Goal: Transaction & Acquisition: Purchase product/service

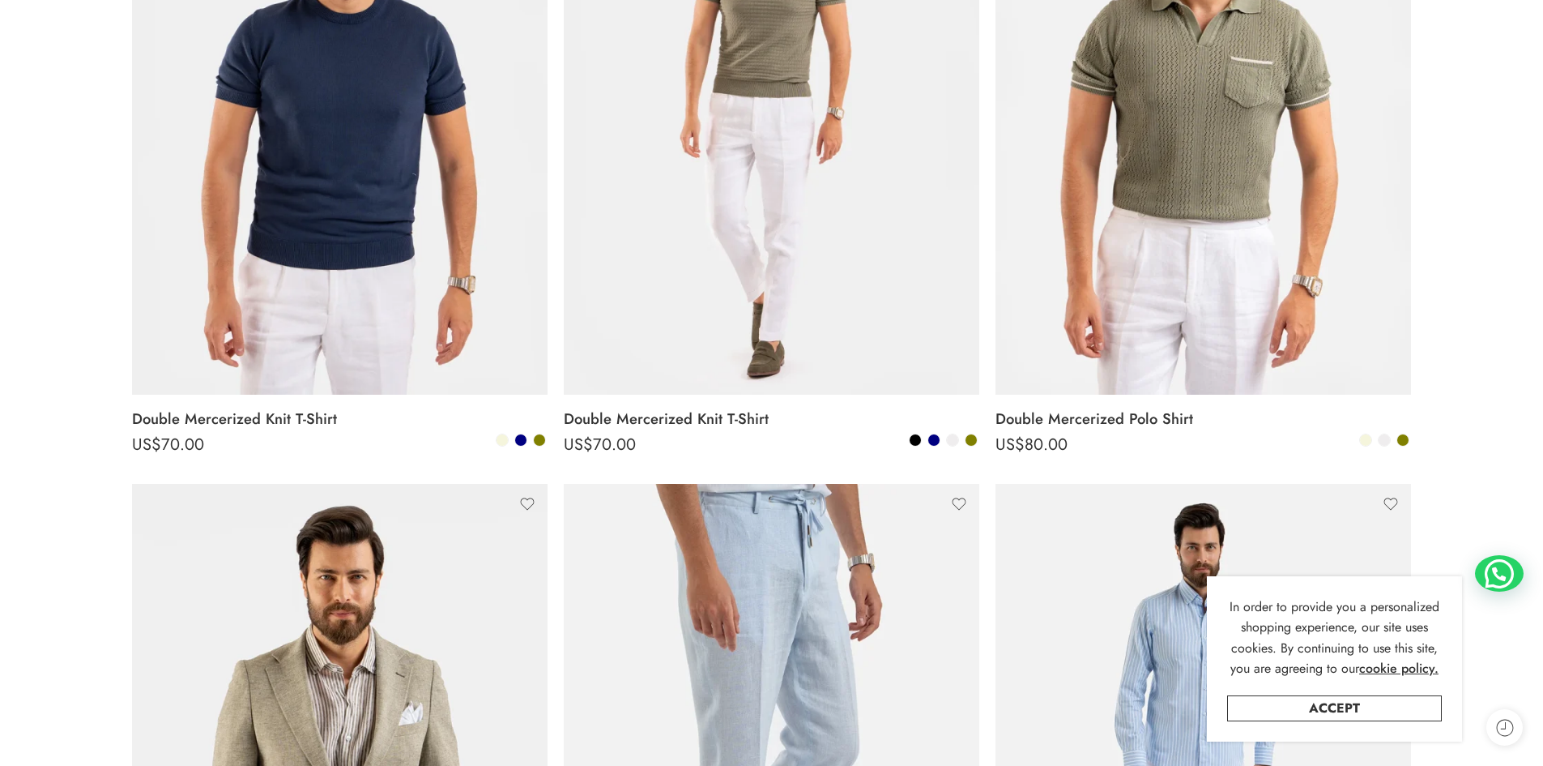
scroll to position [648, 0]
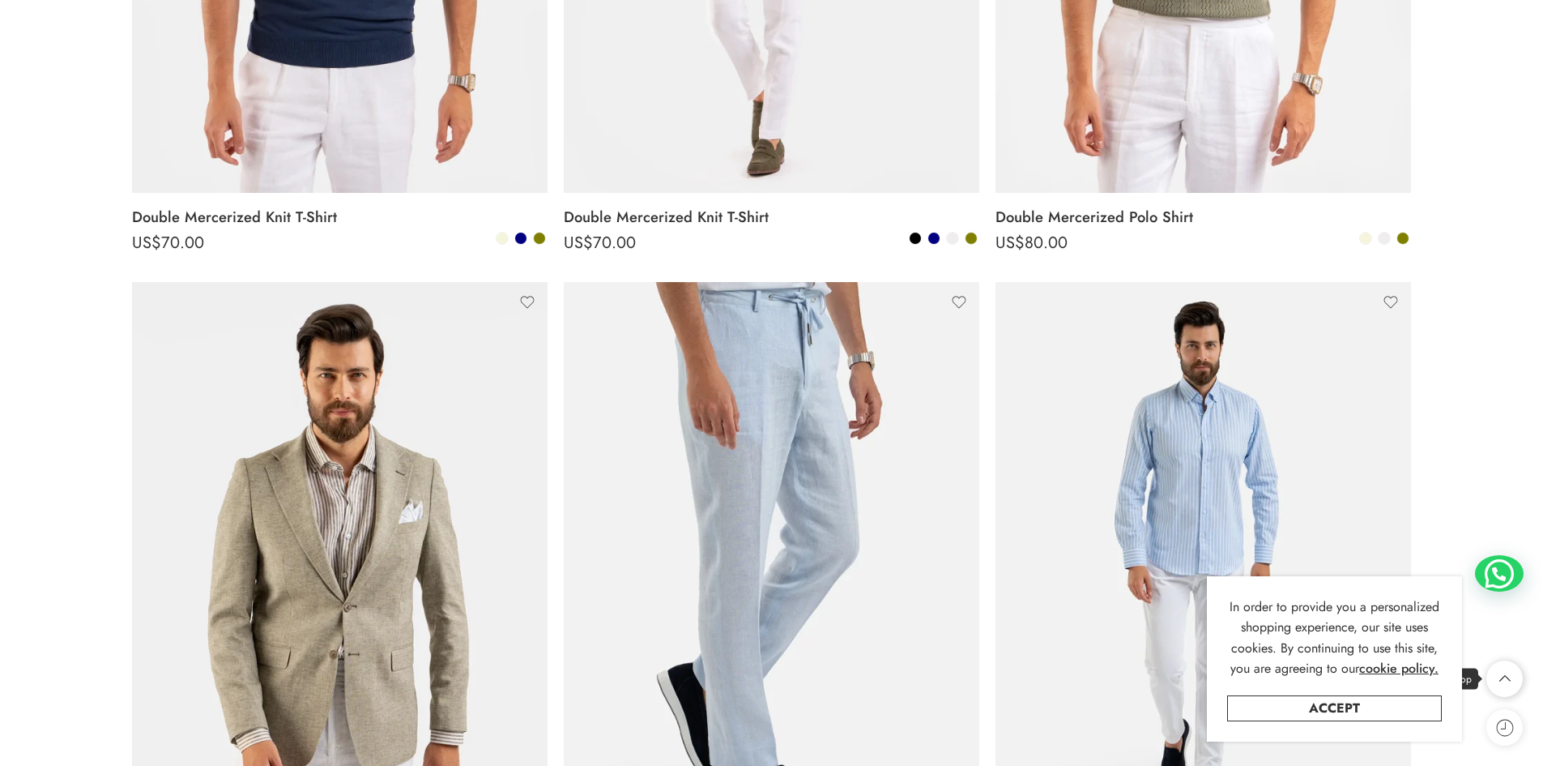
click at [1510, 677] on icon at bounding box center [1505, 678] width 31 height 36
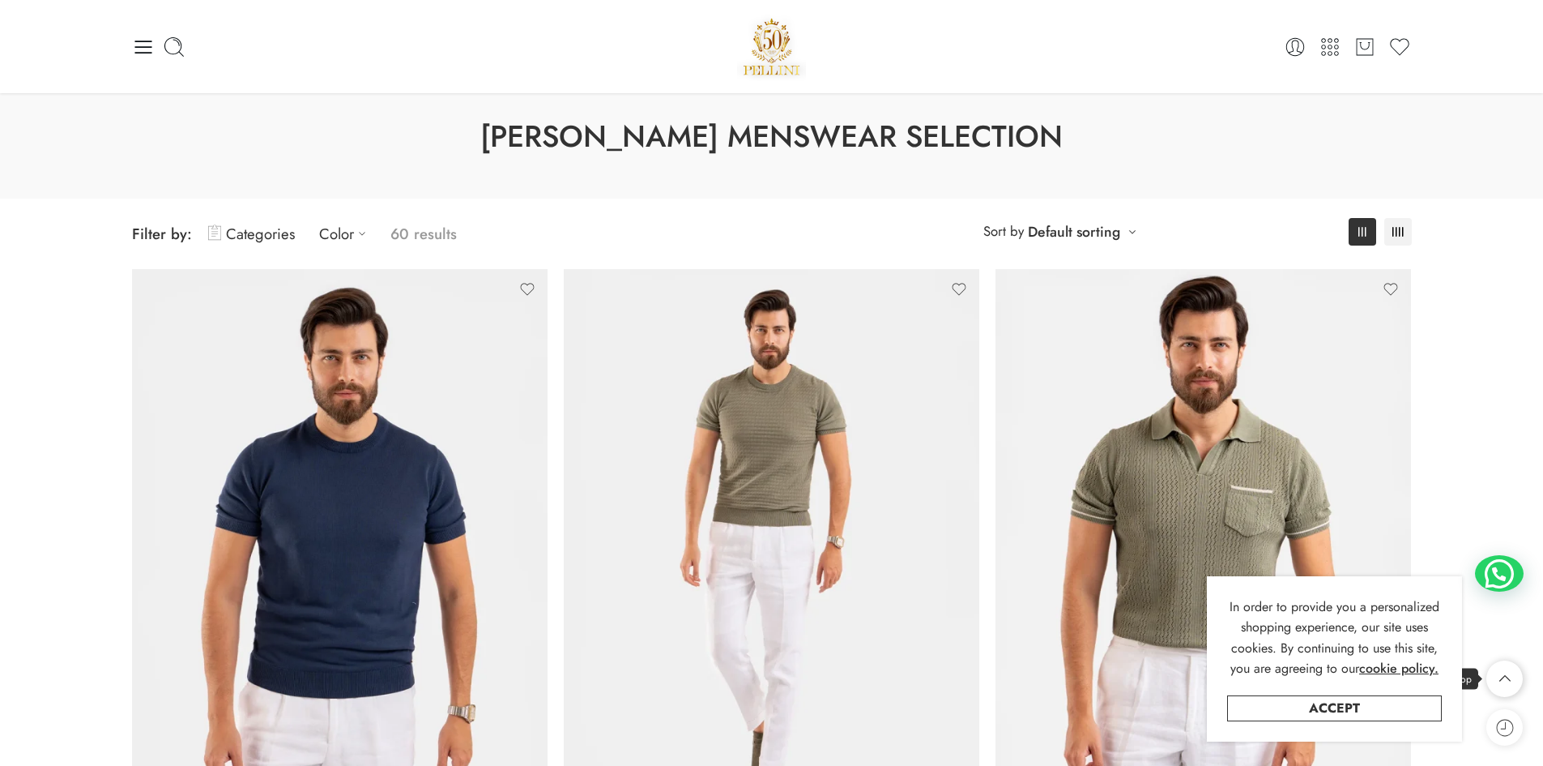
scroll to position [0, 0]
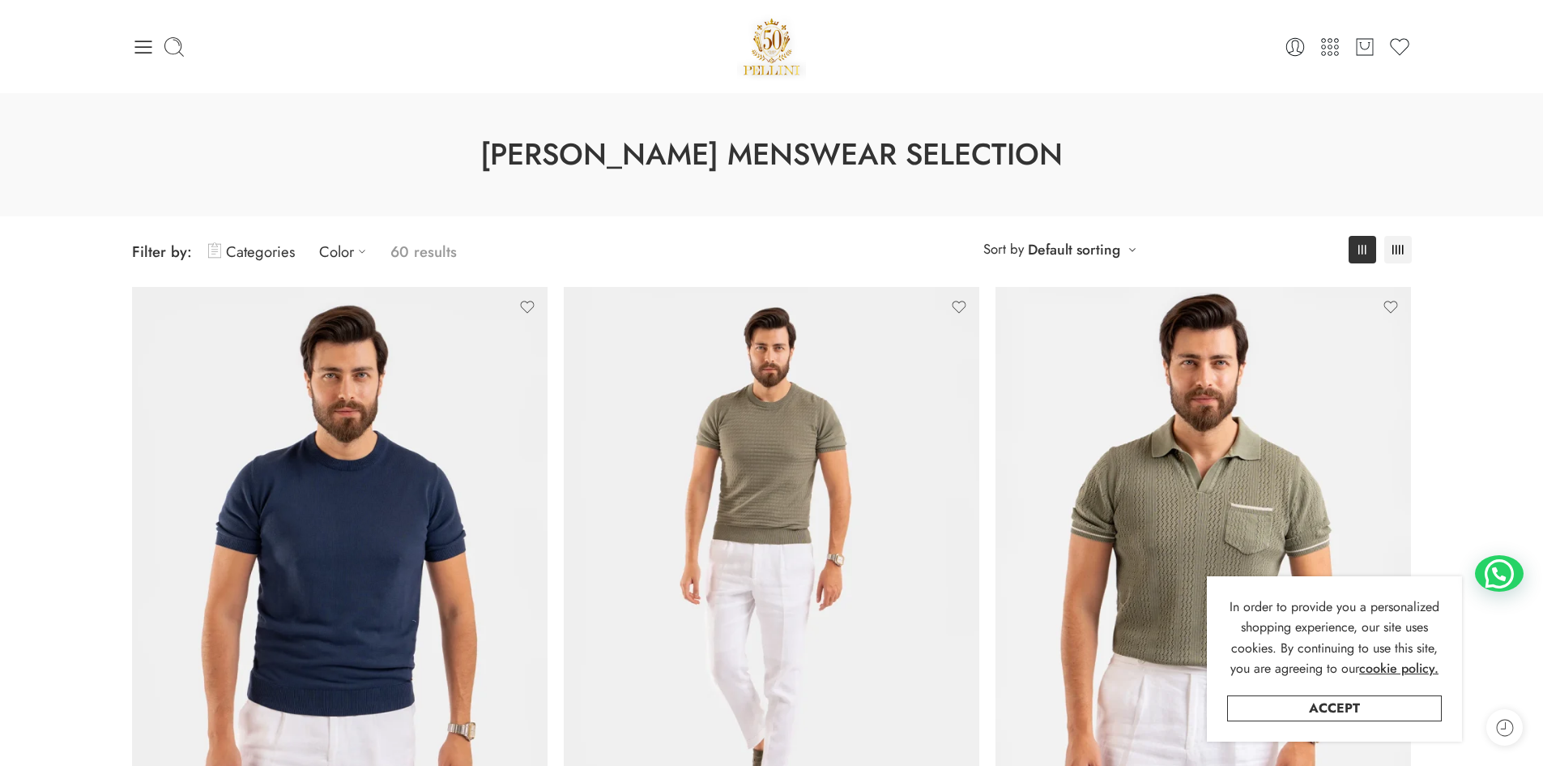
click at [1368, 711] on link "Accept" at bounding box center [1334, 708] width 215 height 26
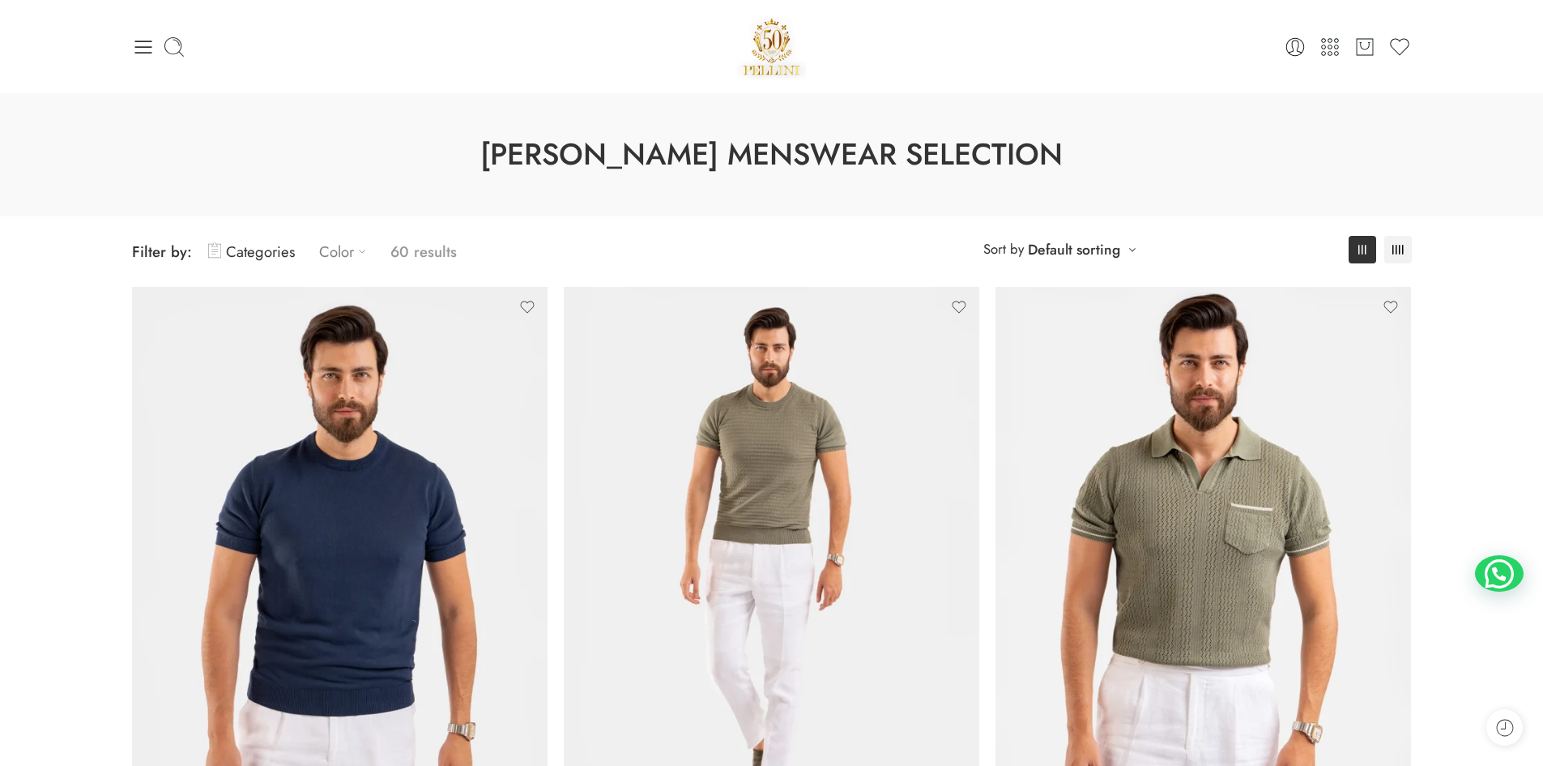
click at [359, 251] on icon at bounding box center [362, 251] width 6 height 3
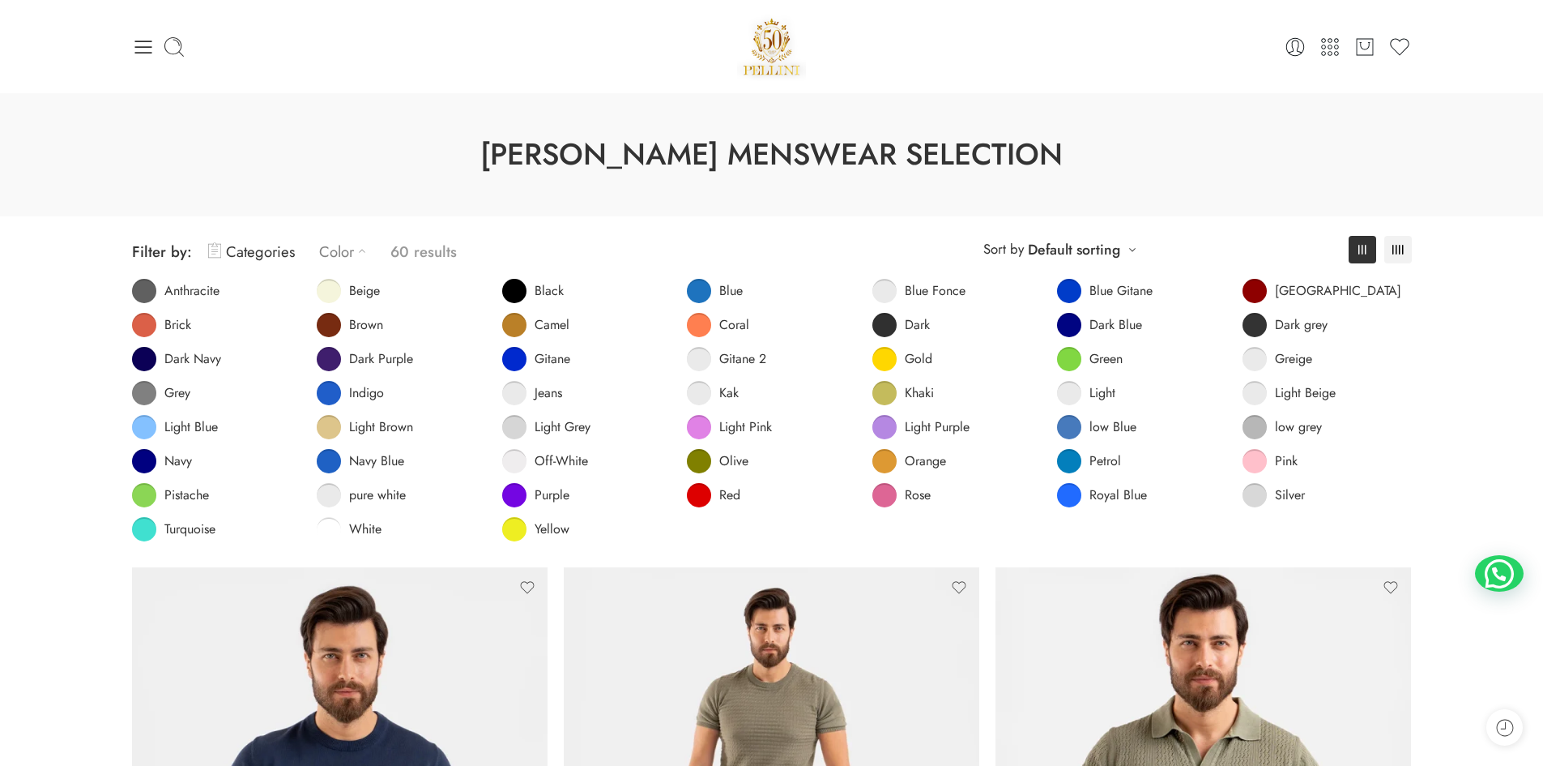
click at [388, 218] on div "**********" at bounding box center [772, 391] width 1296 height 351
click at [275, 246] on link "Categories" at bounding box center [251, 252] width 87 height 38
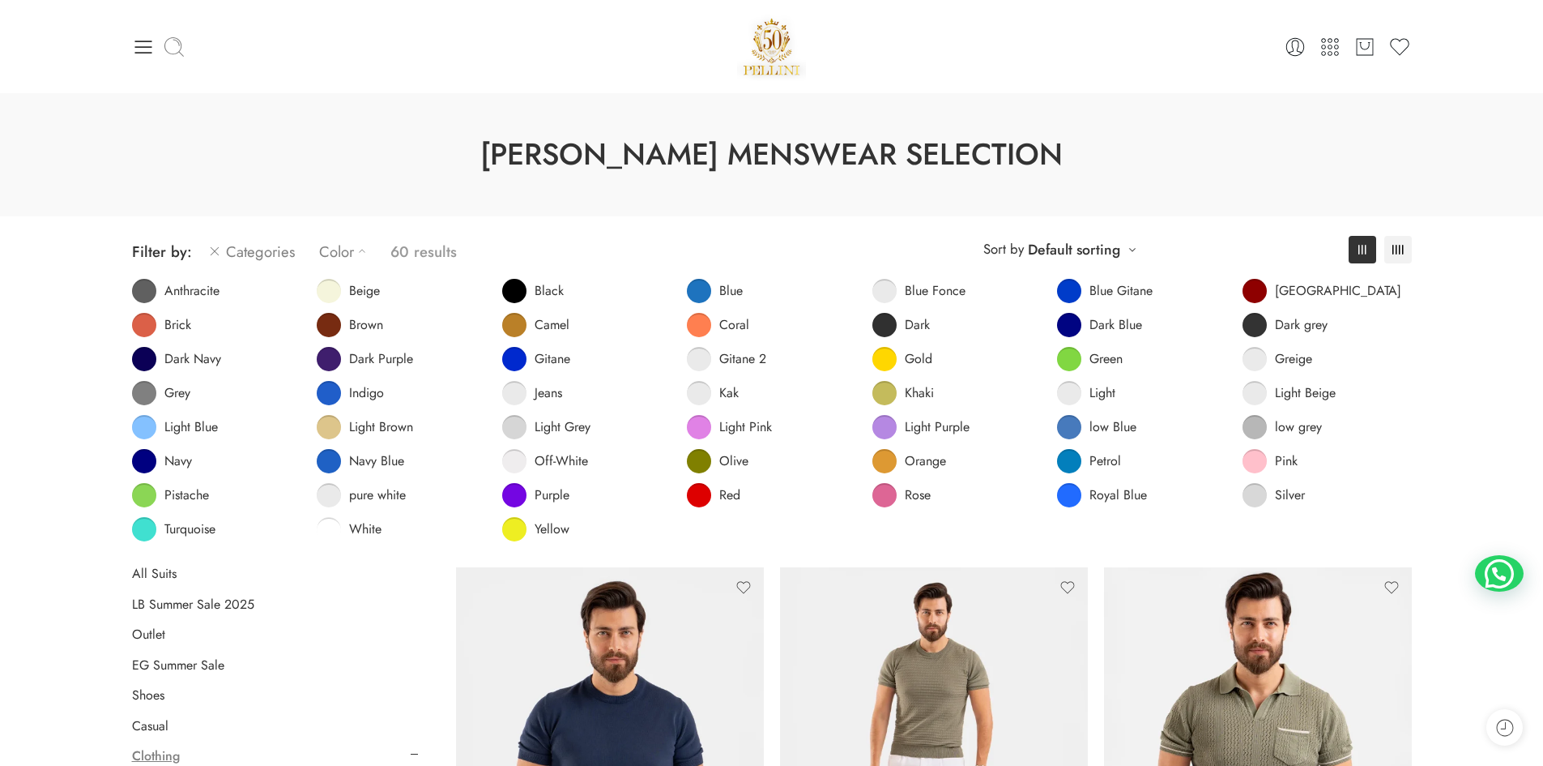
click at [171, 49] on icon at bounding box center [174, 47] width 23 height 23
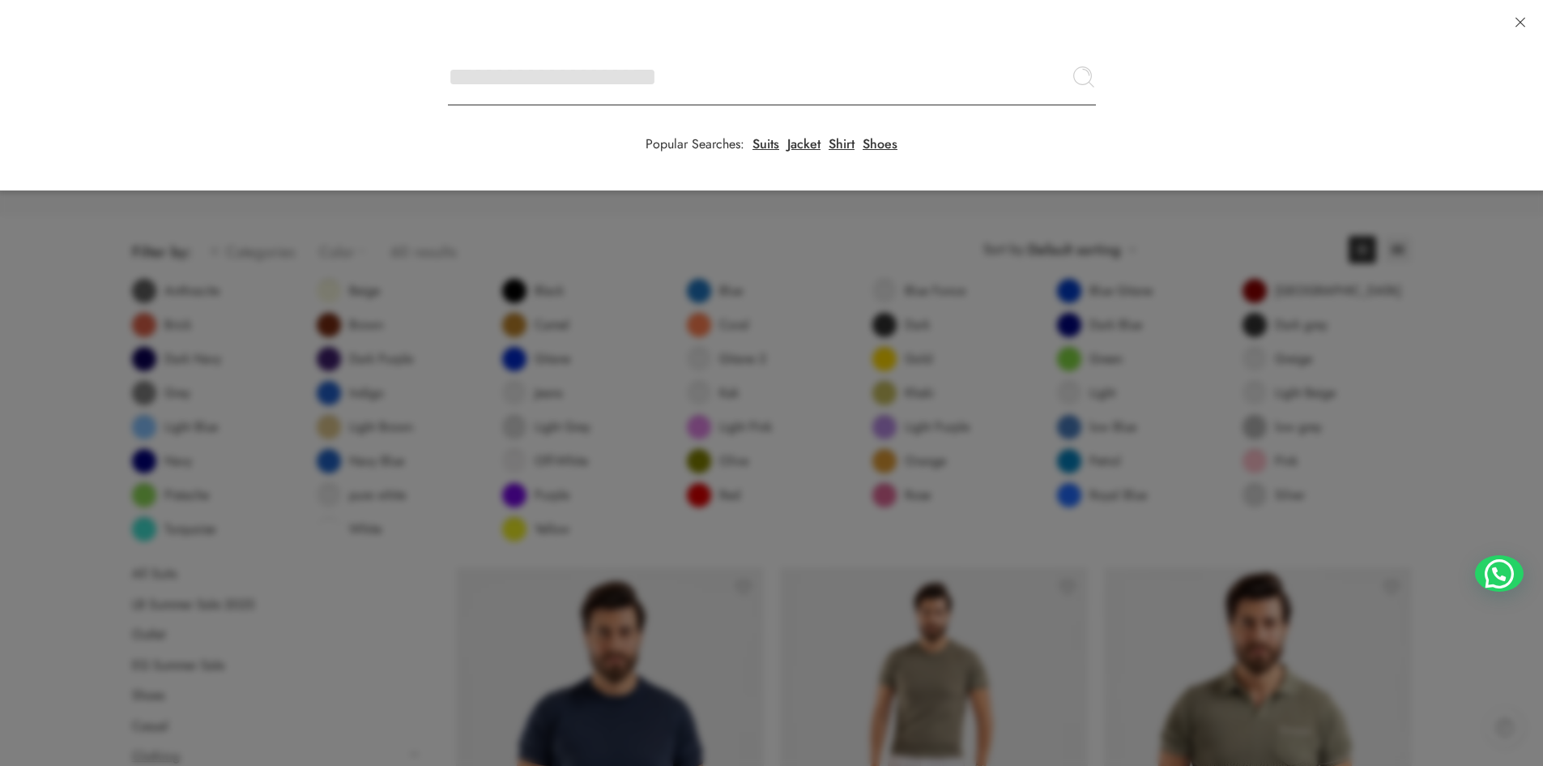
click at [448, 49] on input "Search here" at bounding box center [772, 77] width 648 height 57
type input "****"
click button "Search" at bounding box center [0, 0] width 0 height 0
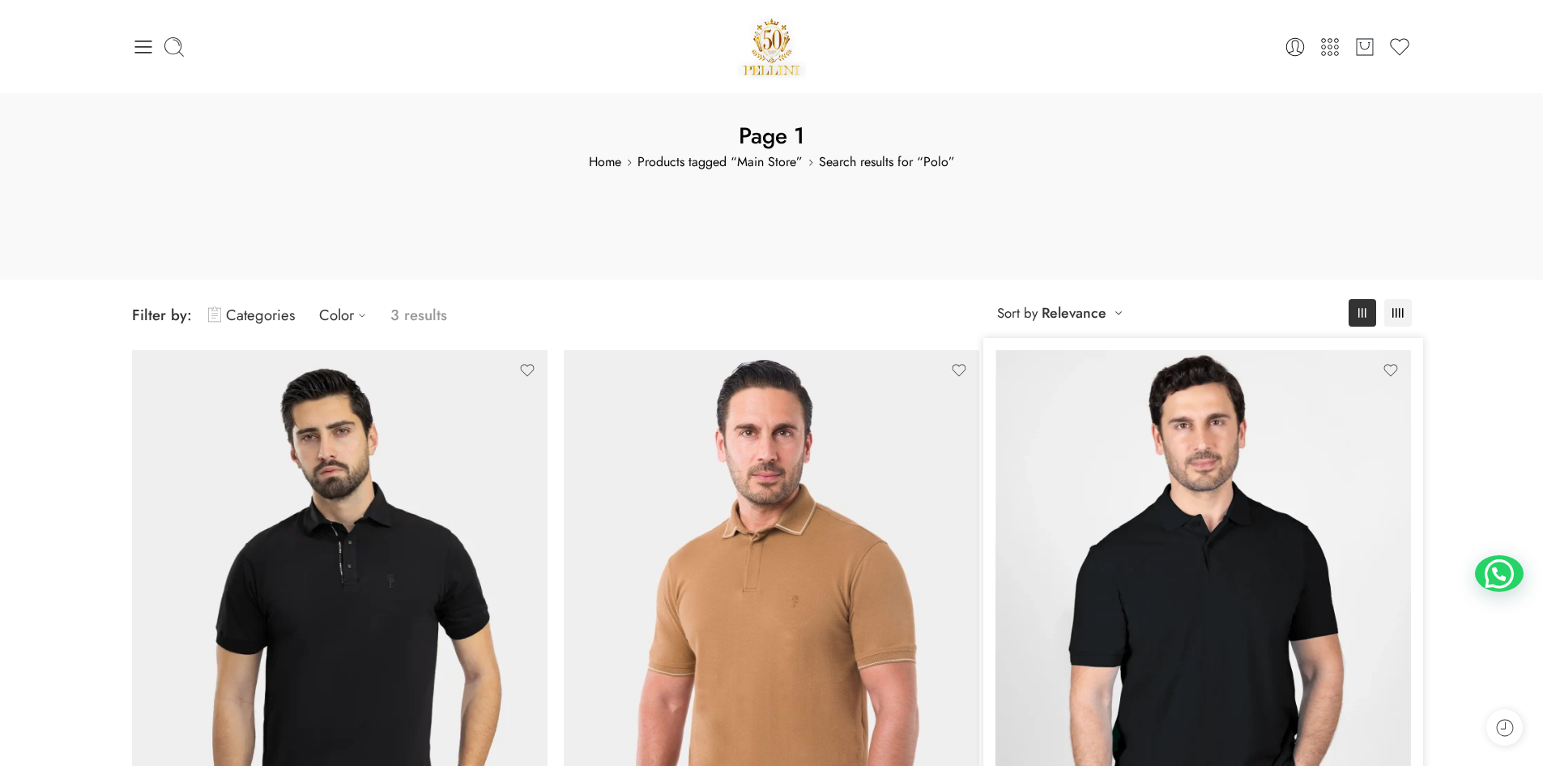
scroll to position [324, 0]
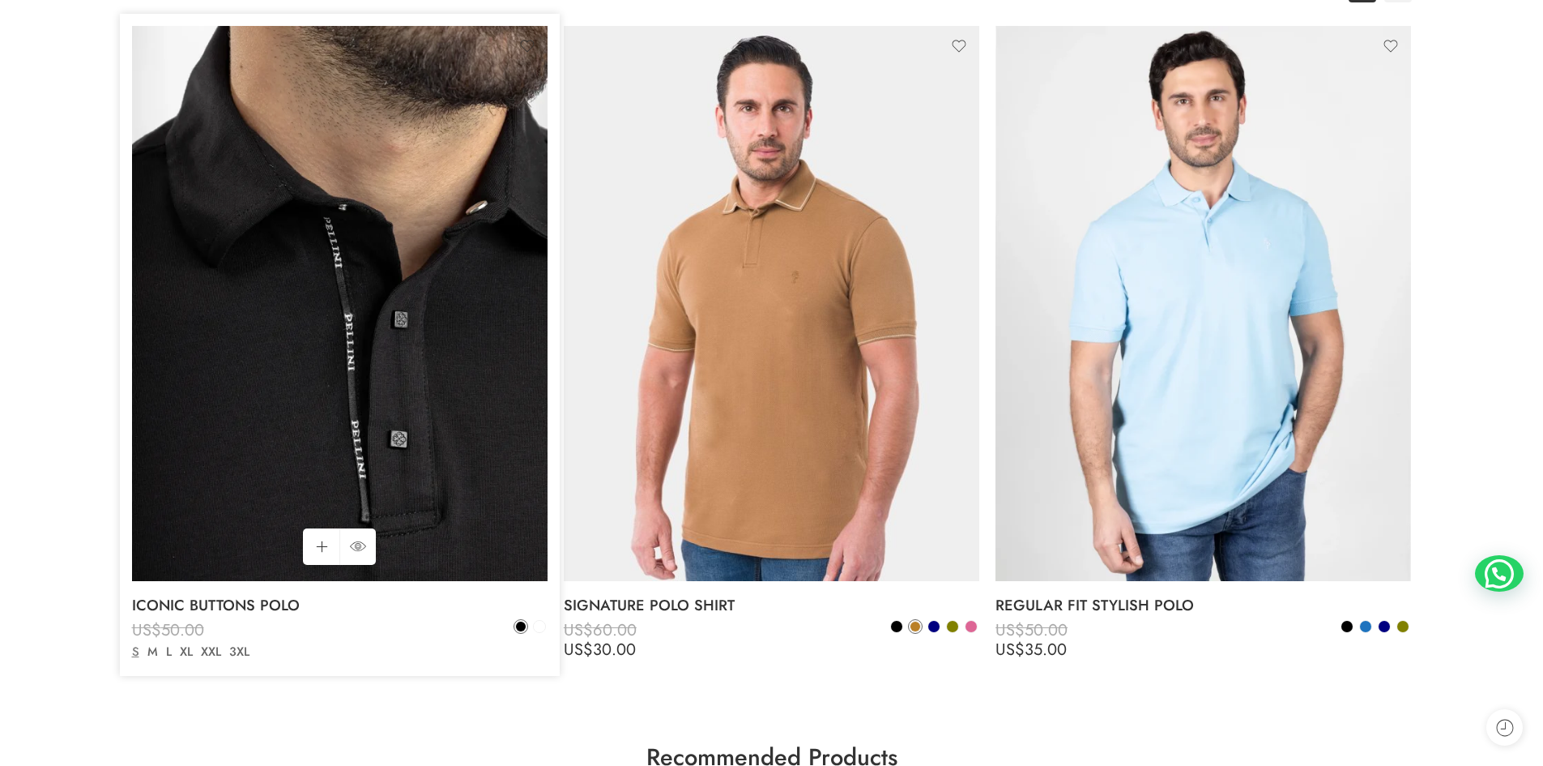
click at [434, 514] on img at bounding box center [340, 303] width 416 height 554
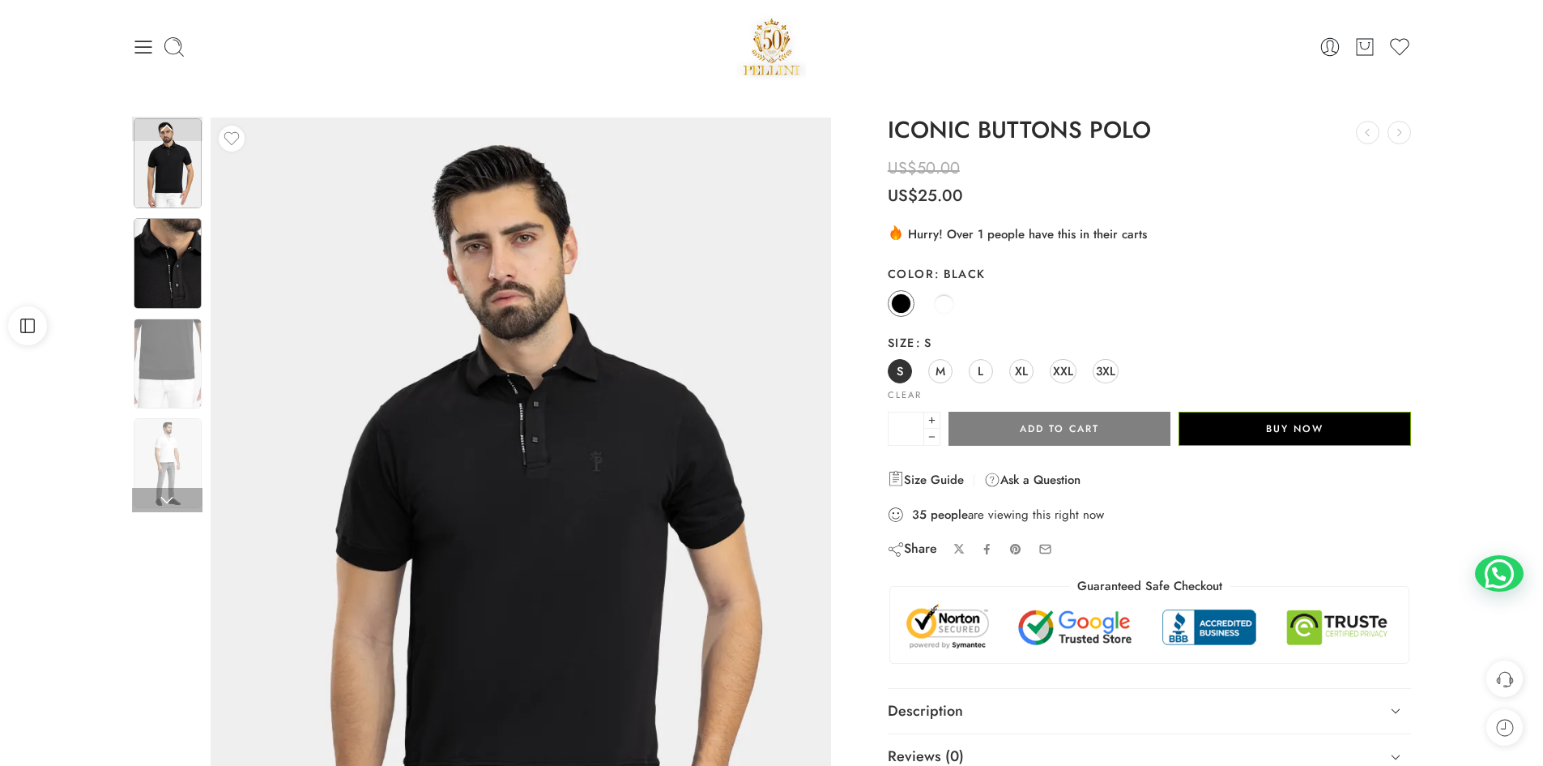
click at [154, 253] on img at bounding box center [168, 263] width 68 height 90
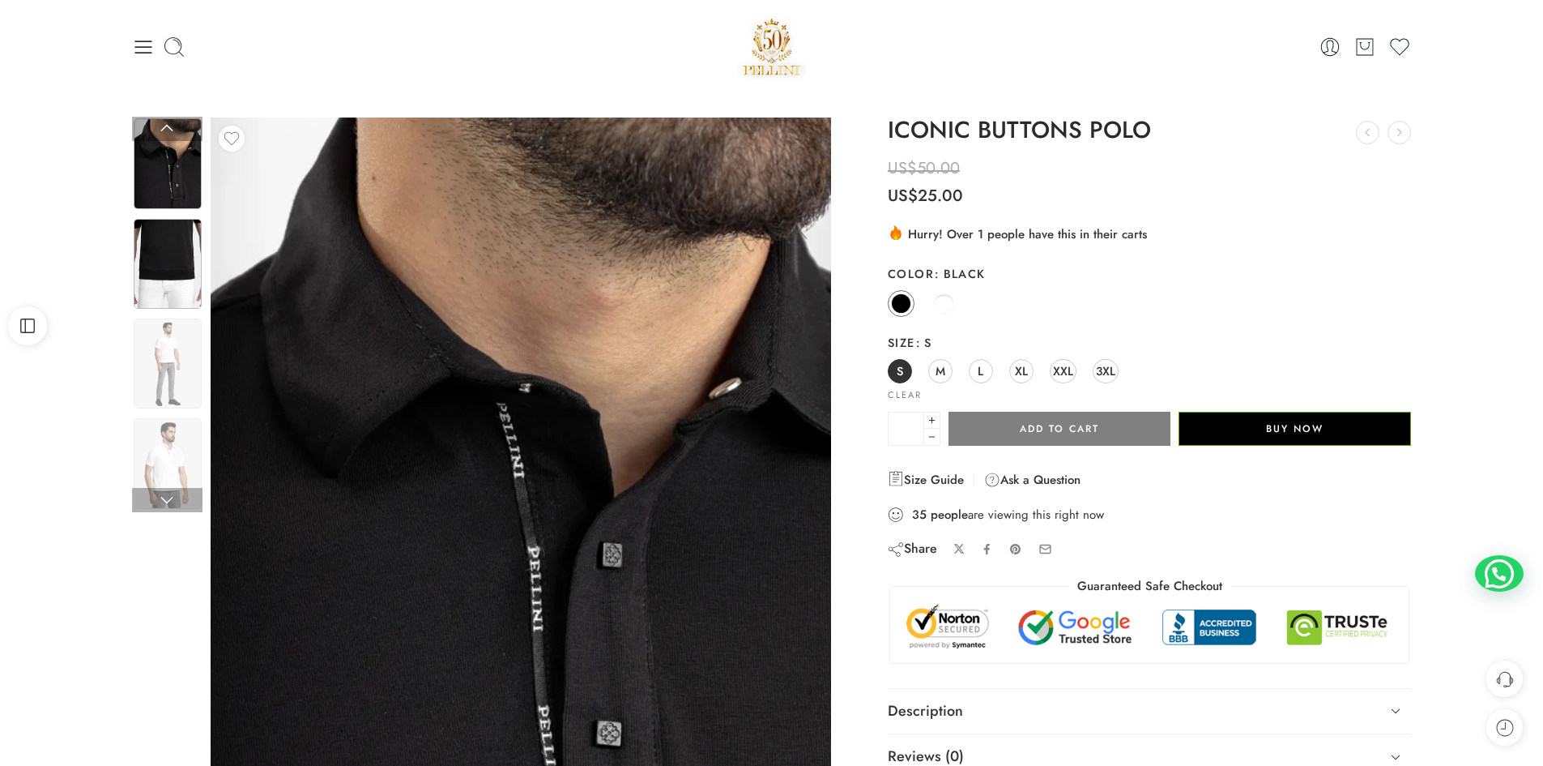
click at [185, 279] on img at bounding box center [168, 264] width 68 height 90
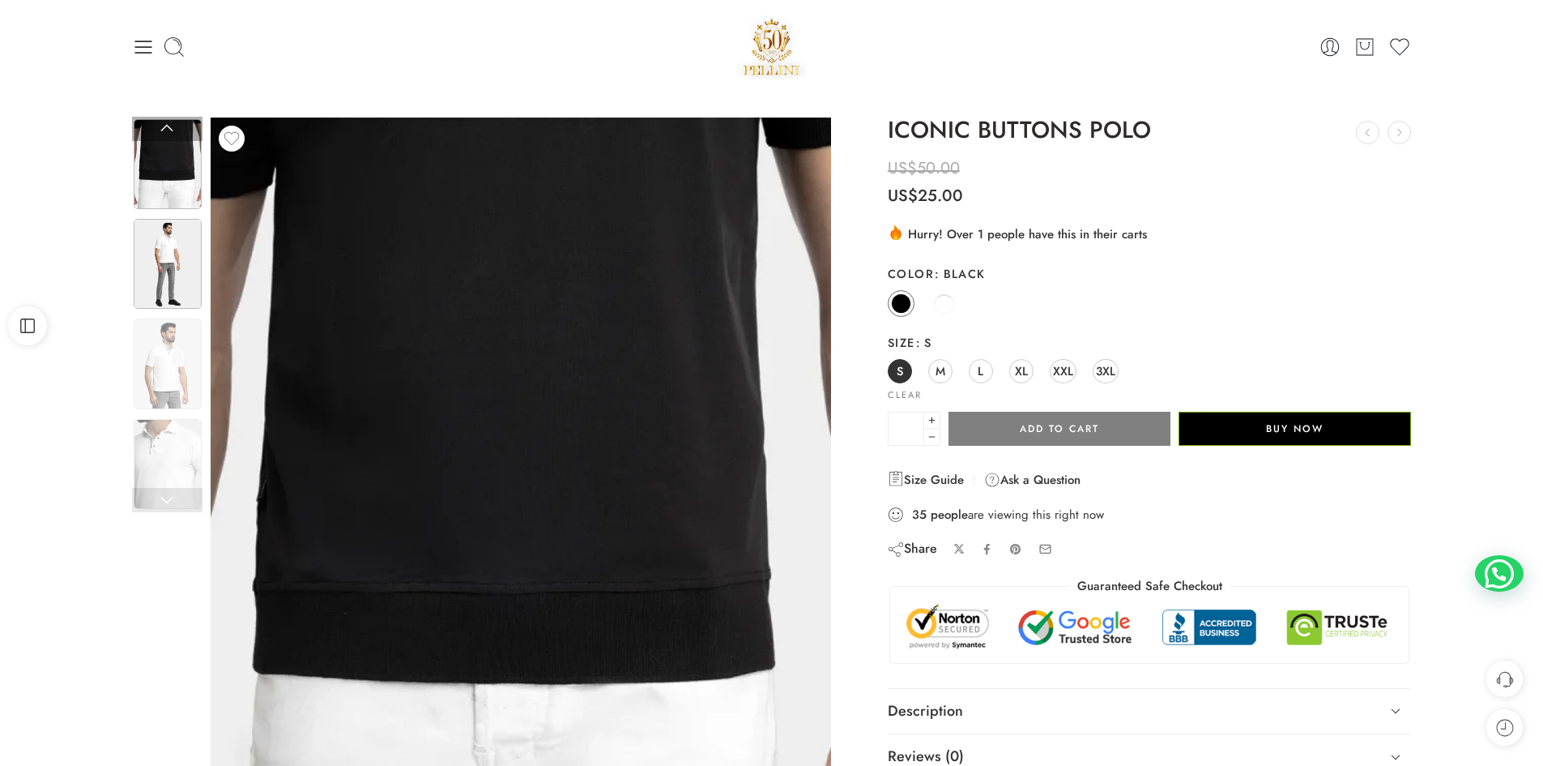
click at [170, 282] on img at bounding box center [168, 264] width 68 height 90
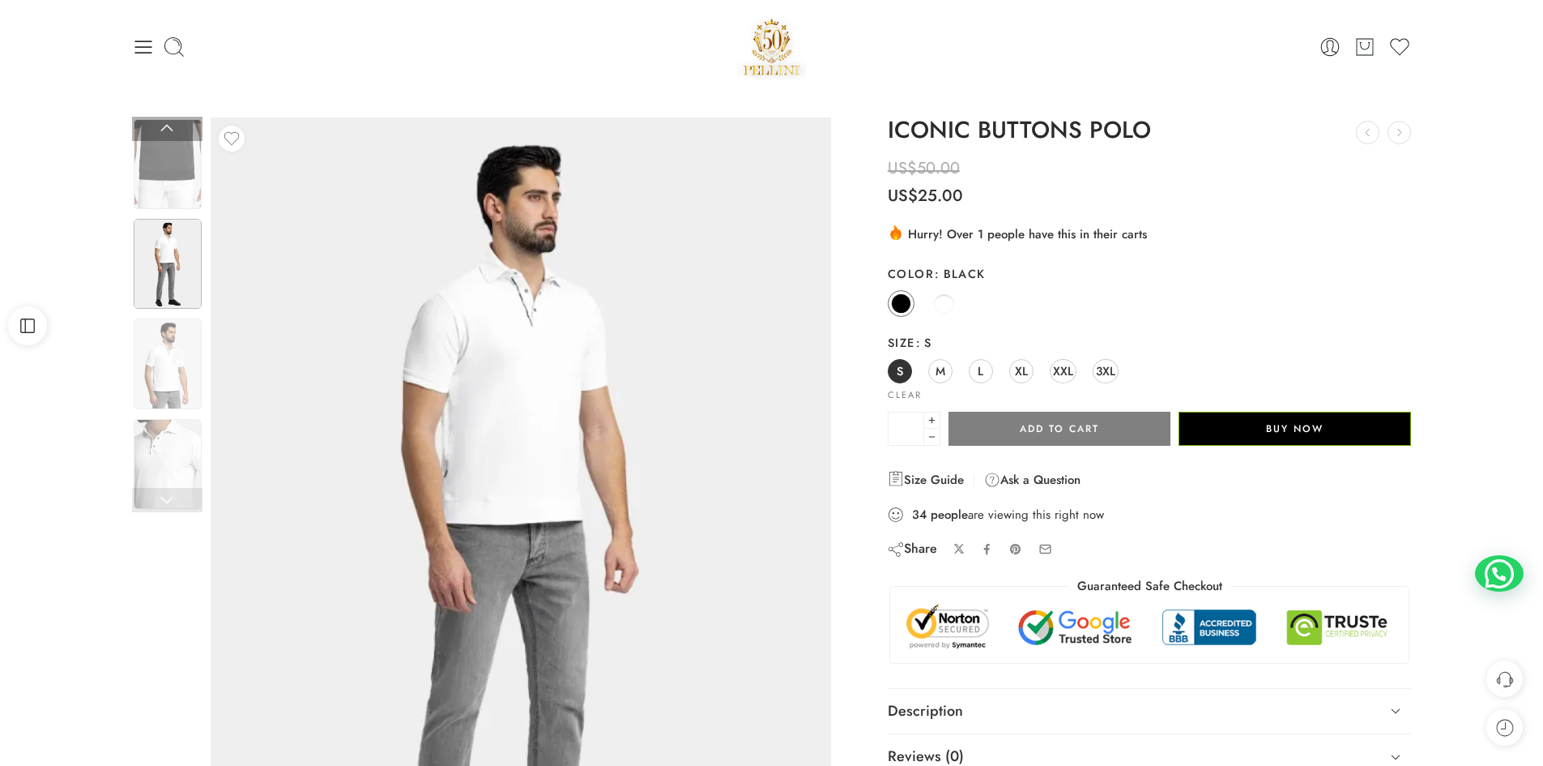
click at [169, 264] on img at bounding box center [168, 264] width 68 height 90
click at [157, 348] on img at bounding box center [168, 363] width 68 height 90
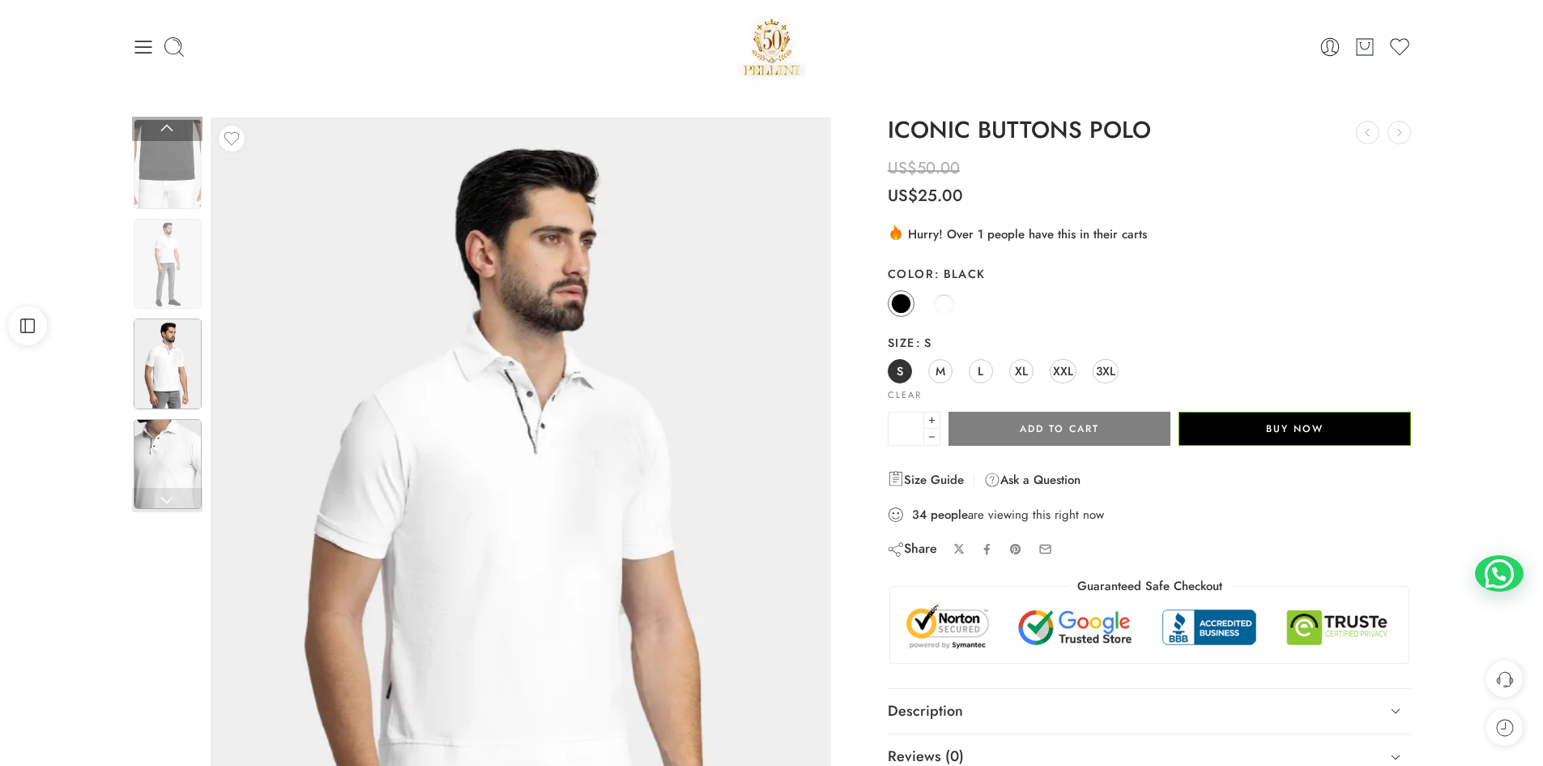
click at [173, 470] on img at bounding box center [168, 464] width 68 height 90
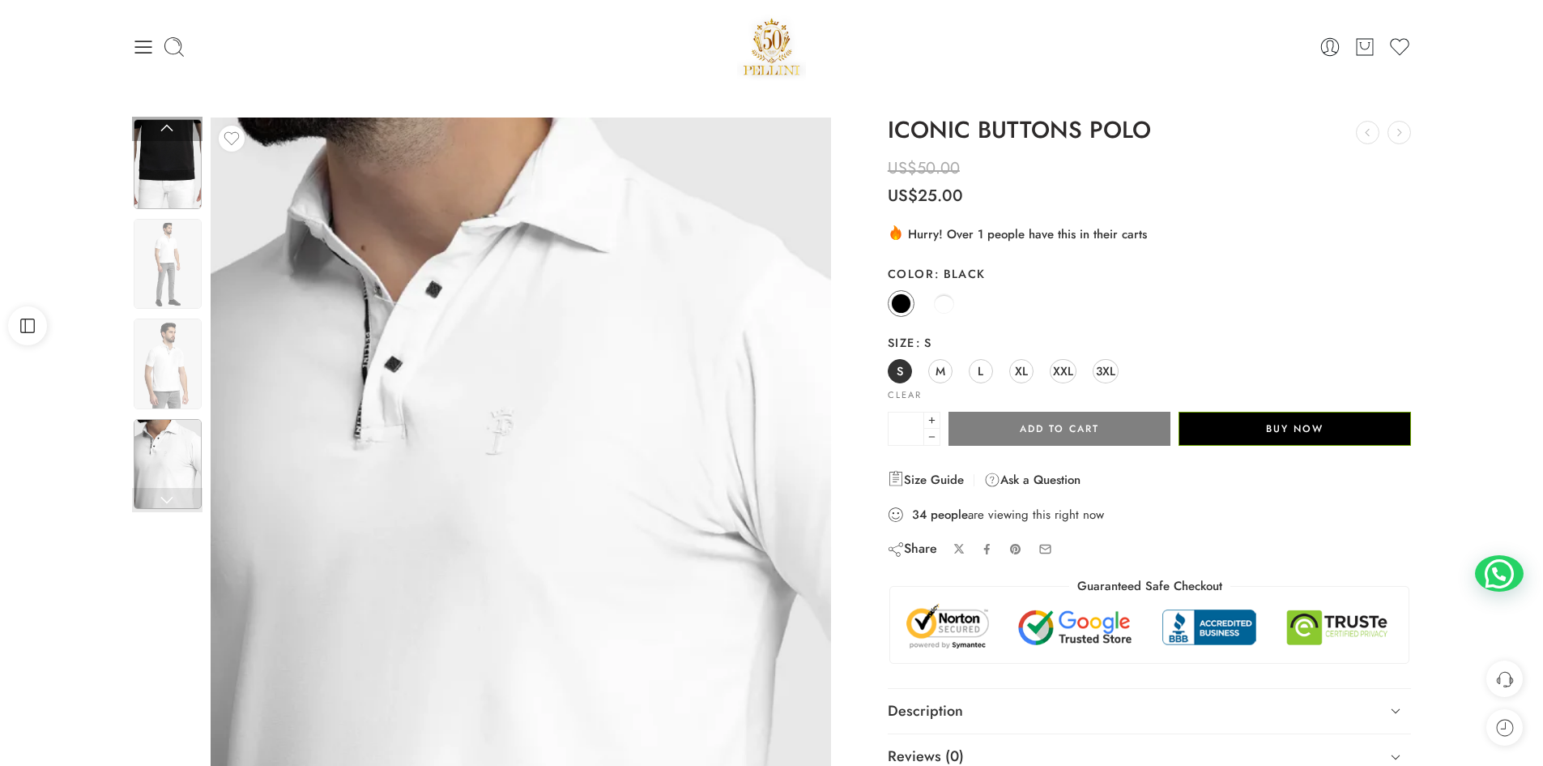
click at [148, 164] on img at bounding box center [168, 164] width 68 height 90
click at [132, 41] on icon at bounding box center [143, 47] width 23 height 23
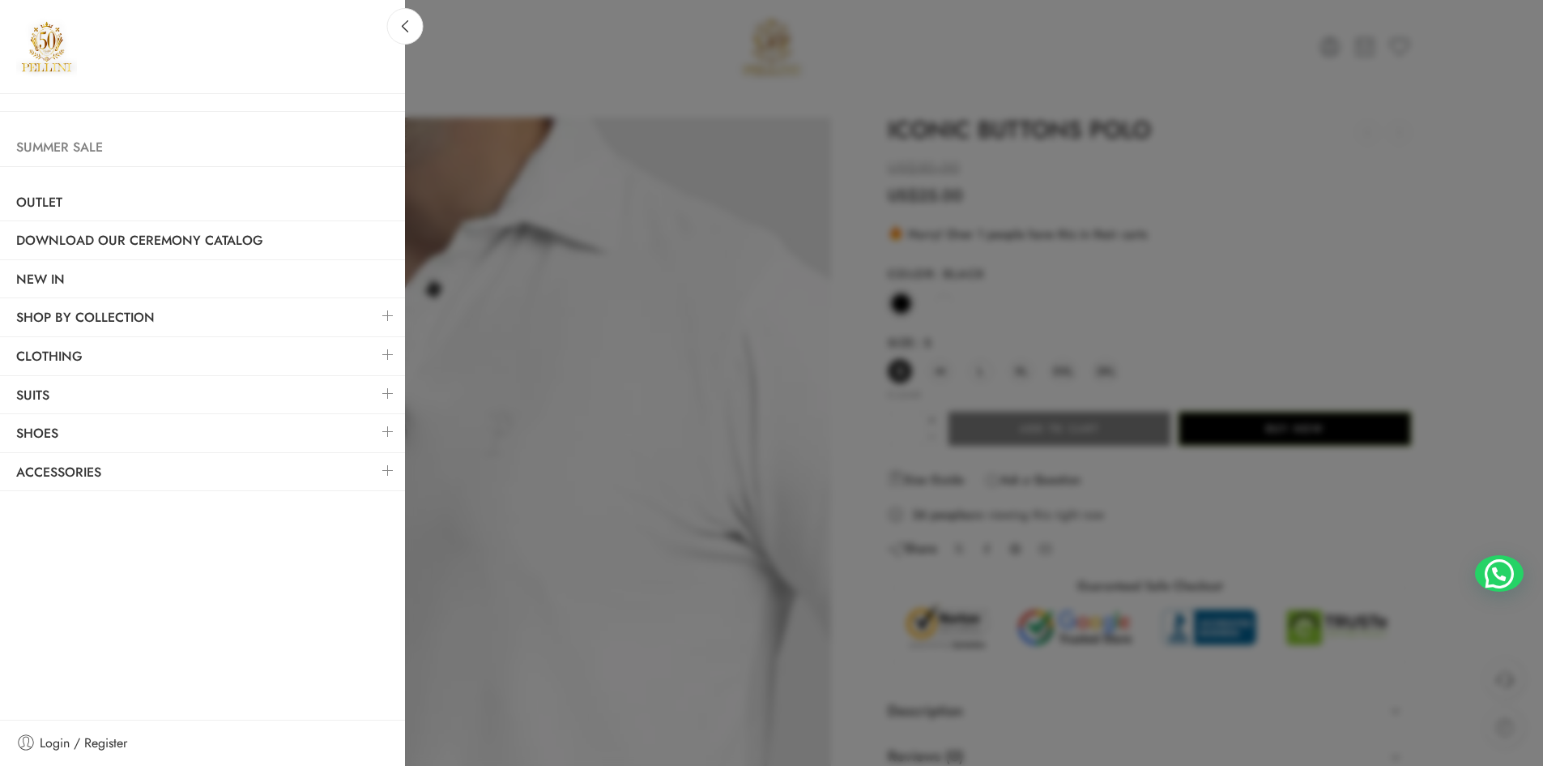
click at [87, 146] on link "Summer Sale" at bounding box center [202, 147] width 405 height 37
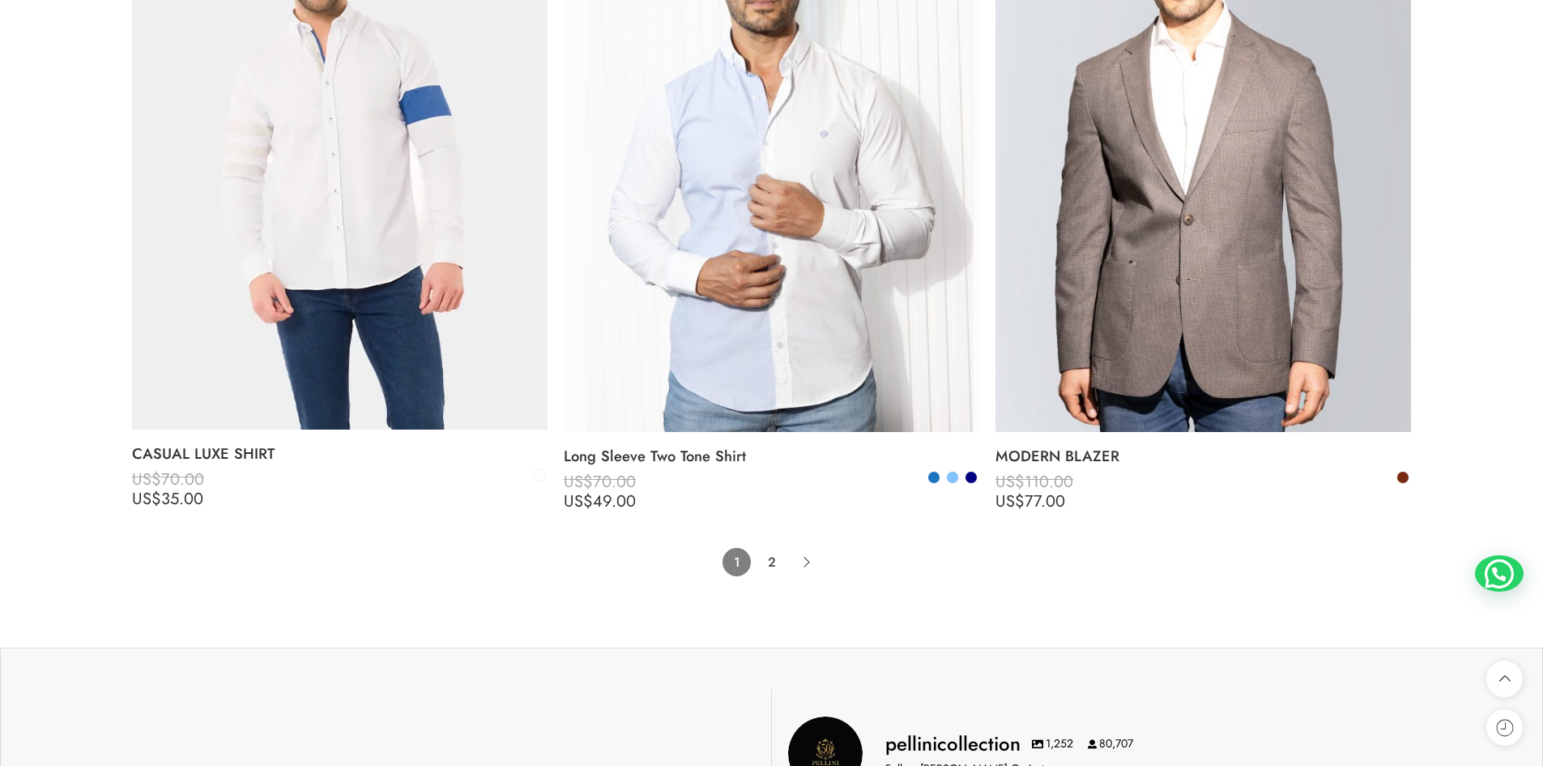
scroll to position [12963, 0]
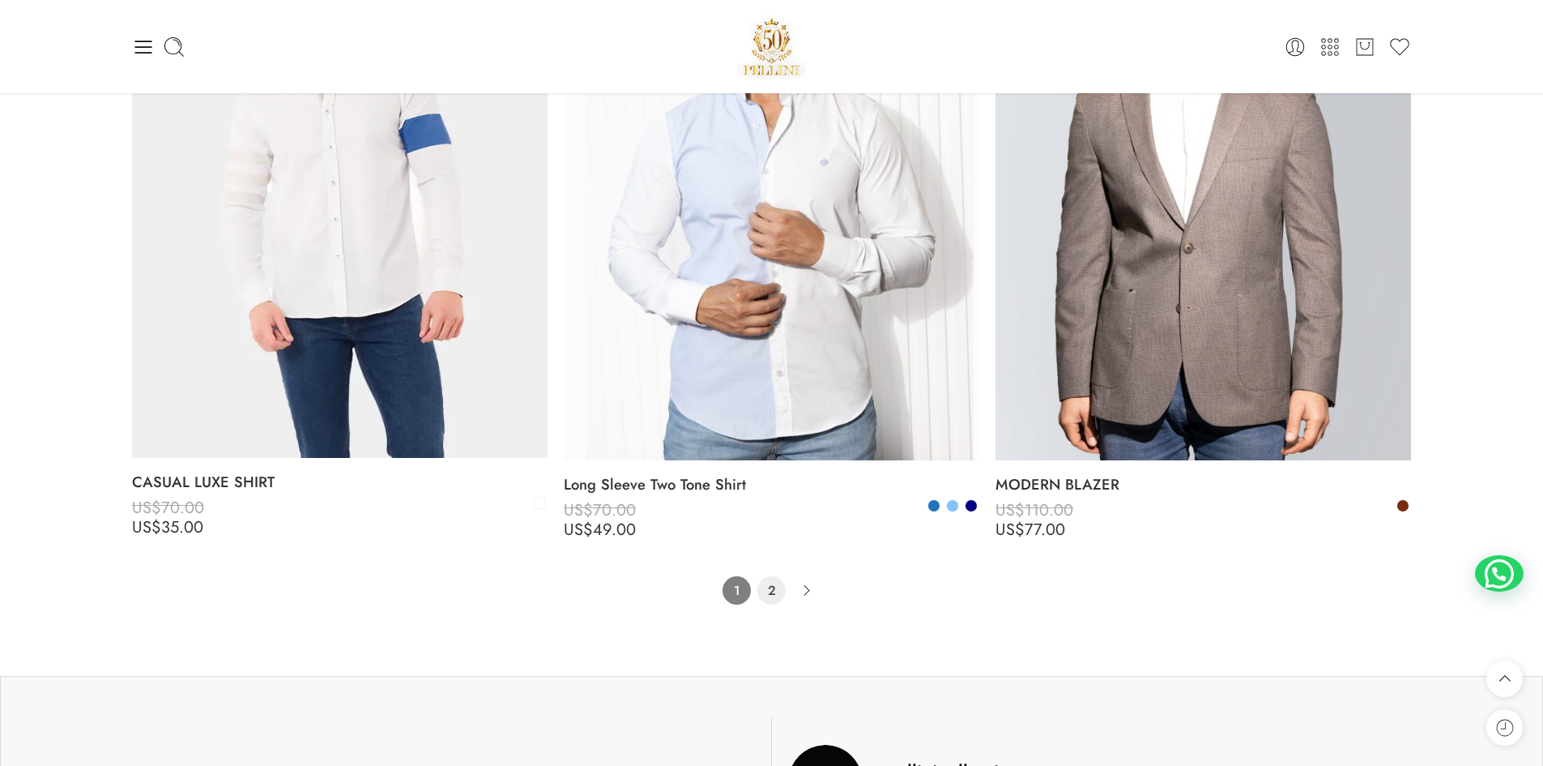
click at [778, 594] on link "2" at bounding box center [772, 590] width 28 height 28
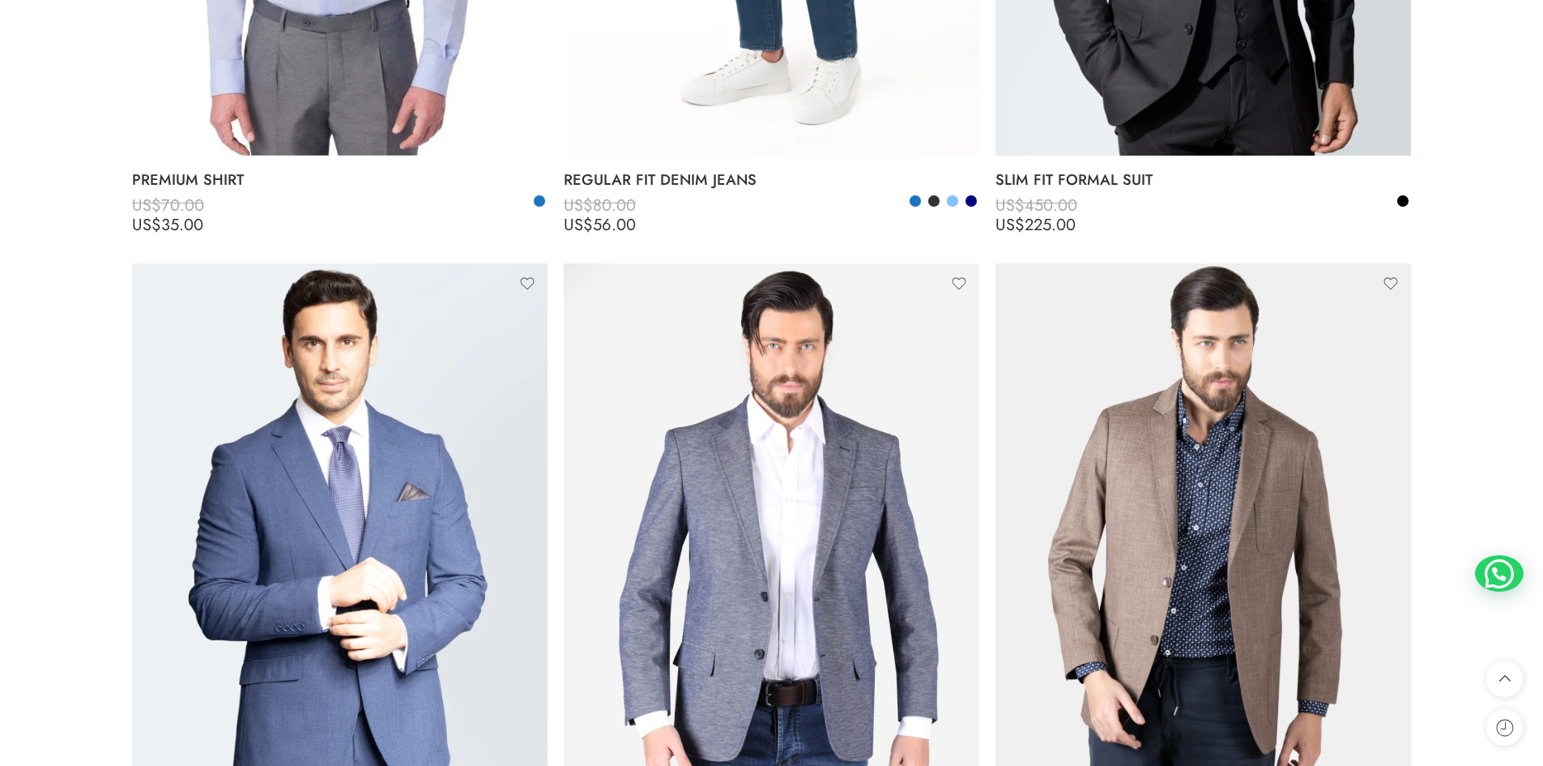
scroll to position [765, 0]
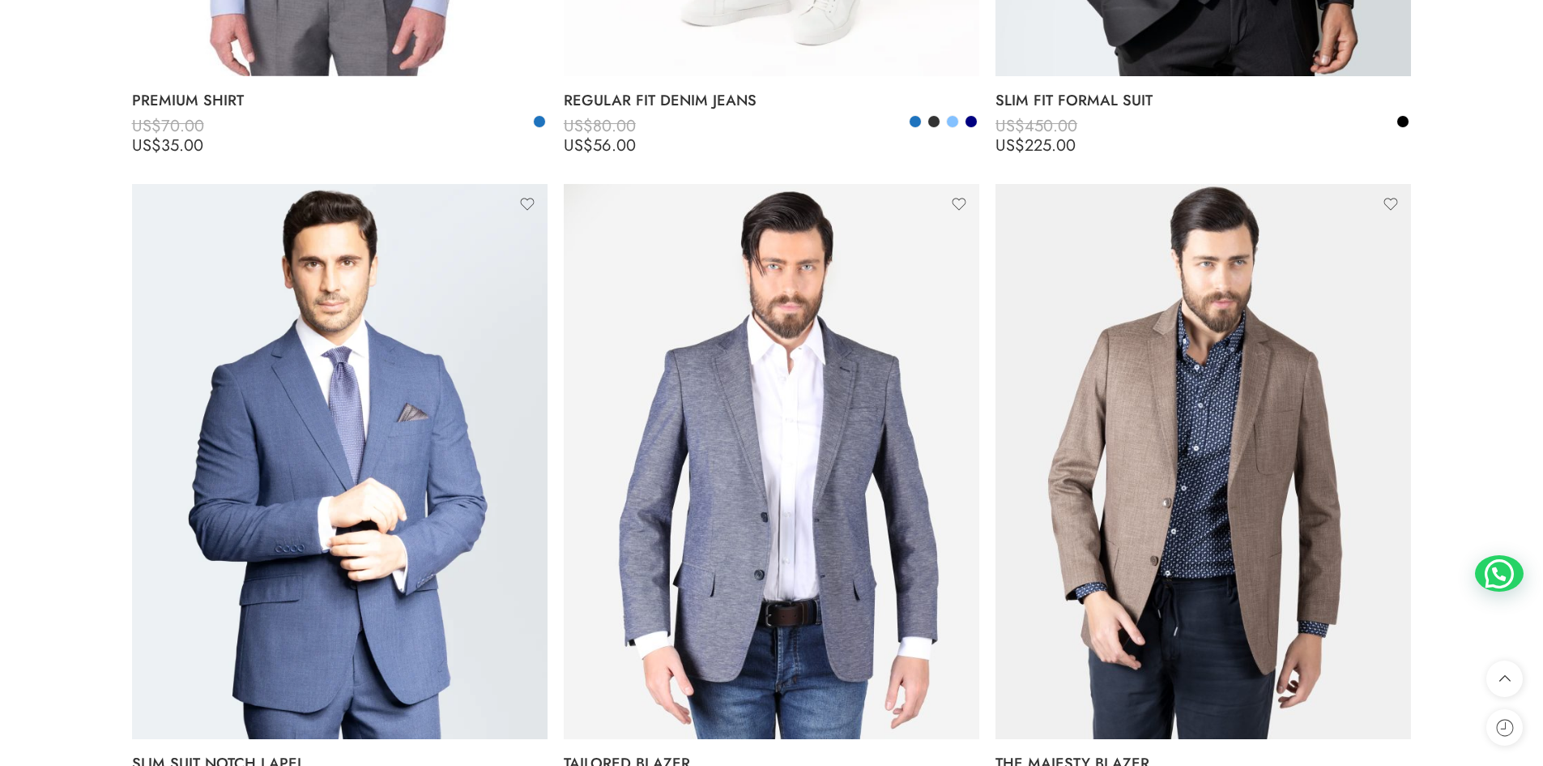
drag, startPoint x: 1534, startPoint y: 449, endPoint x: 2, endPoint y: 444, distance: 1531.3
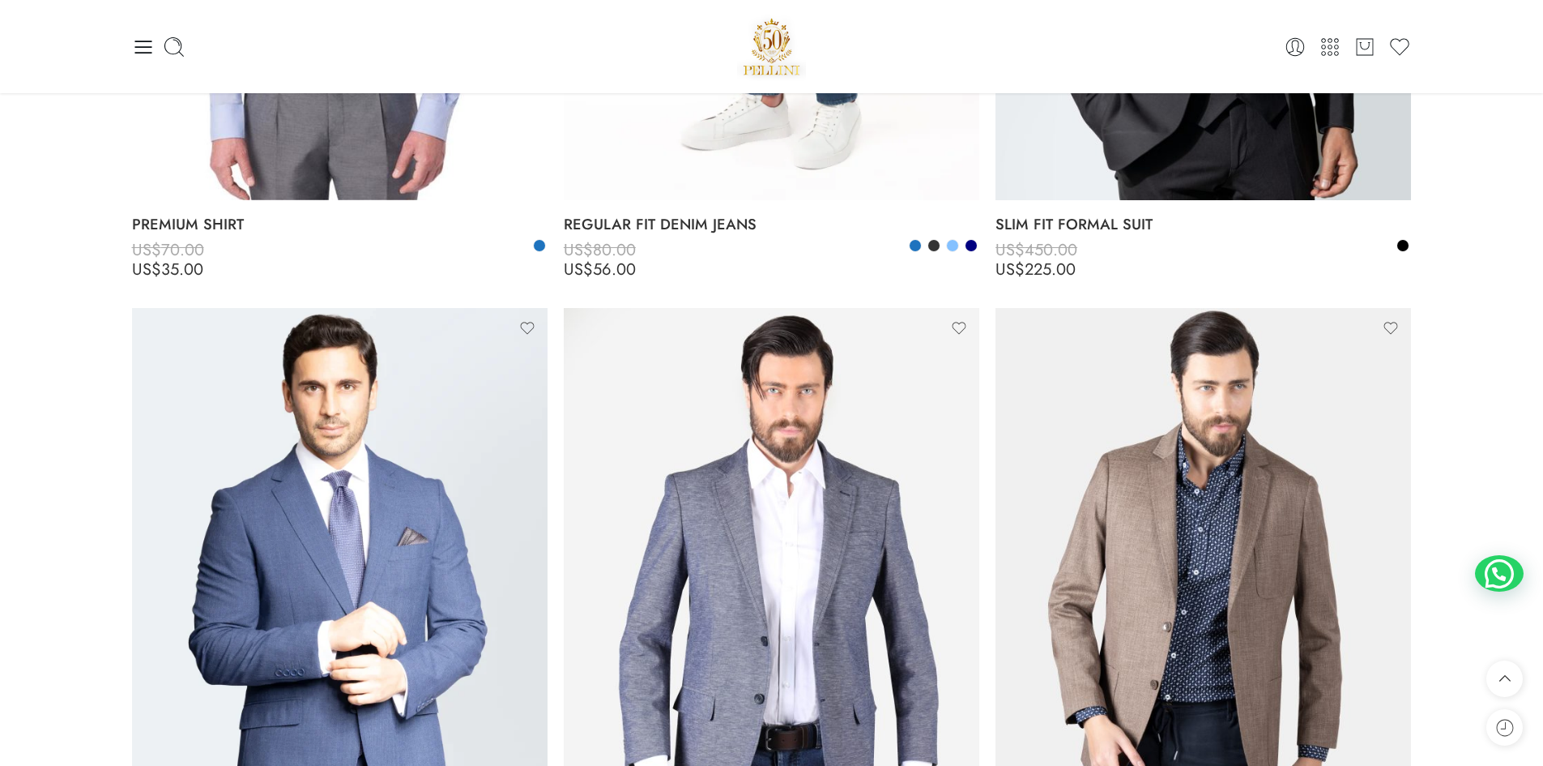
scroll to position [0, 0]
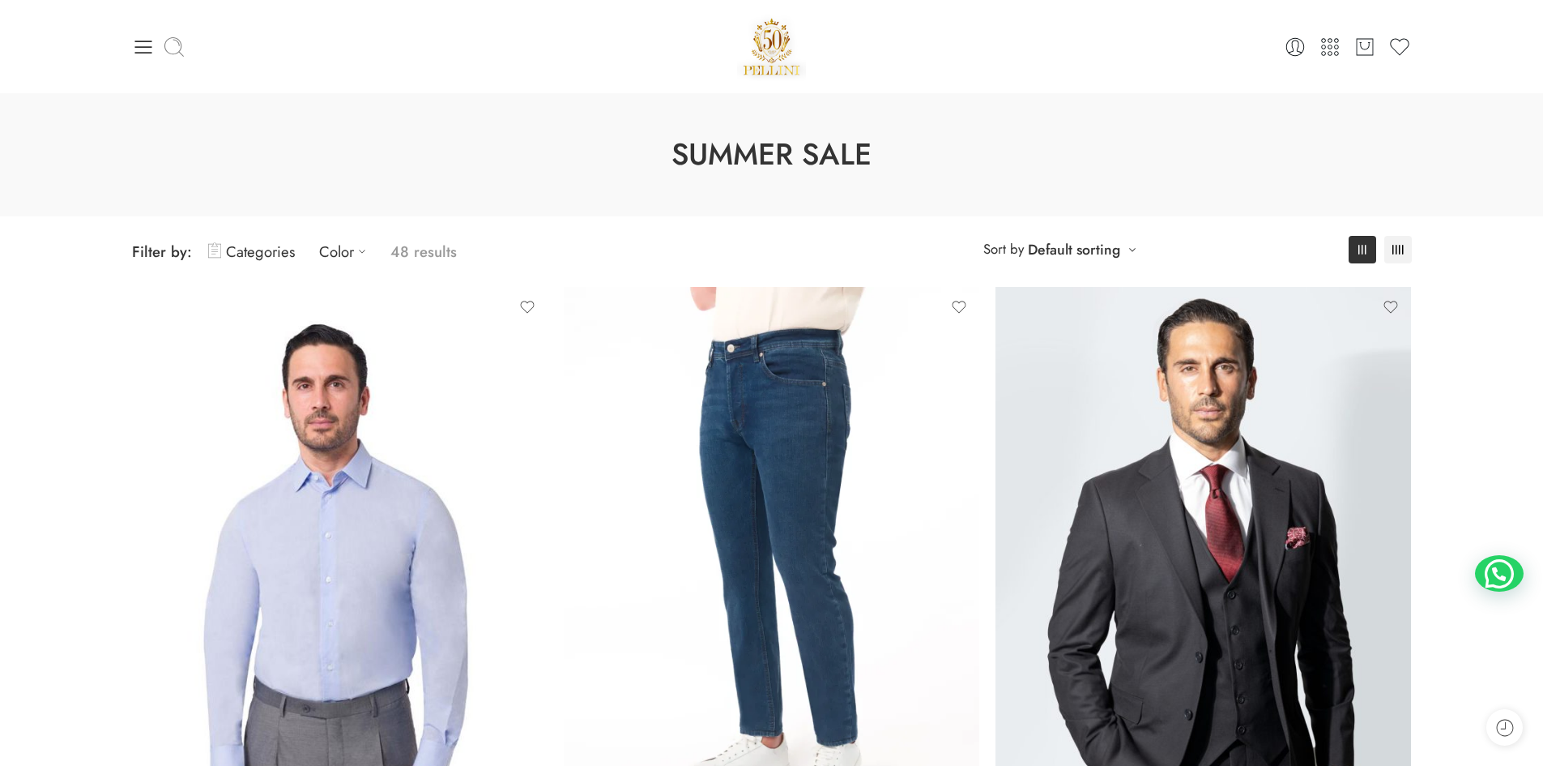
click at [170, 40] on icon at bounding box center [174, 47] width 23 height 23
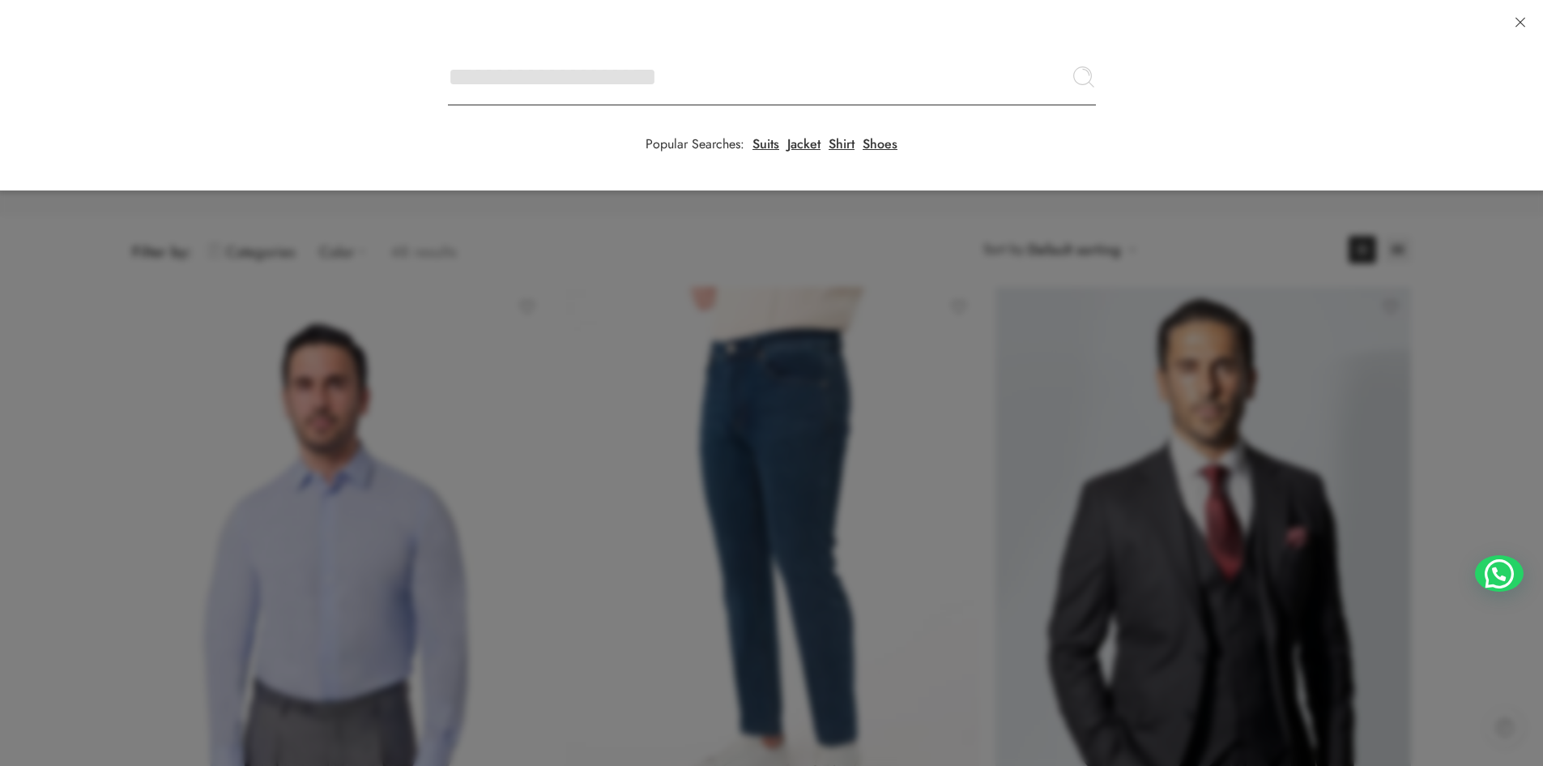
click at [448, 49] on input "Search here" at bounding box center [772, 77] width 648 height 57
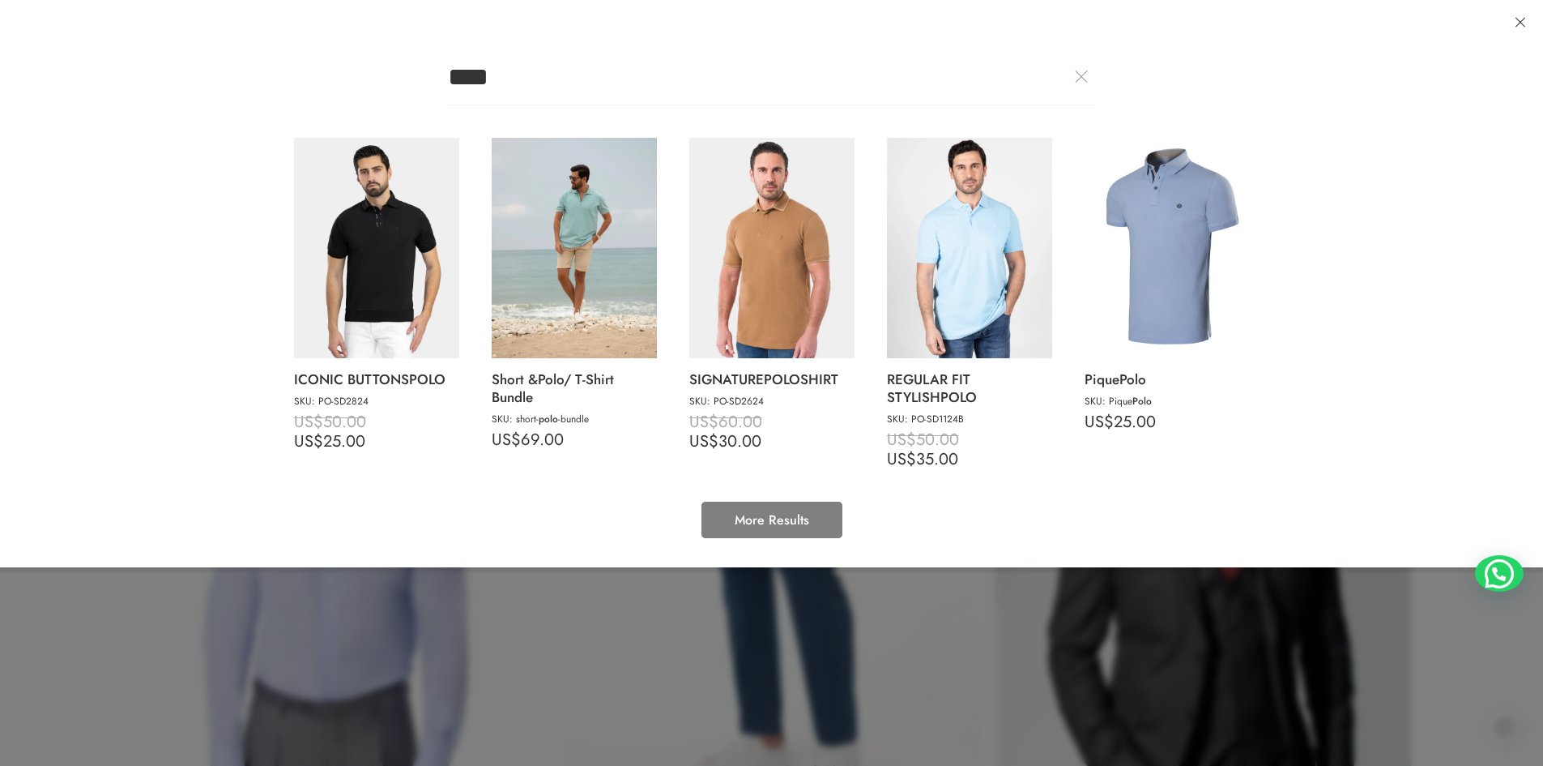
drag, startPoint x: 571, startPoint y: 74, endPoint x: 339, endPoint y: 53, distance: 233.4
click at [330, 55] on span "**** polo ICONIC BUTTONS POLO SKU: PO-SD2824 US$ 50.00 US$ 25.00 Short & Polo /…" at bounding box center [772, 308] width 972 height 519
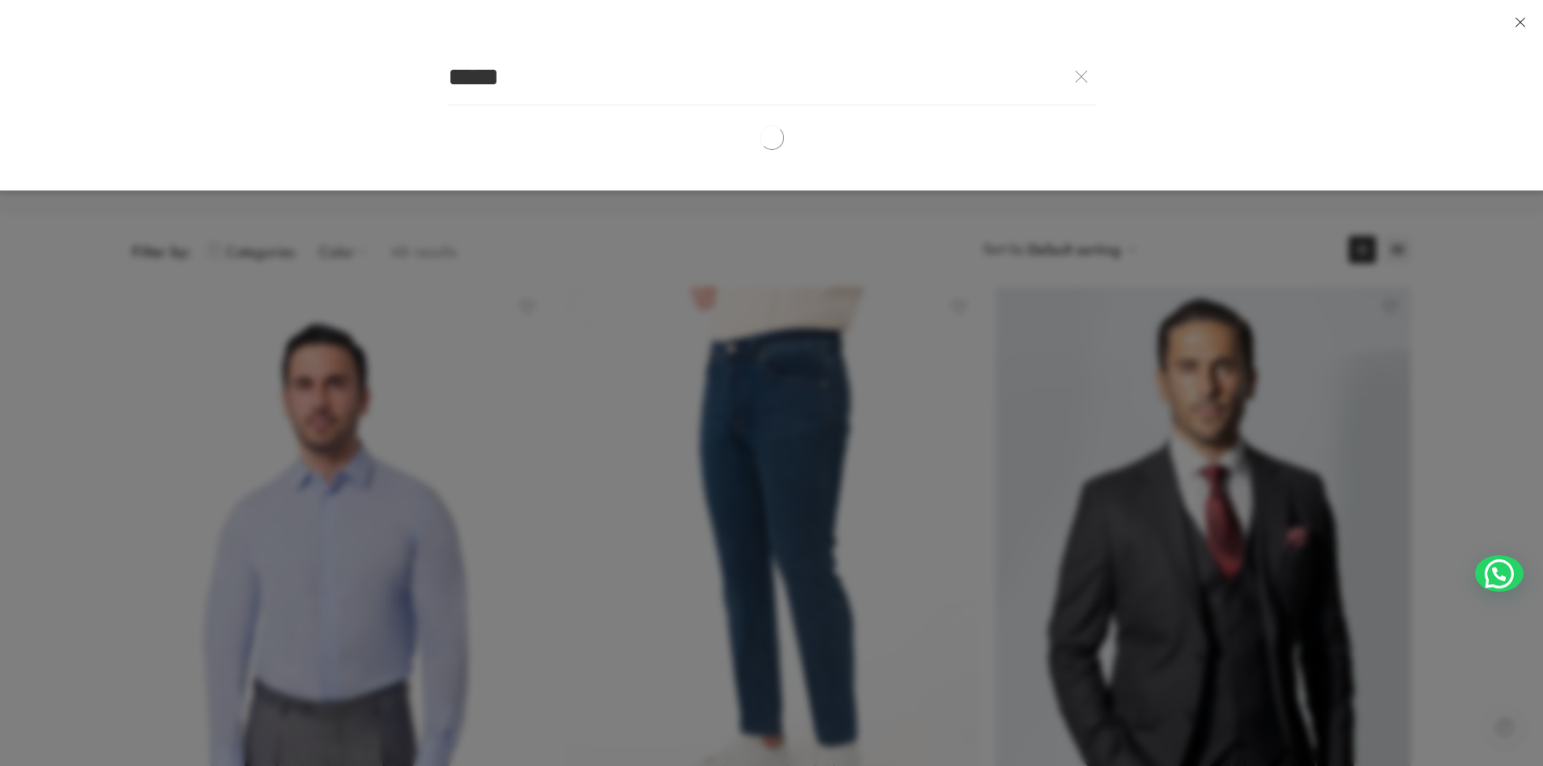
type input "*****"
click button "Search" at bounding box center [0, 0] width 0 height 0
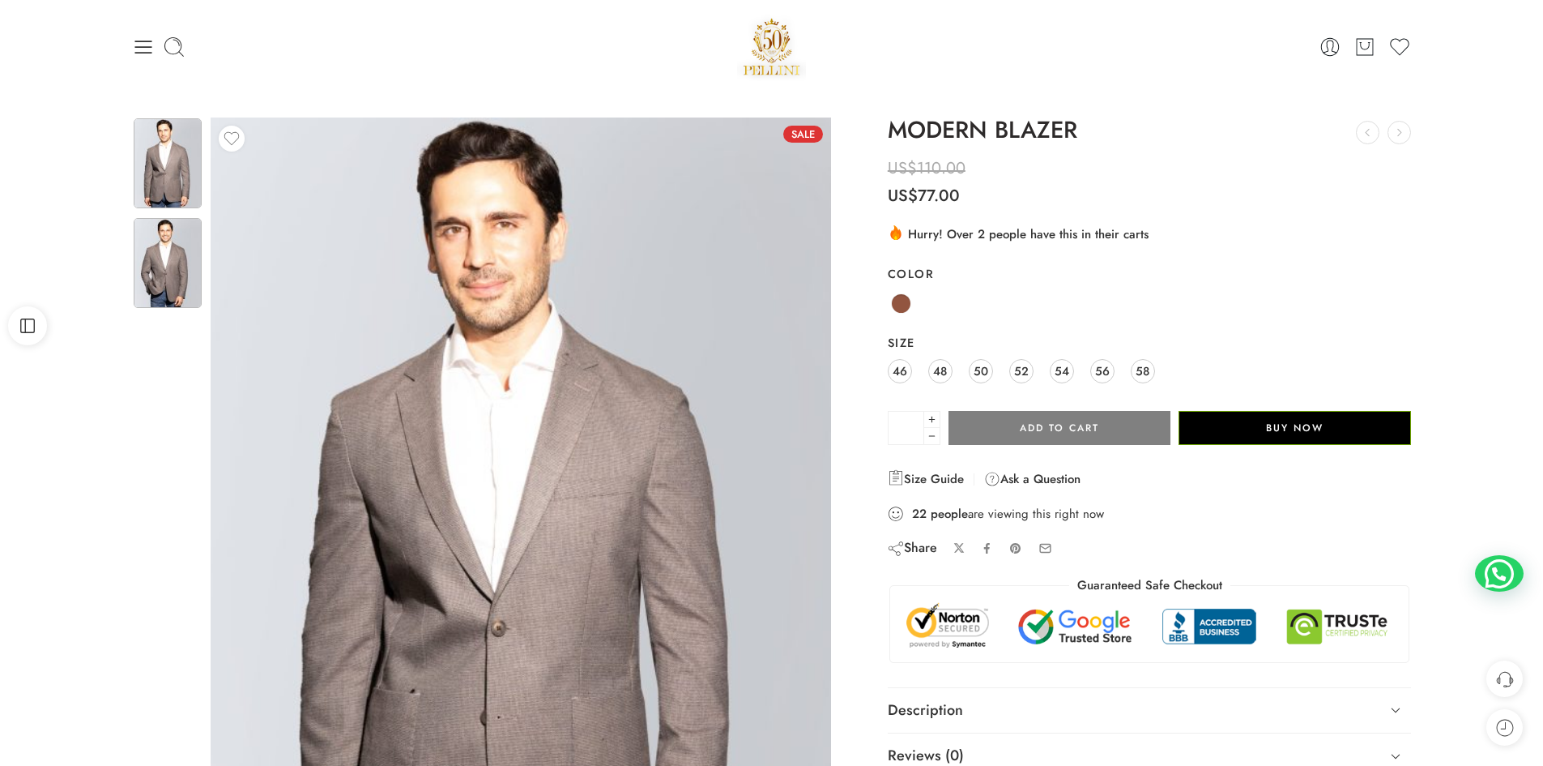
click at [164, 261] on img at bounding box center [168, 263] width 68 height 90
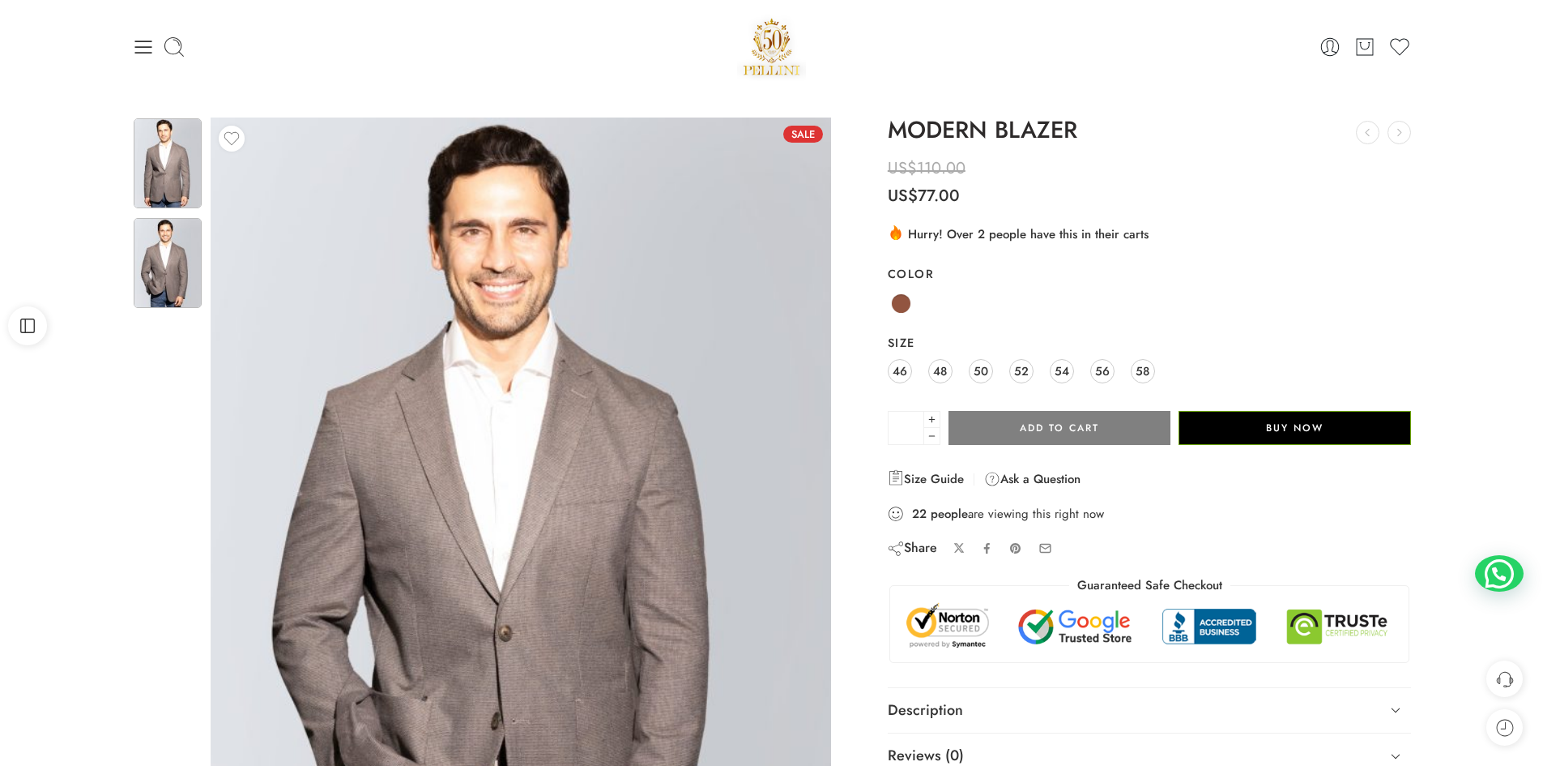
click at [172, 164] on img at bounding box center [168, 163] width 68 height 90
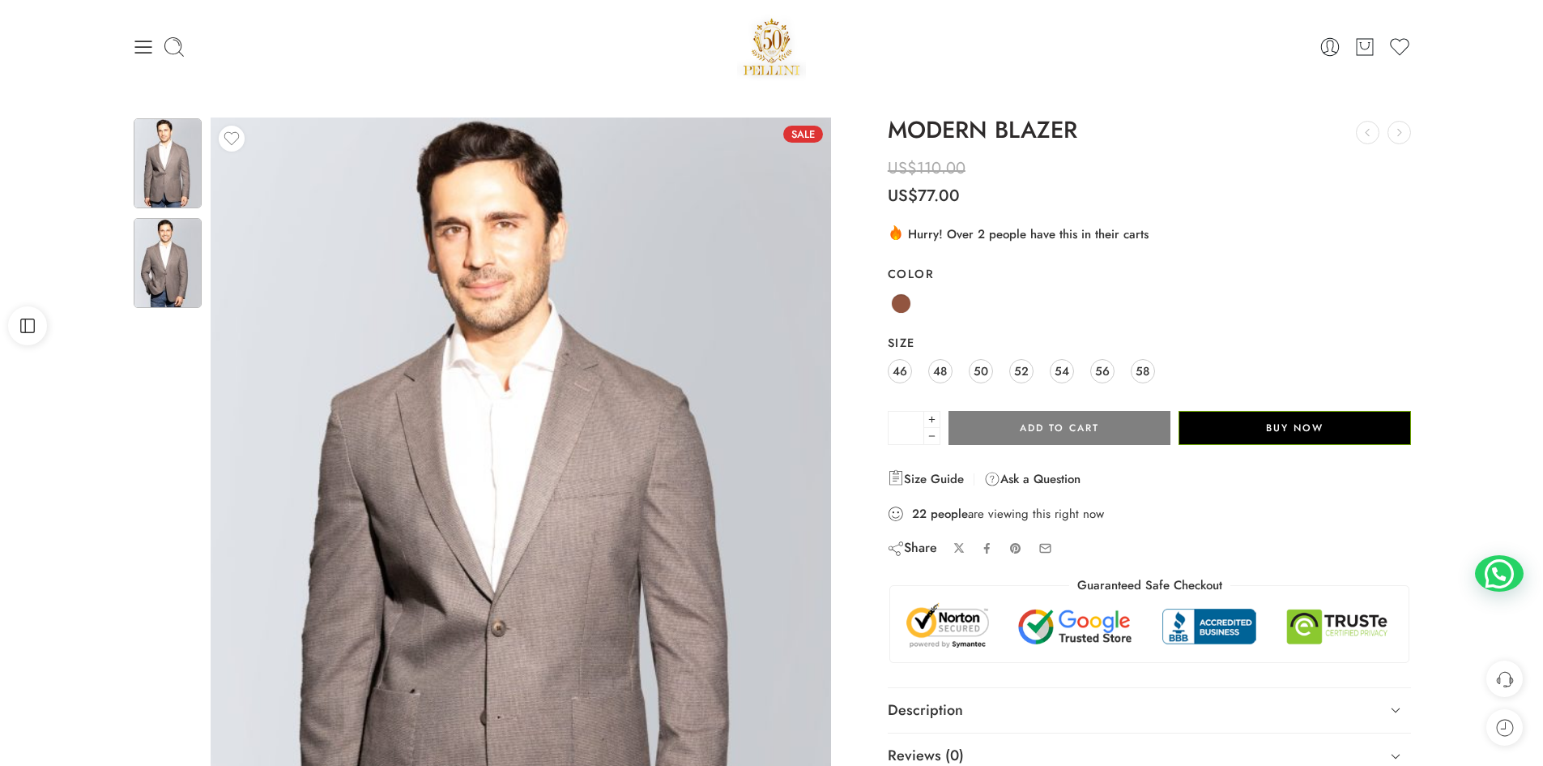
click at [177, 282] on img at bounding box center [168, 263] width 68 height 90
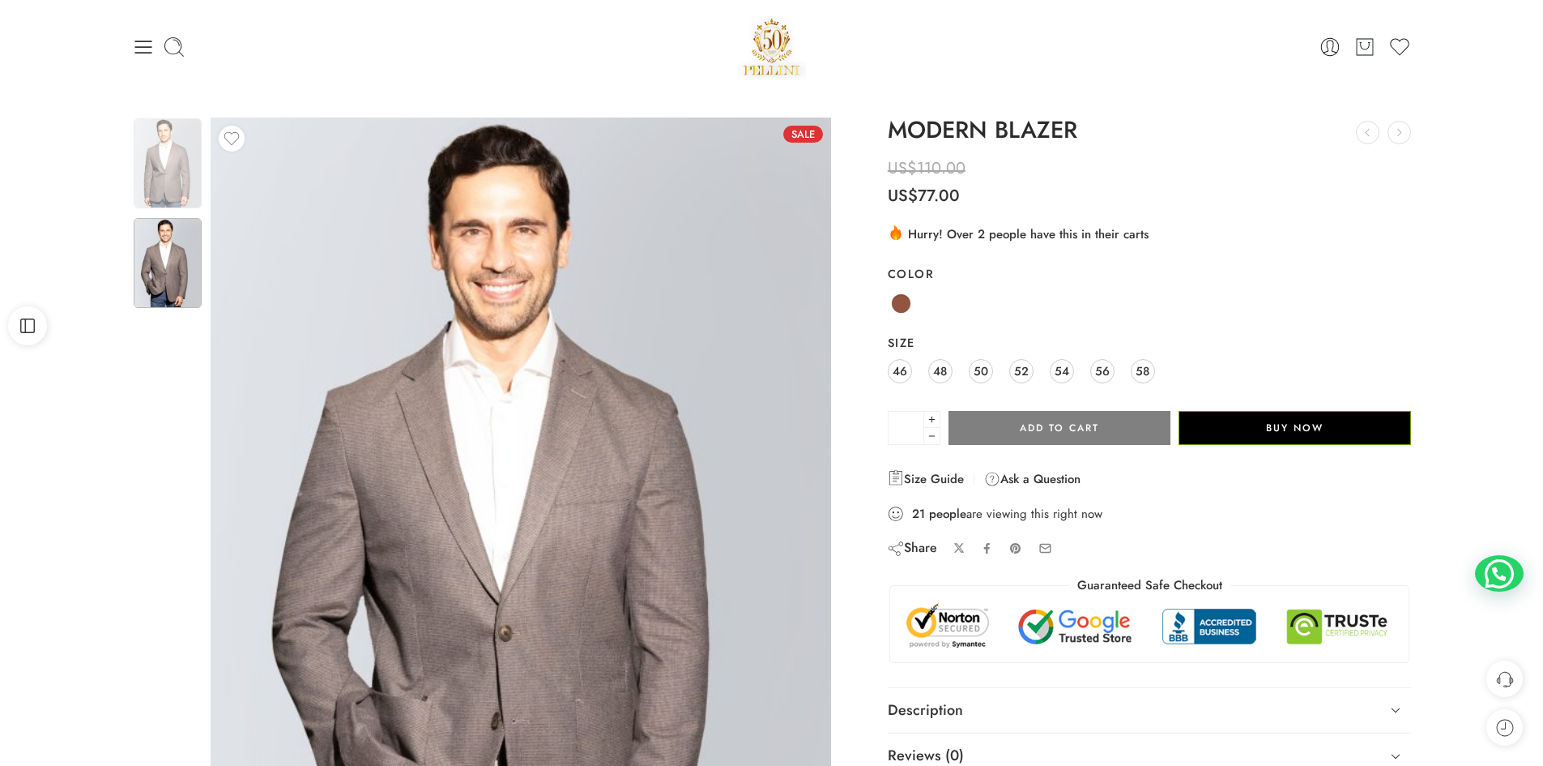
click at [29, 564] on div "Sale Limited Previous Next US$" at bounding box center [771, 545] width 1543 height 904
click at [150, 177] on img at bounding box center [168, 163] width 68 height 90
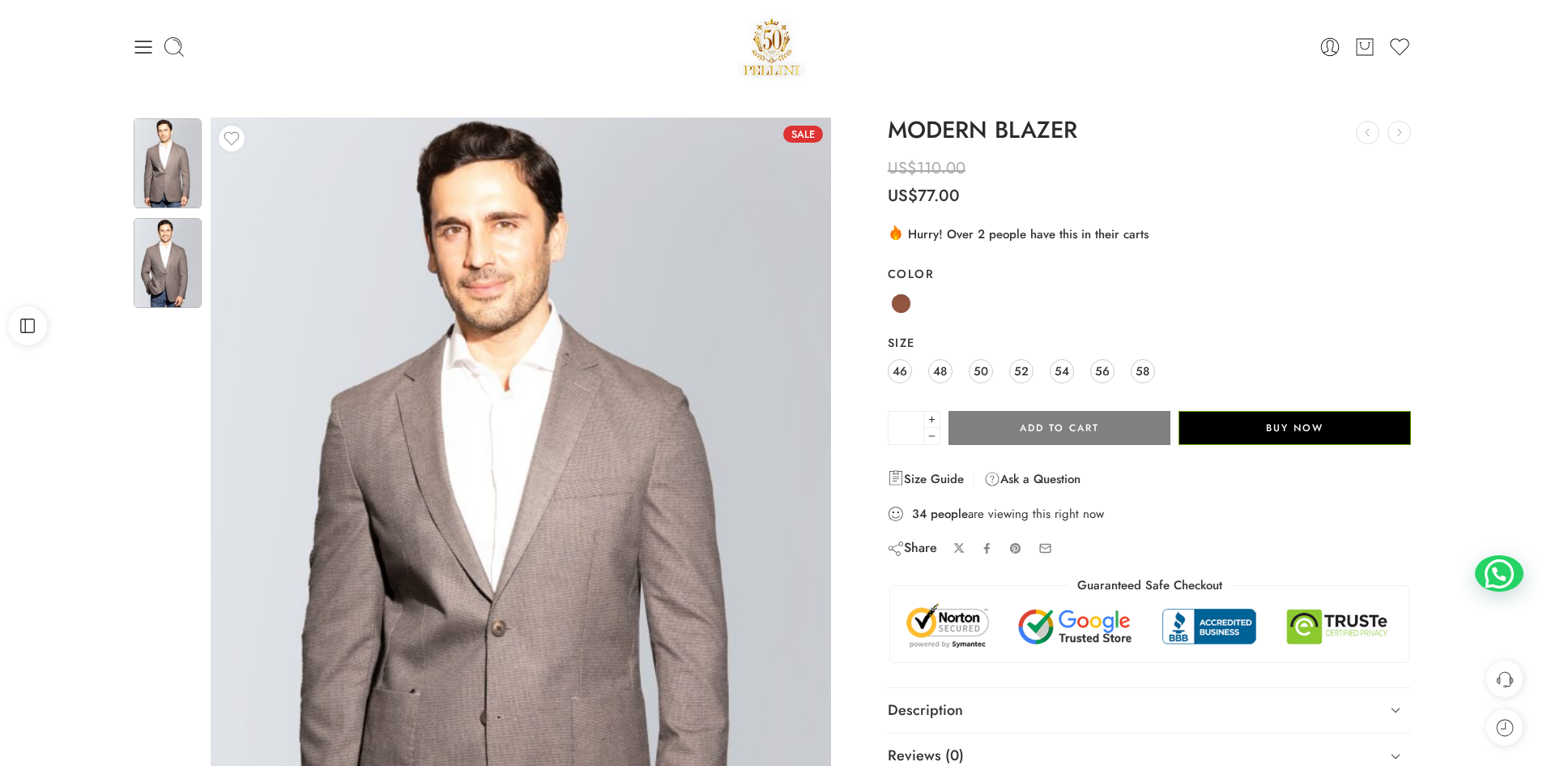
click at [143, 280] on img at bounding box center [168, 263] width 68 height 90
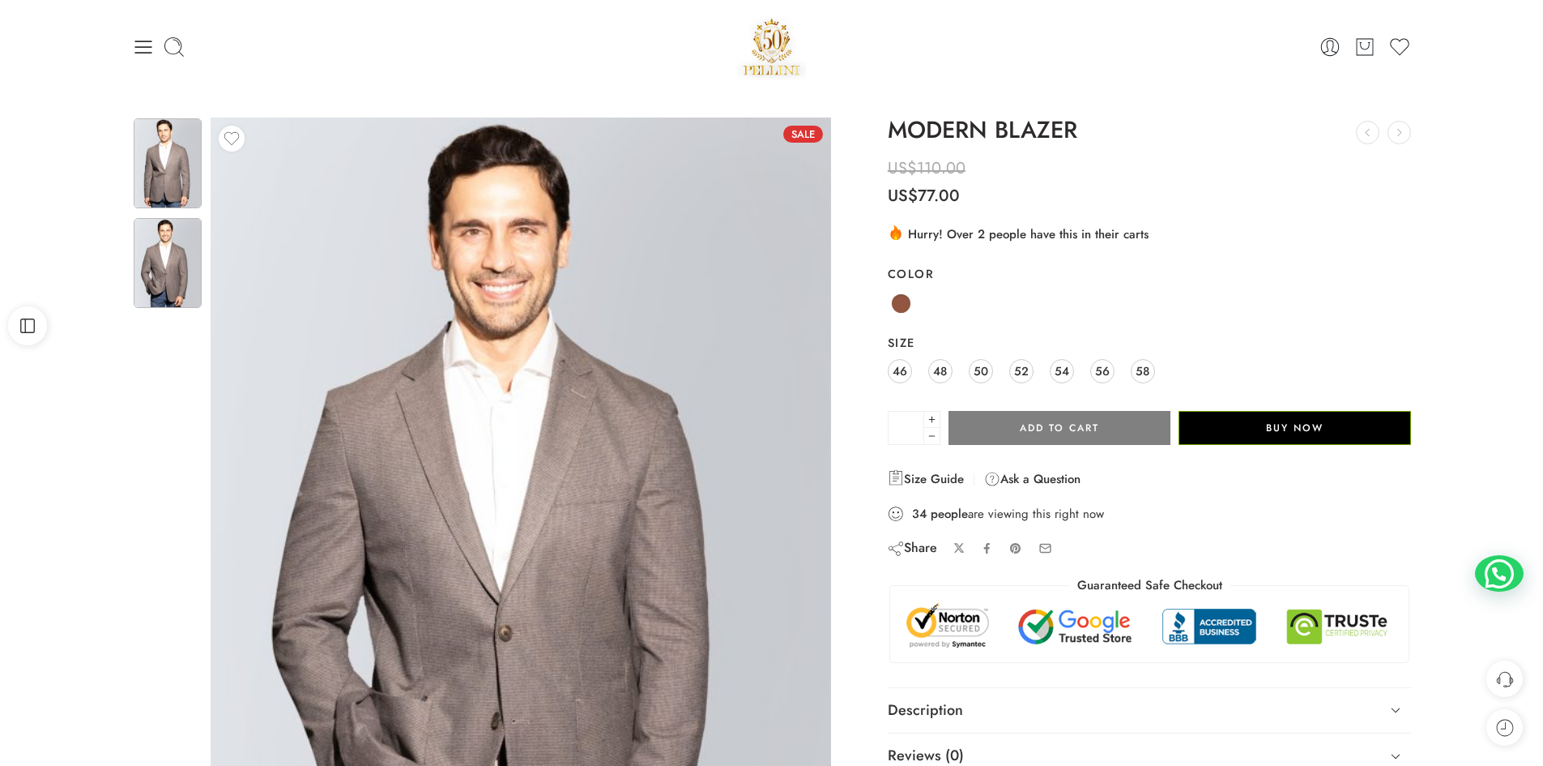
click at [169, 143] on img at bounding box center [168, 163] width 68 height 90
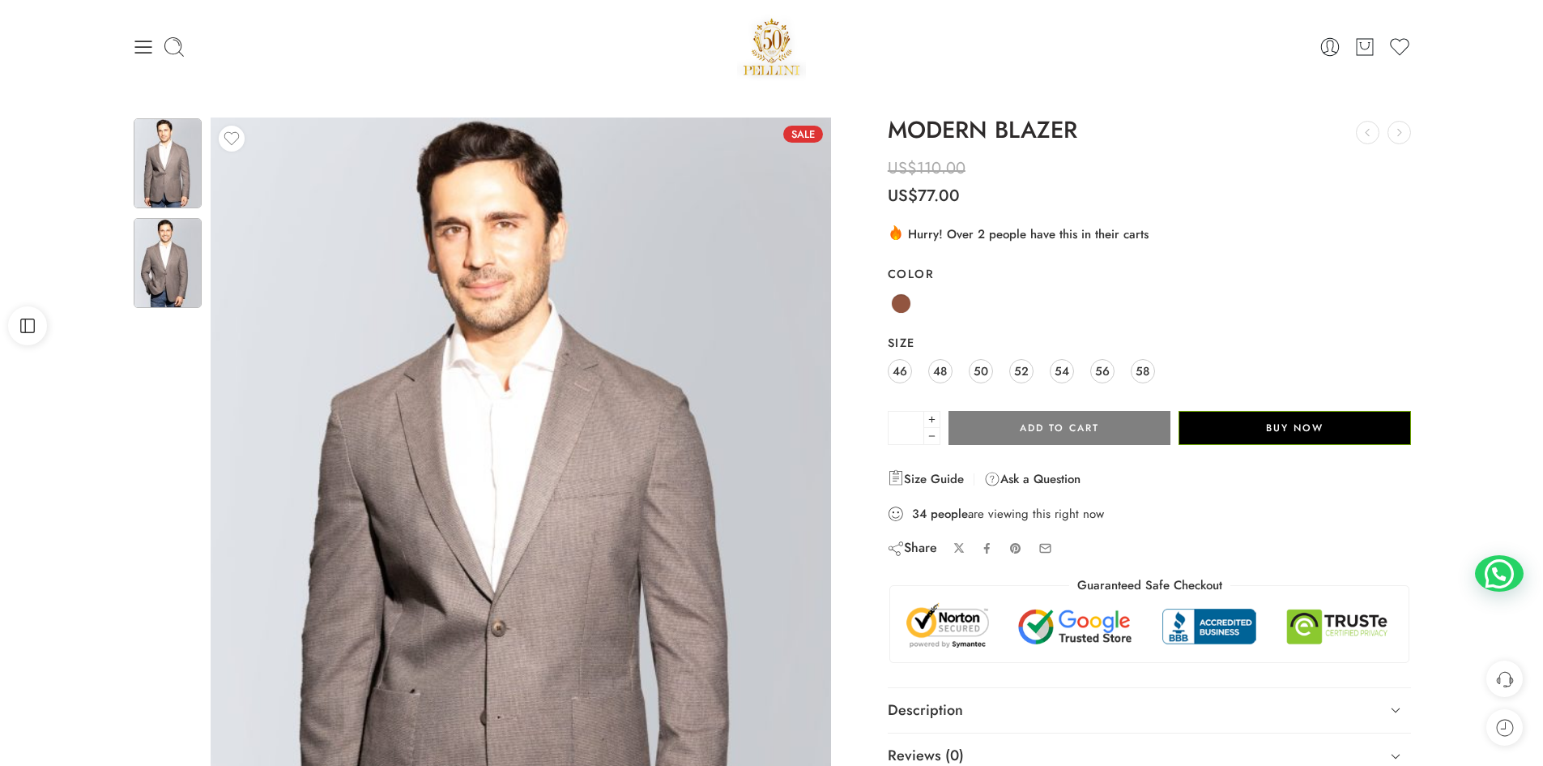
click at [150, 257] on img at bounding box center [168, 263] width 68 height 90
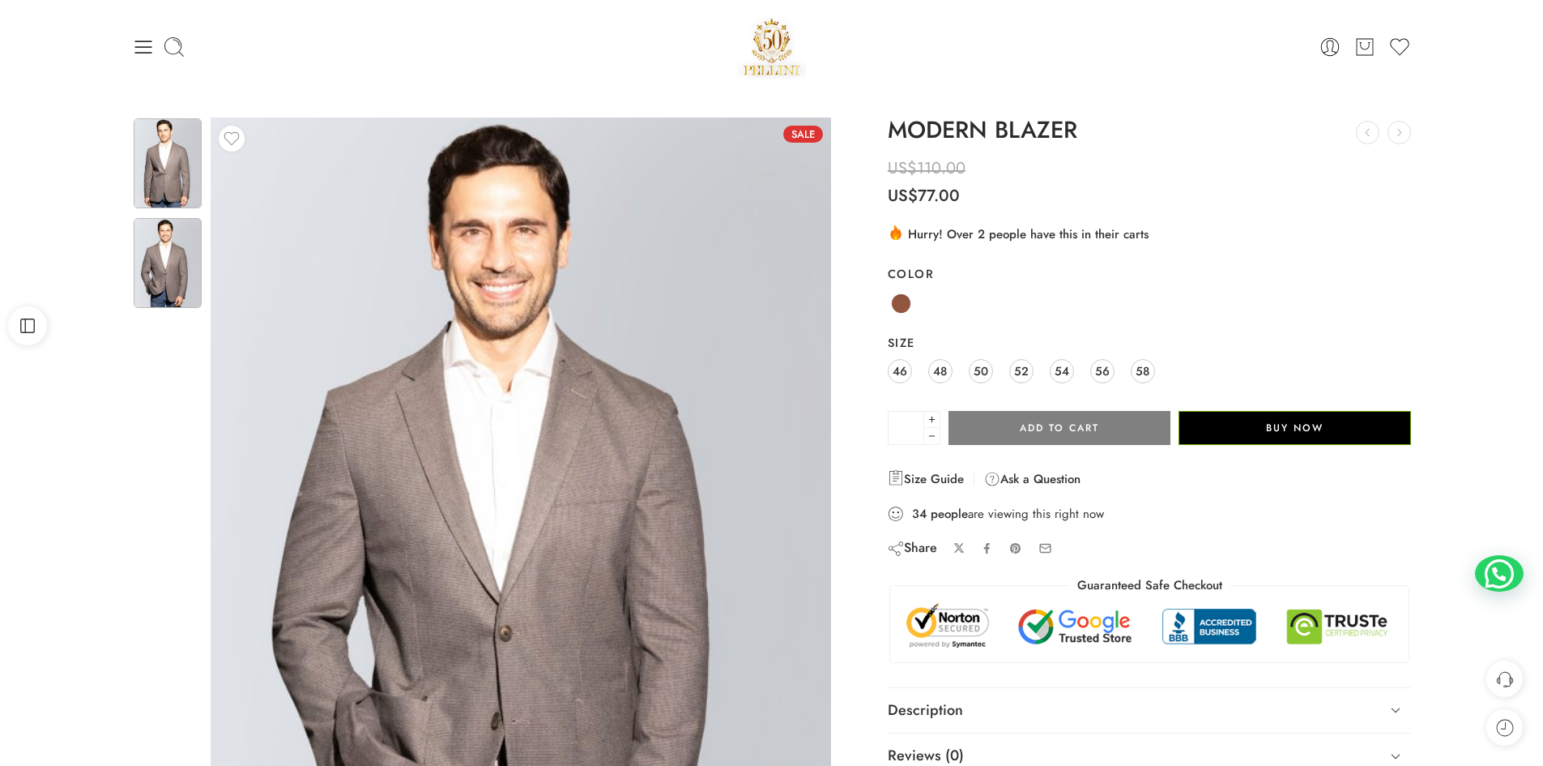
click at [156, 178] on img at bounding box center [168, 163] width 68 height 90
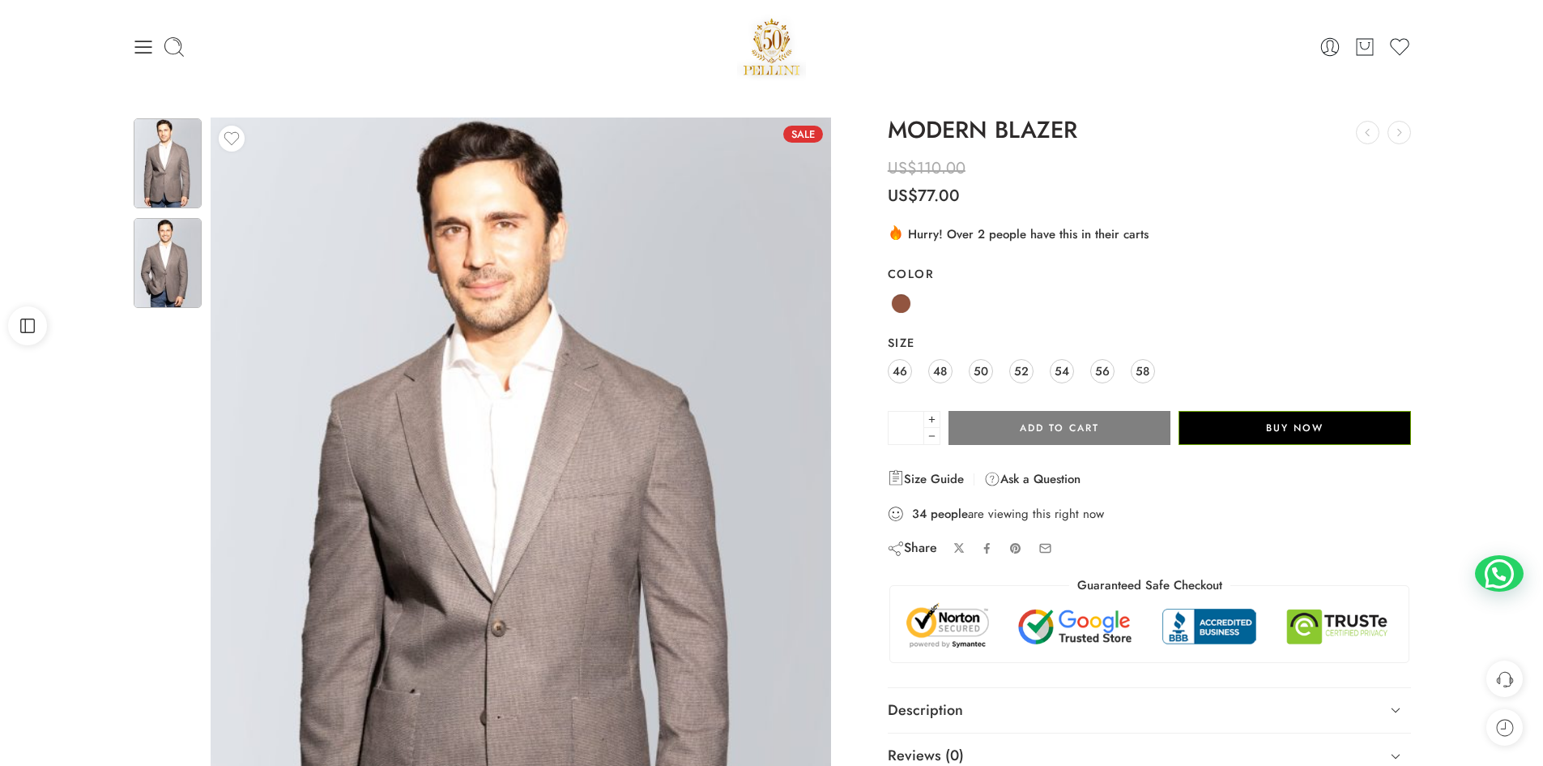
click at [163, 276] on img at bounding box center [168, 263] width 68 height 90
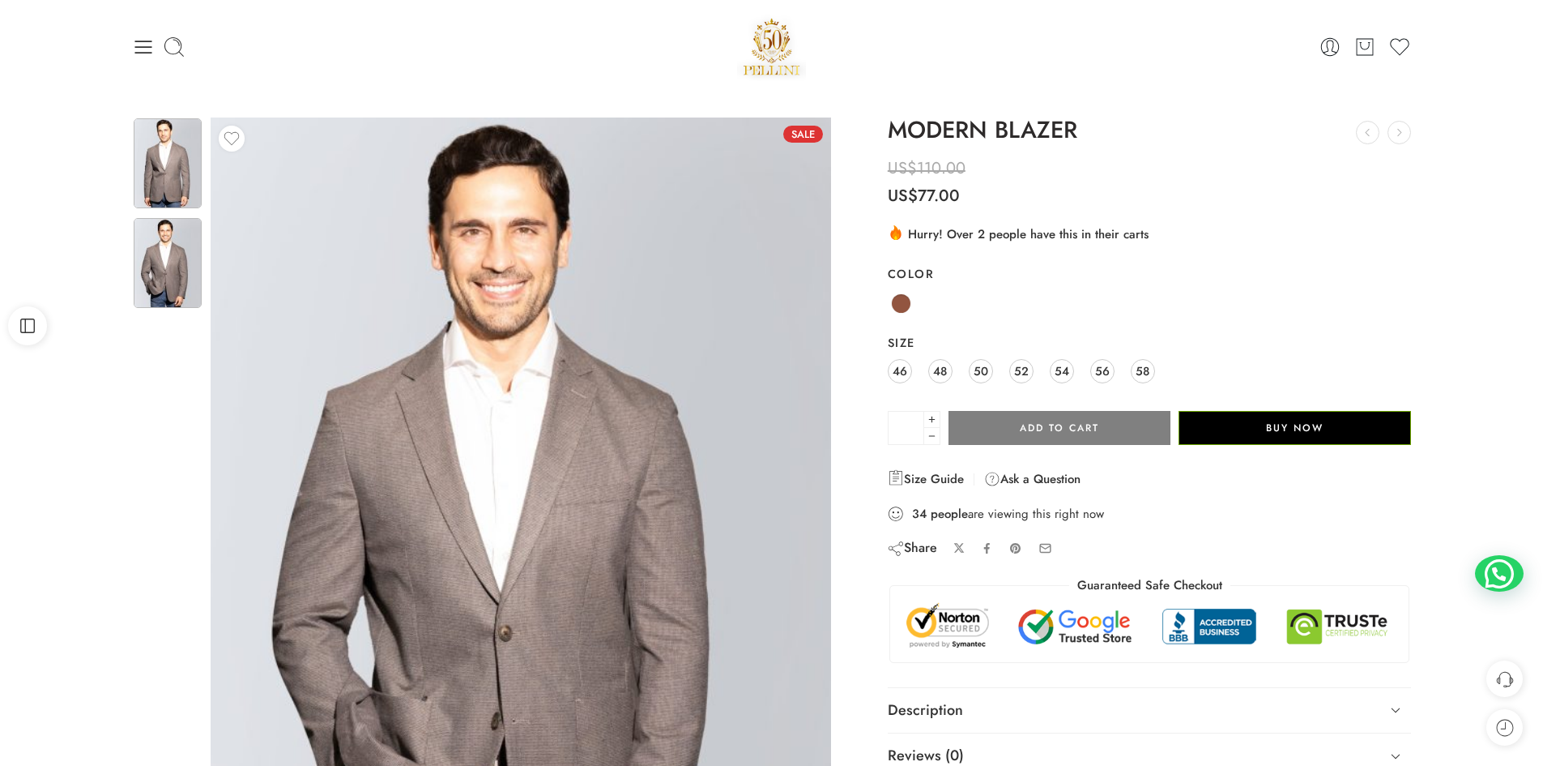
click at [156, 146] on img at bounding box center [168, 163] width 68 height 90
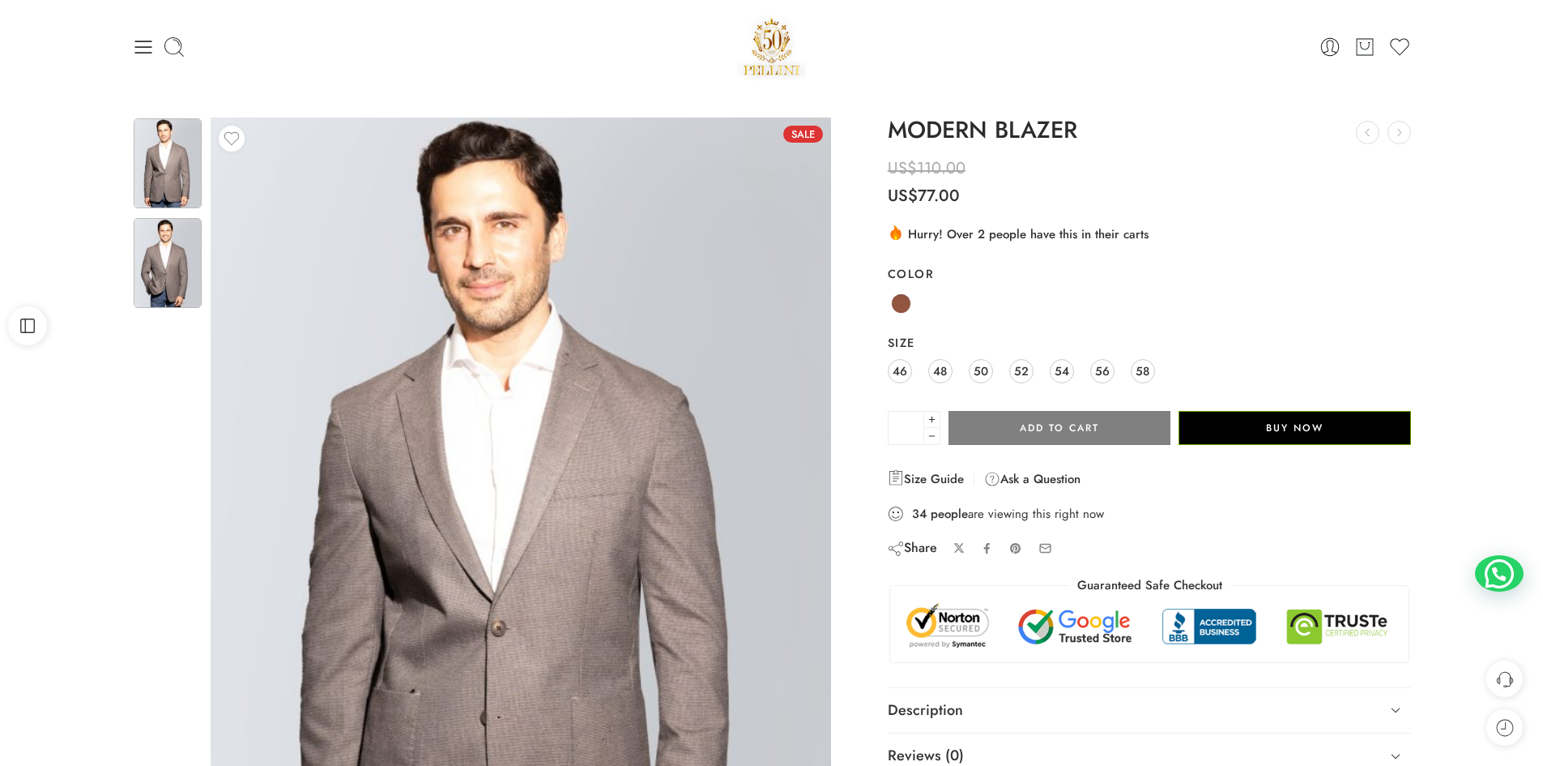
click at [147, 237] on img at bounding box center [168, 263] width 68 height 90
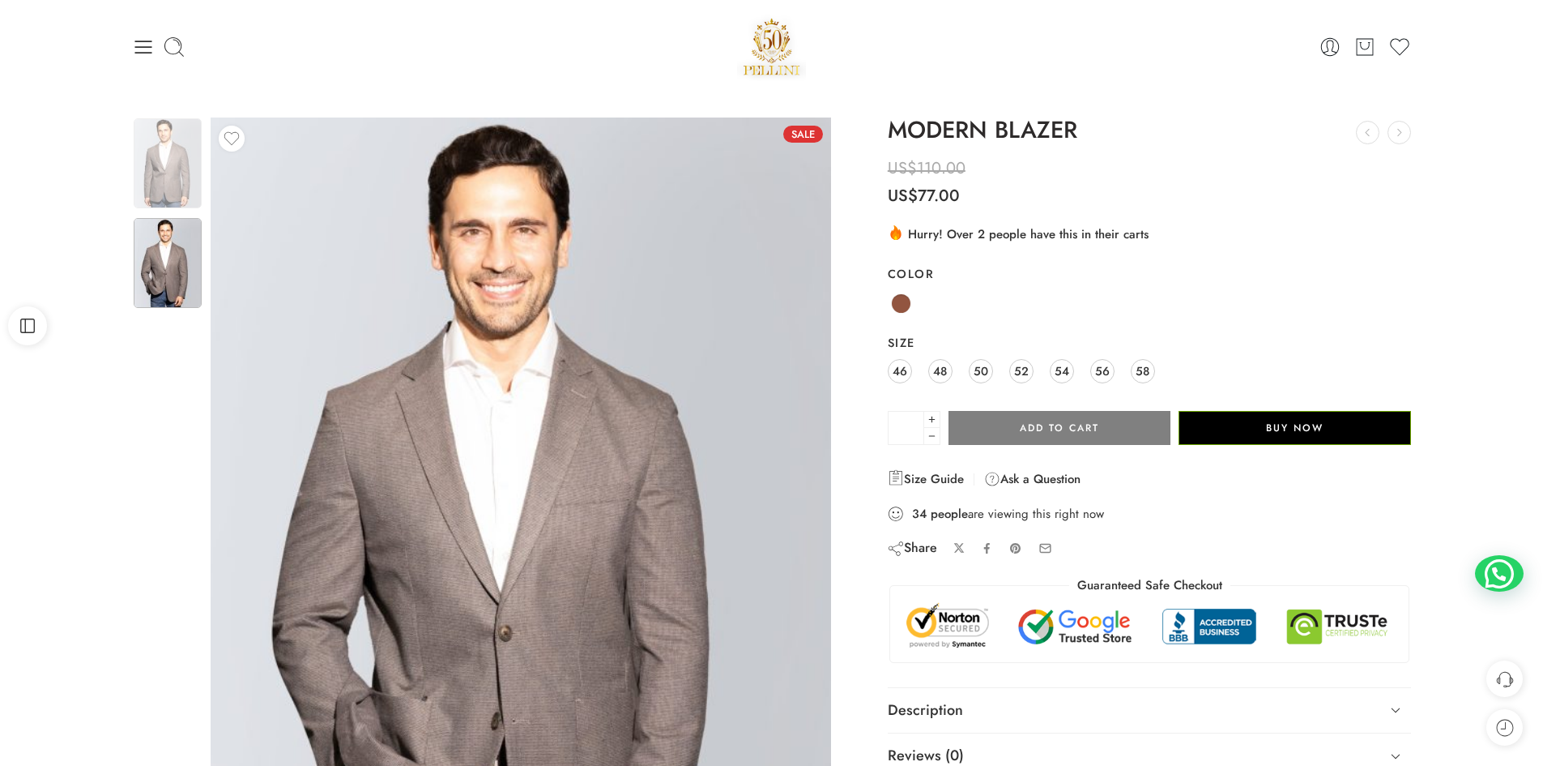
click at [158, 158] on img at bounding box center [168, 163] width 68 height 90
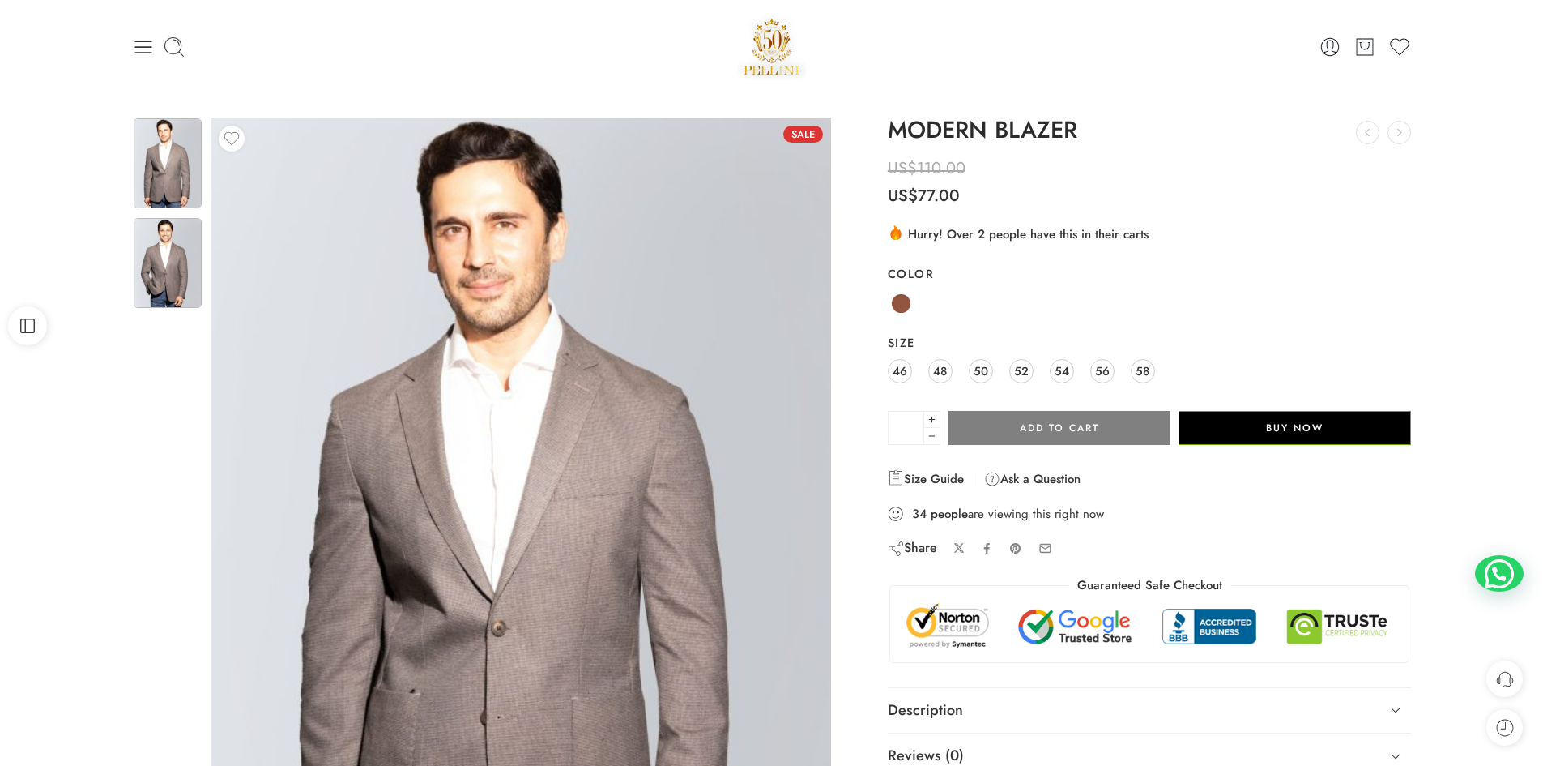
click at [178, 271] on img at bounding box center [168, 263] width 68 height 90
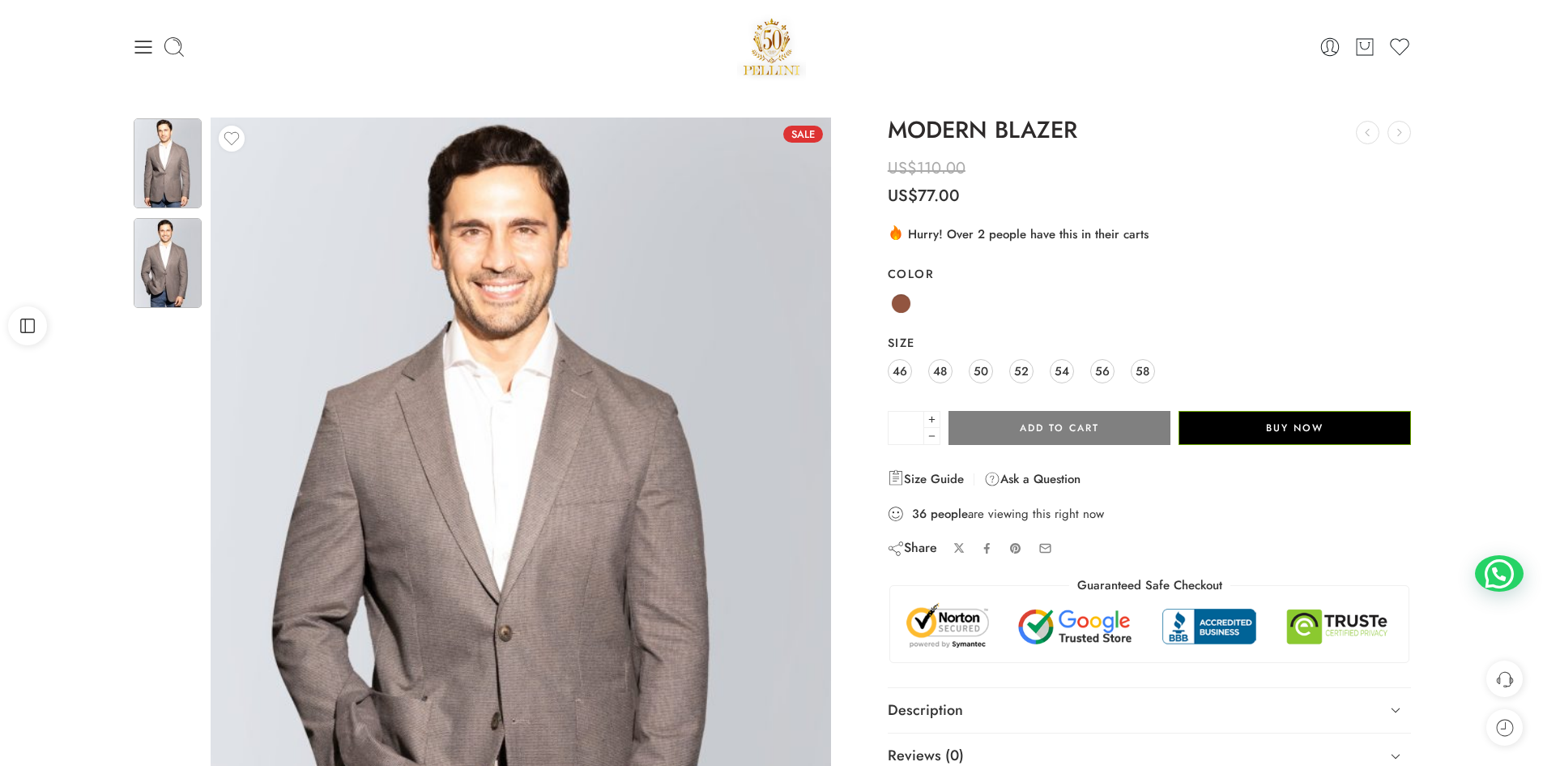
click at [153, 184] on img at bounding box center [168, 163] width 68 height 90
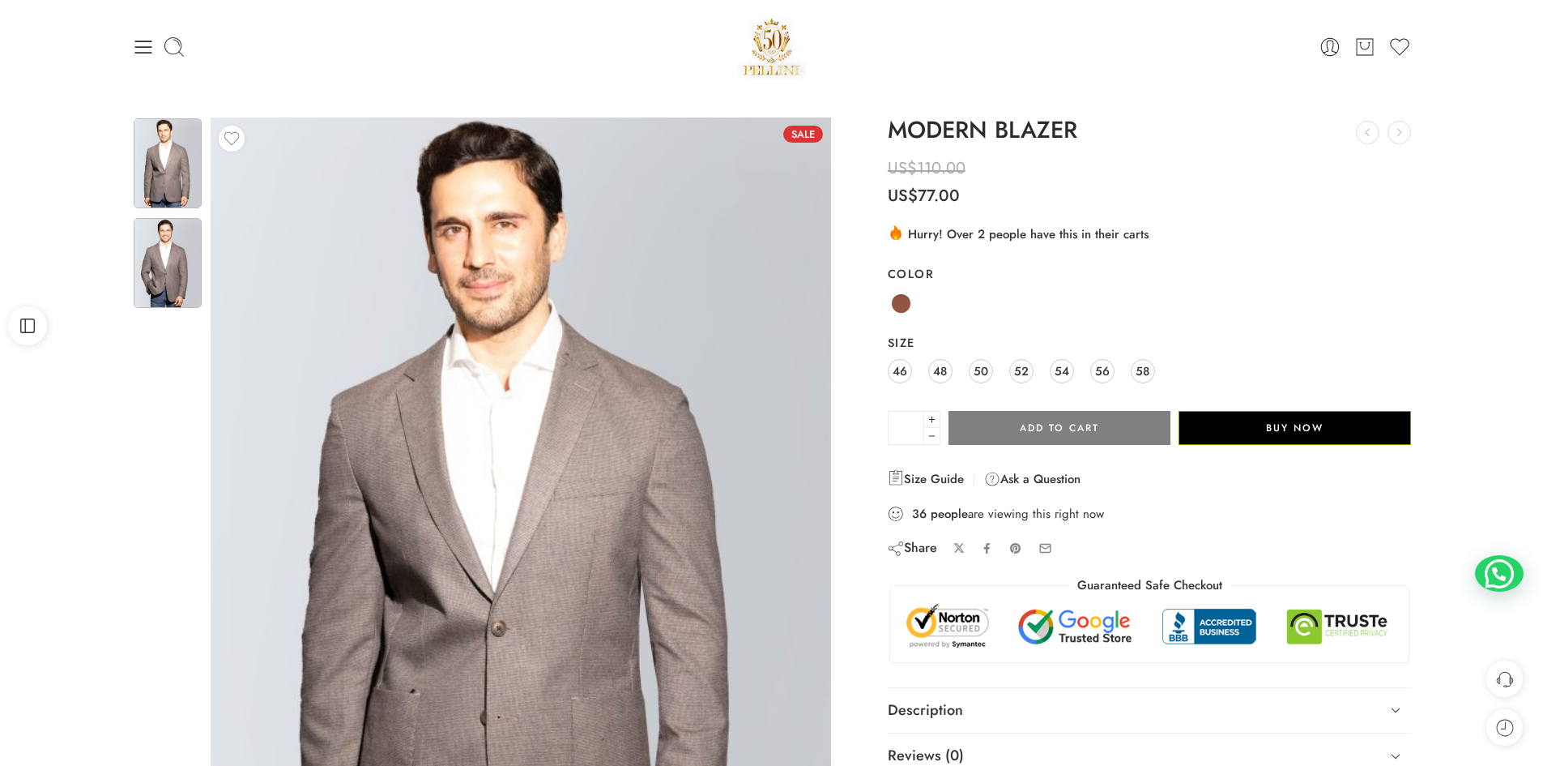
click at [175, 260] on img at bounding box center [168, 263] width 68 height 90
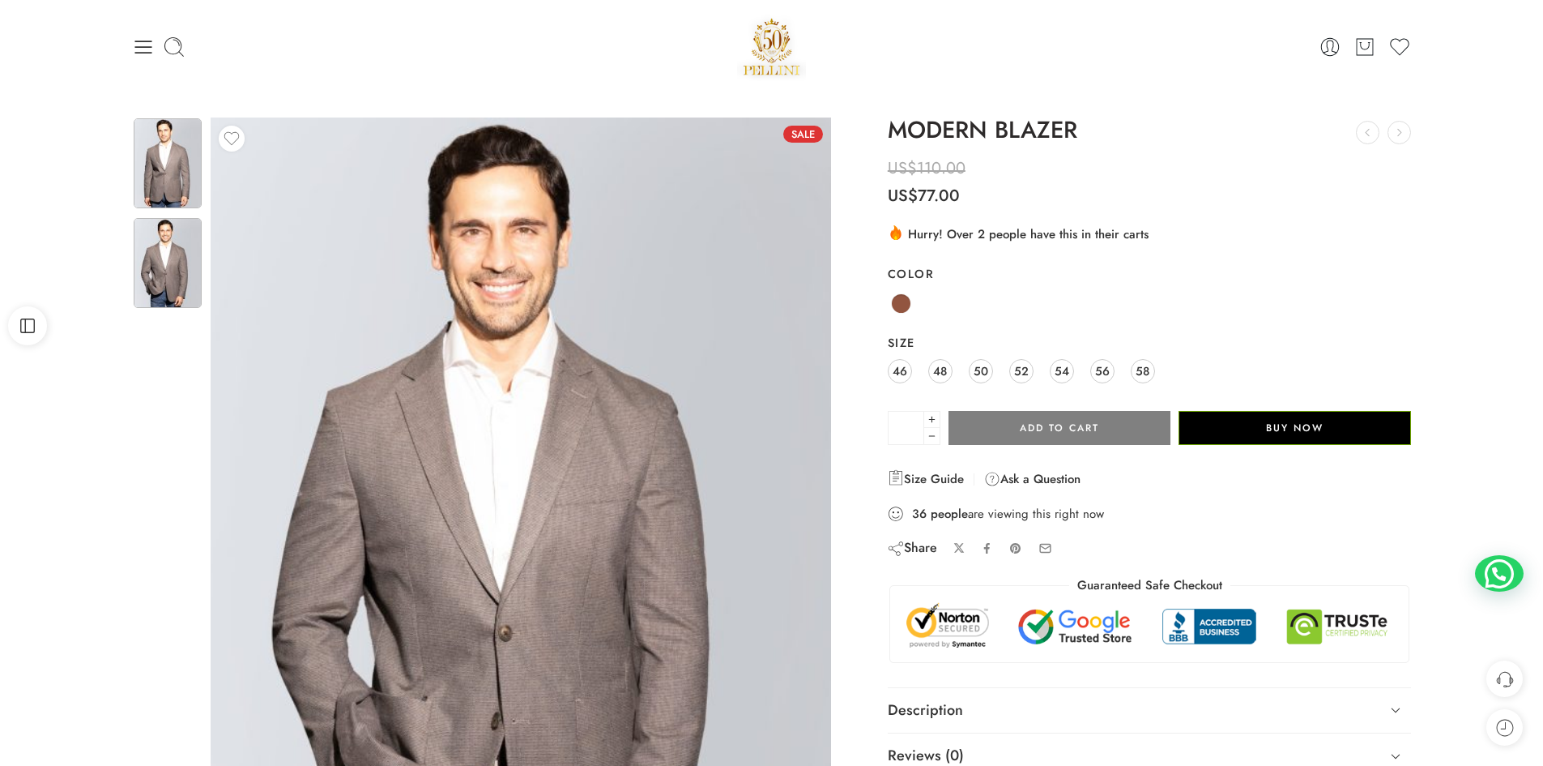
click at [175, 180] on img at bounding box center [168, 163] width 68 height 90
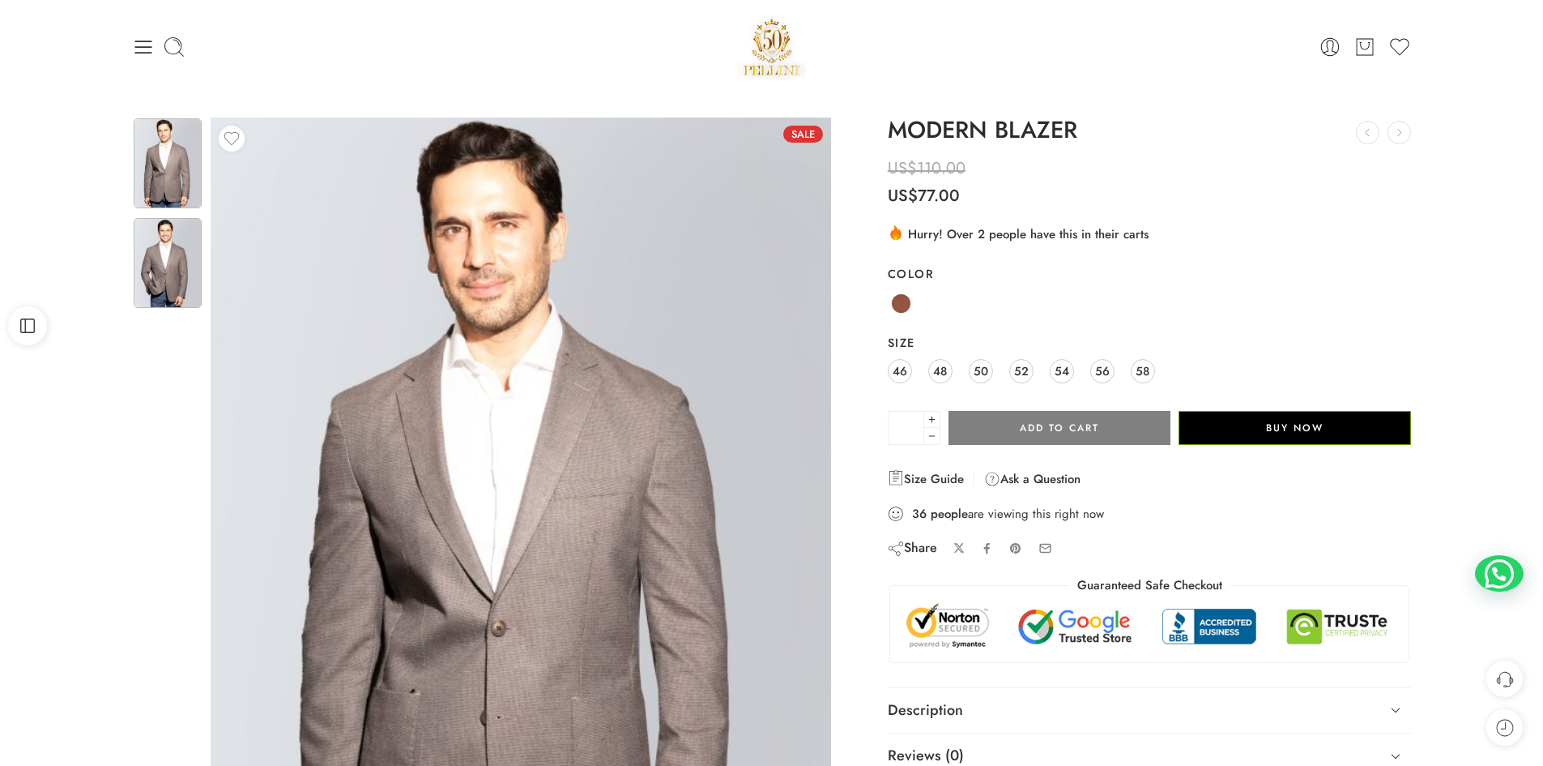
click at [163, 275] on img at bounding box center [168, 263] width 68 height 90
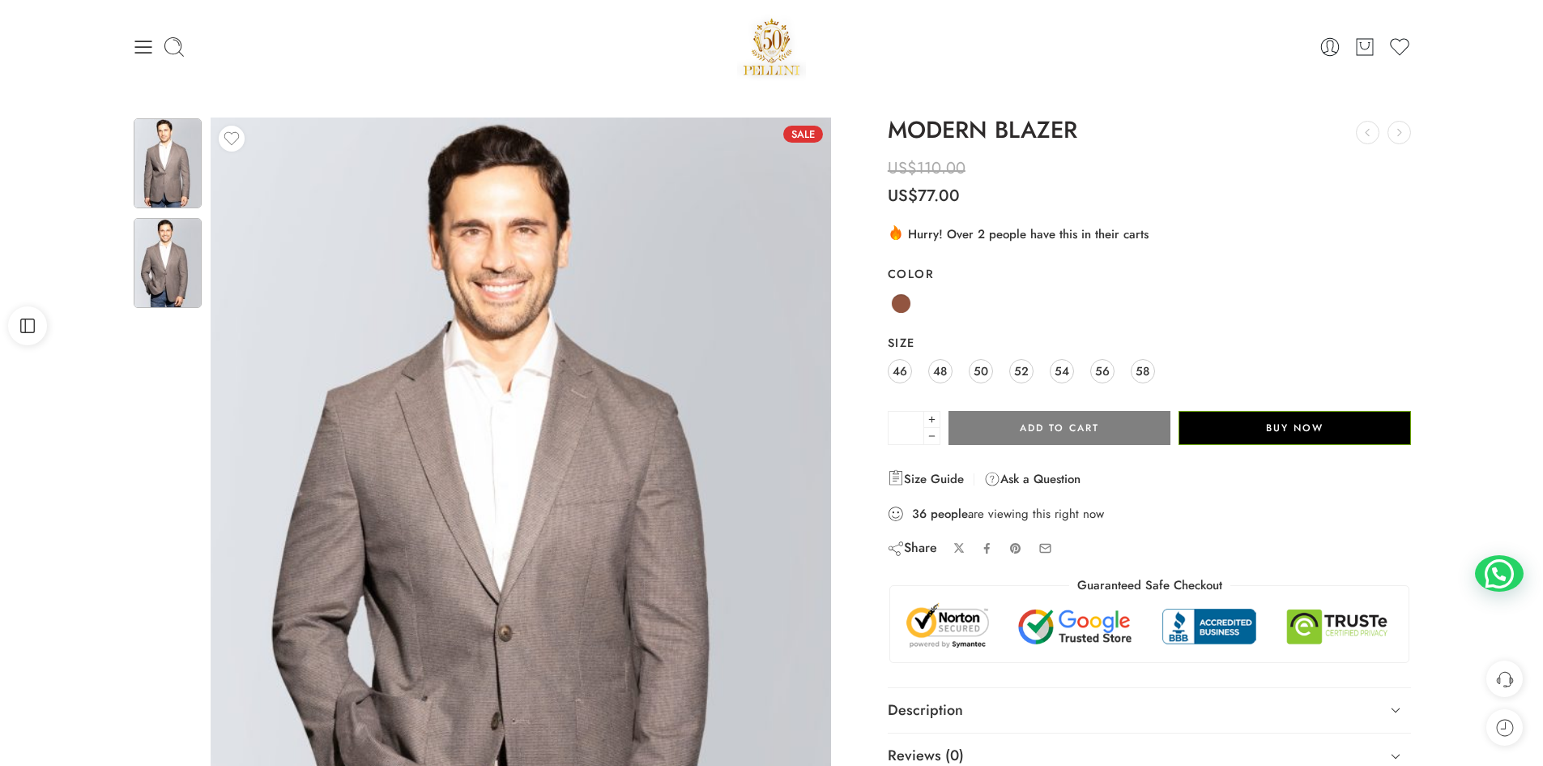
click at [165, 187] on img at bounding box center [168, 163] width 68 height 90
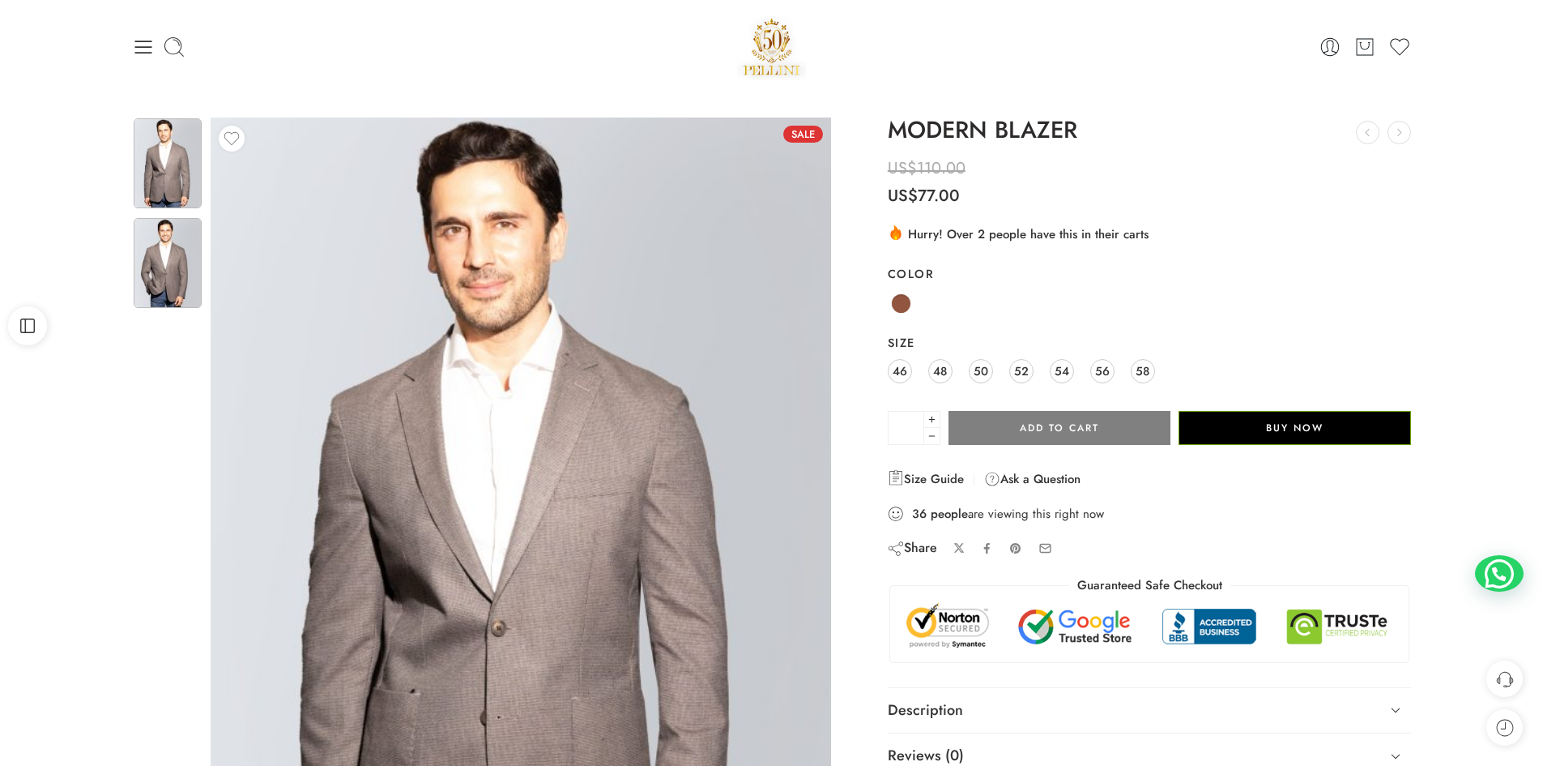
click at [138, 288] on img at bounding box center [168, 263] width 68 height 90
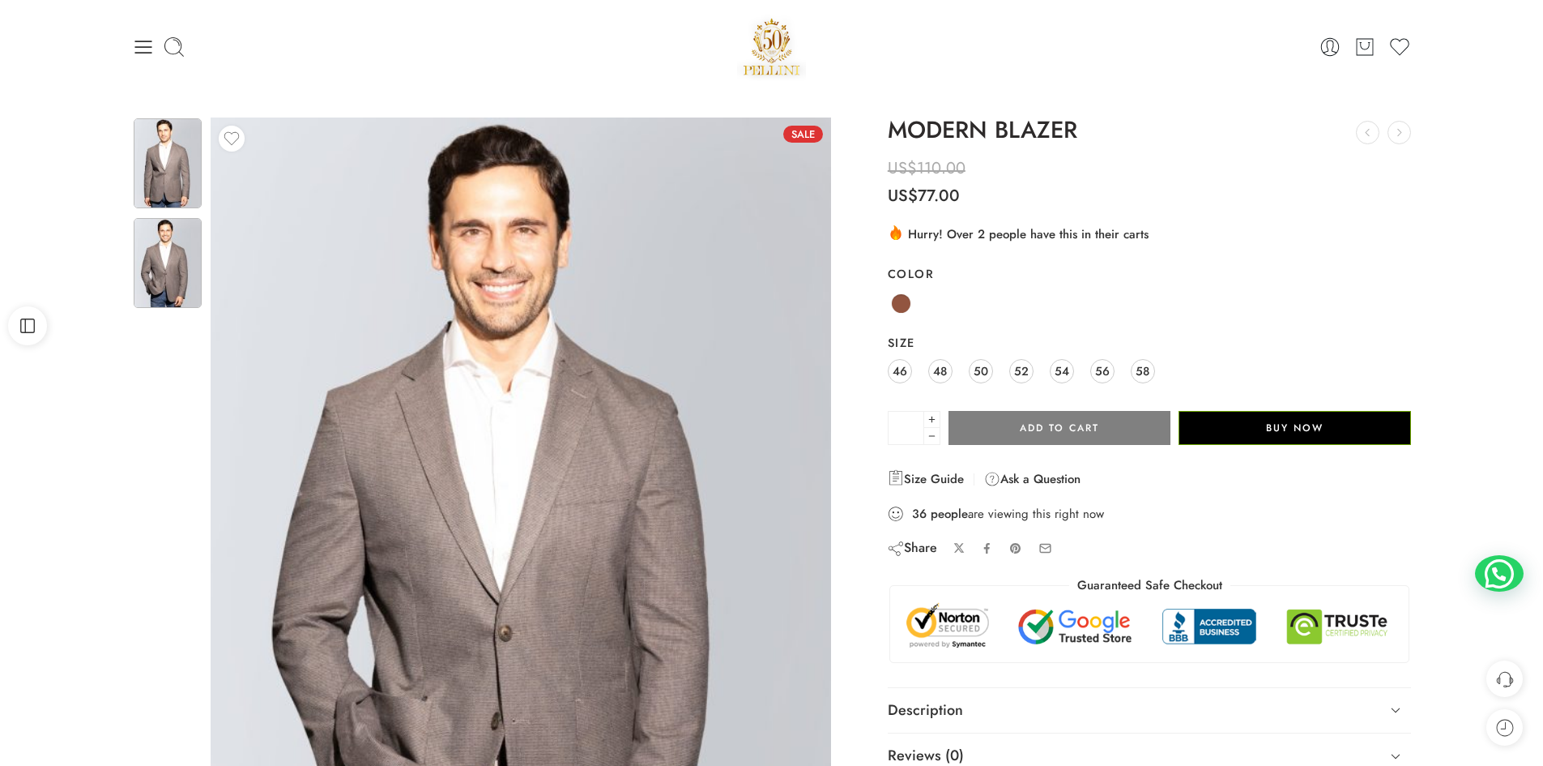
click at [169, 164] on img at bounding box center [168, 163] width 68 height 90
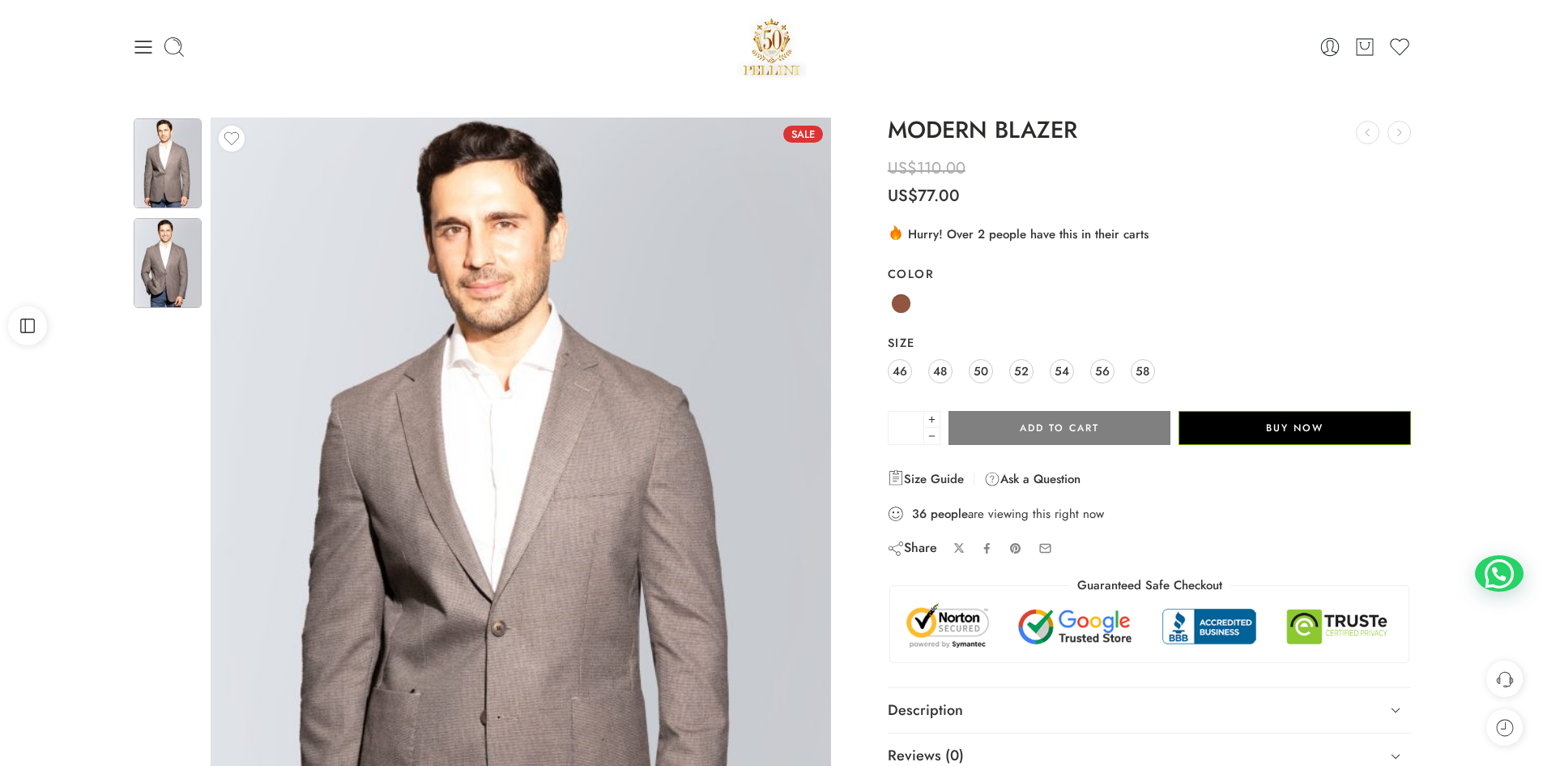
click at [152, 267] on img at bounding box center [168, 263] width 68 height 90
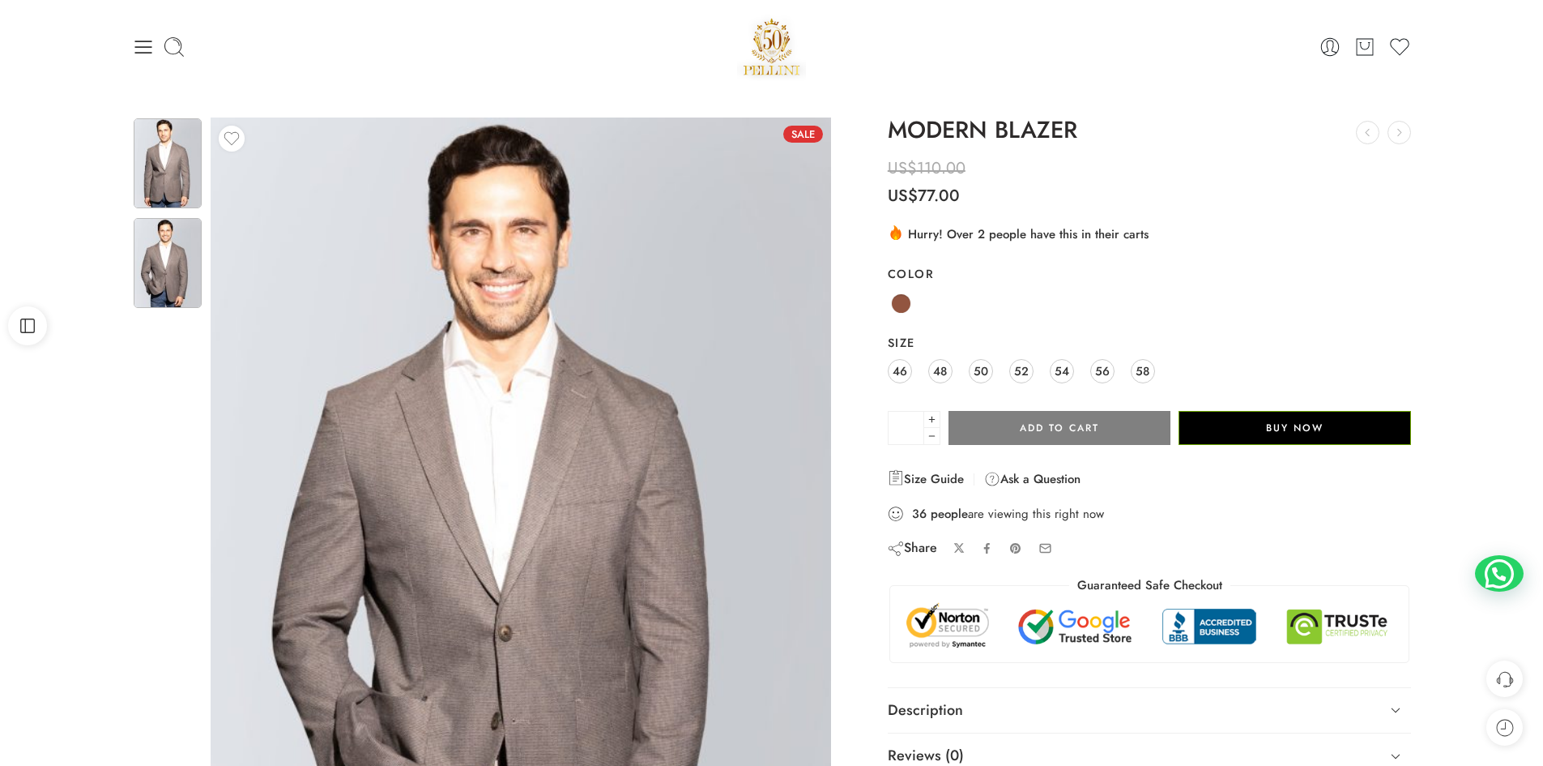
click at [161, 181] on img at bounding box center [168, 163] width 68 height 90
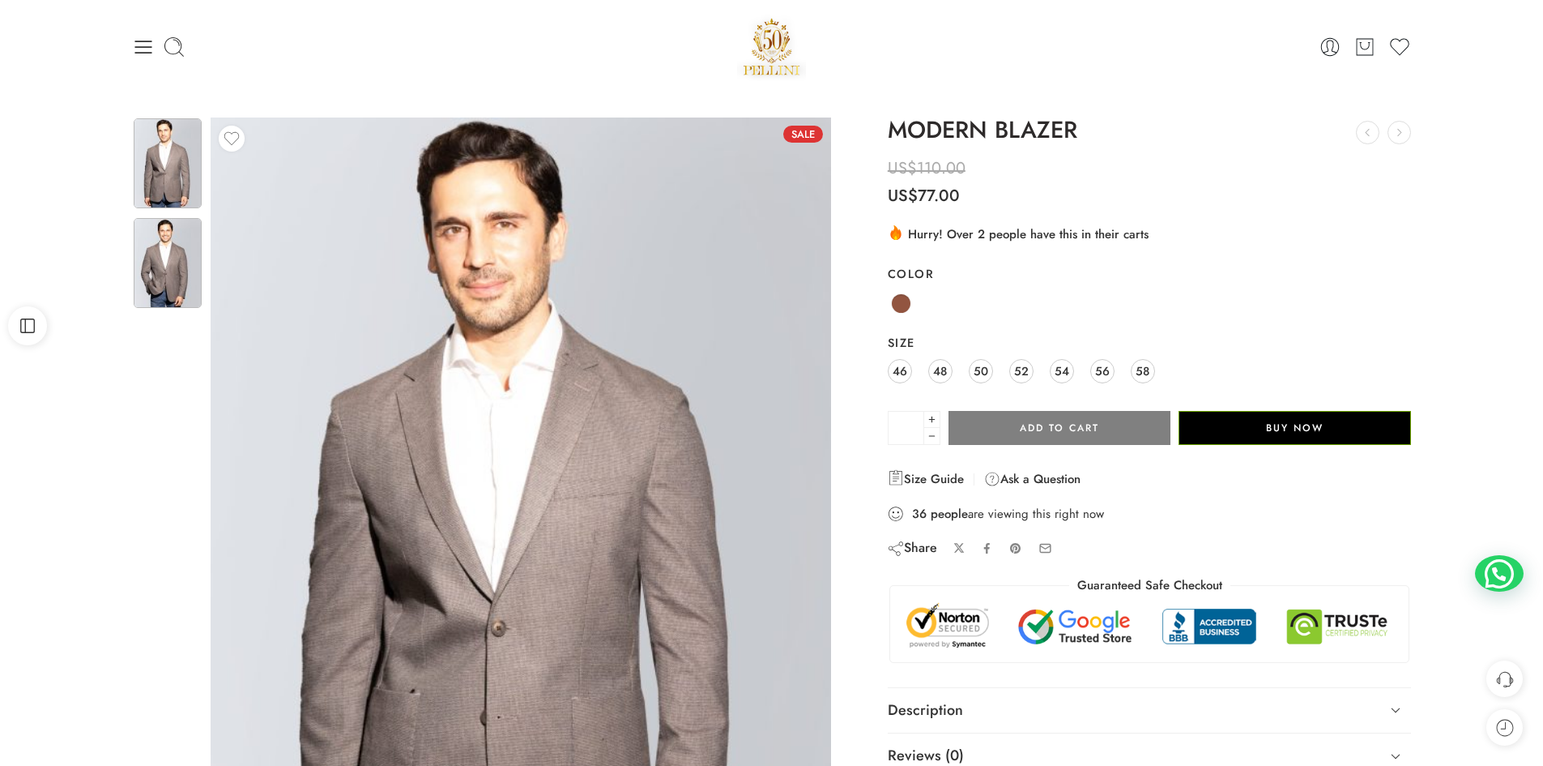
click at [163, 267] on img at bounding box center [168, 263] width 68 height 90
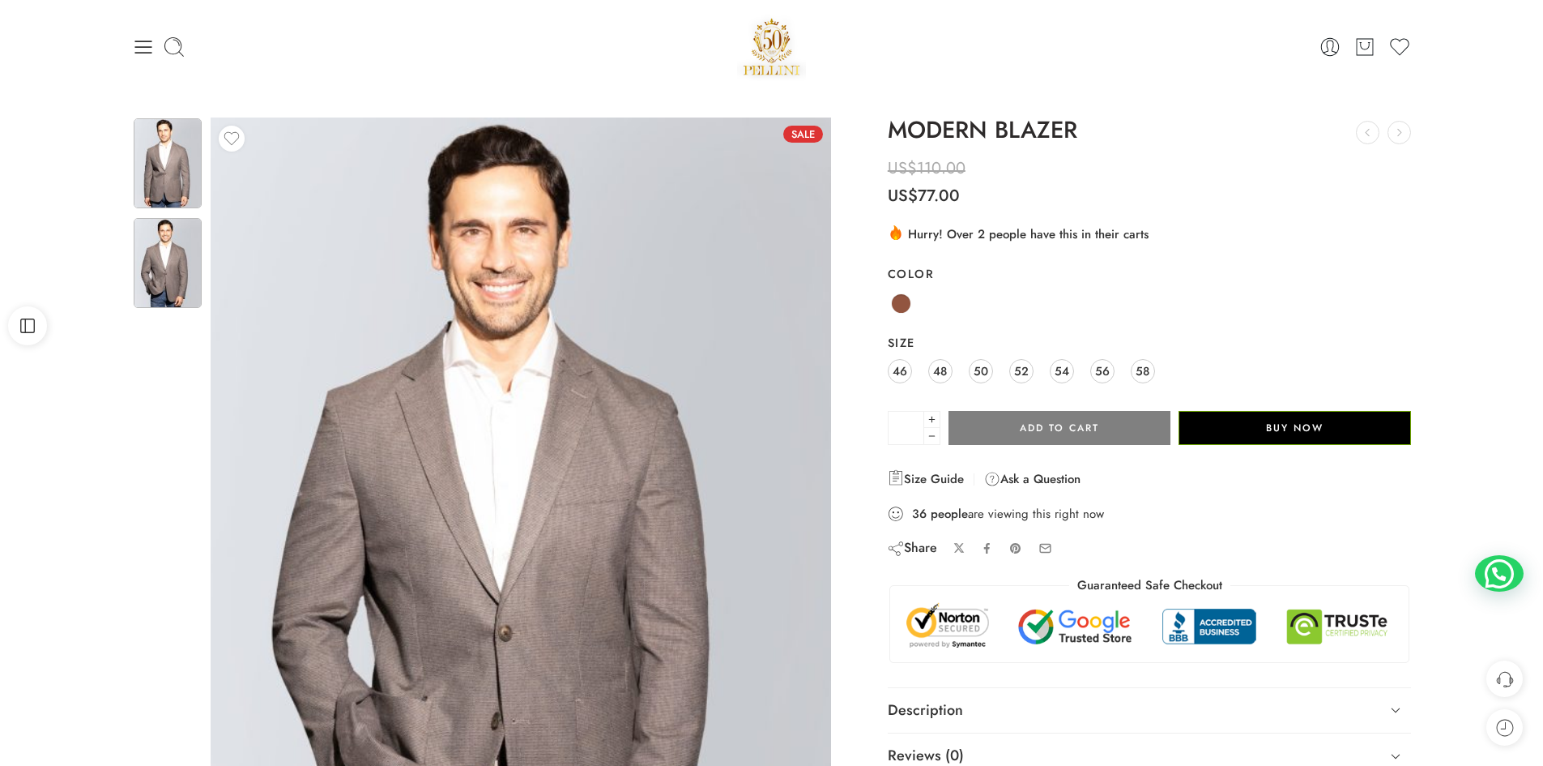
click at [182, 161] on img at bounding box center [168, 163] width 68 height 90
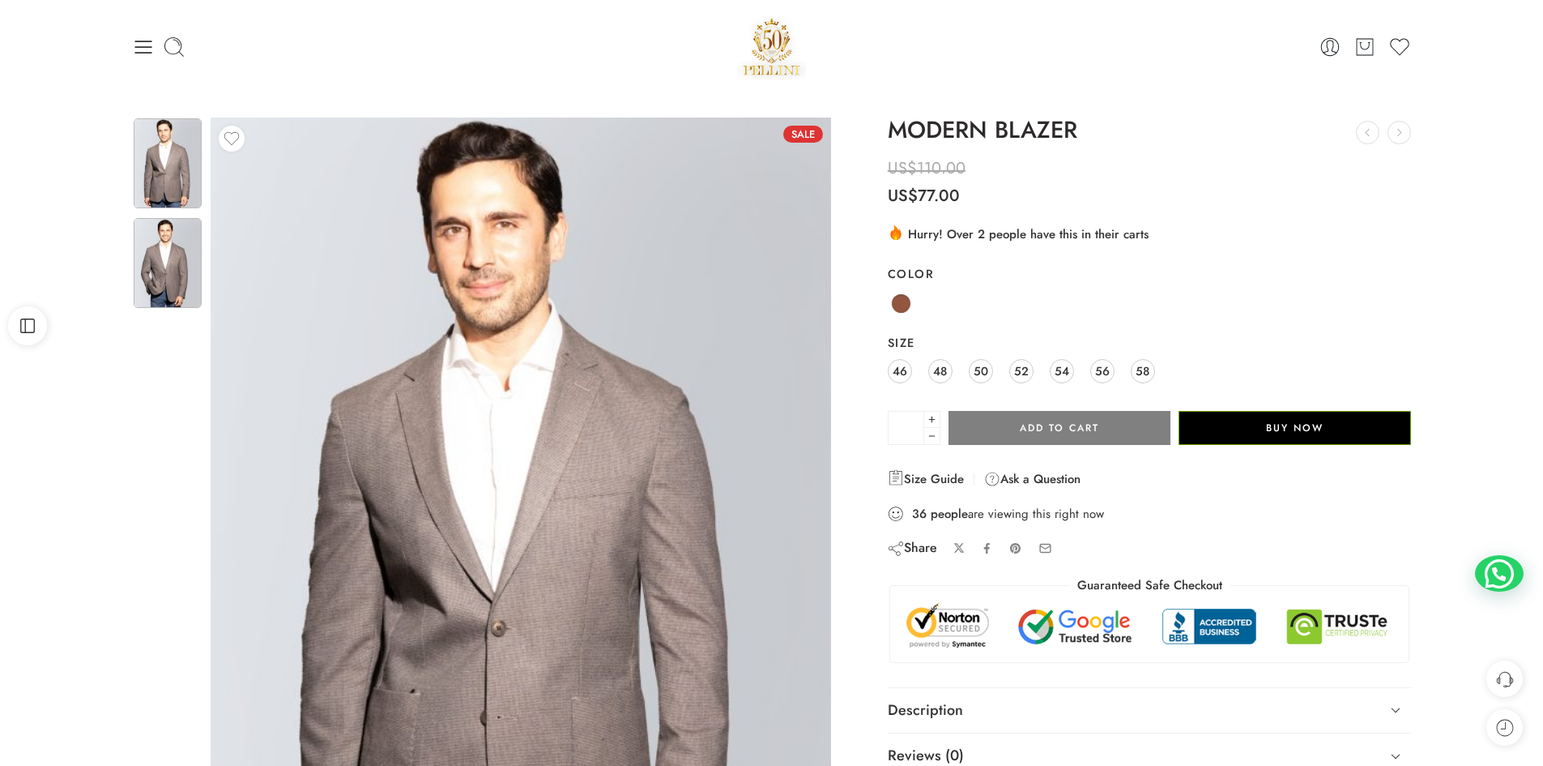
click at [173, 257] on img at bounding box center [168, 263] width 68 height 90
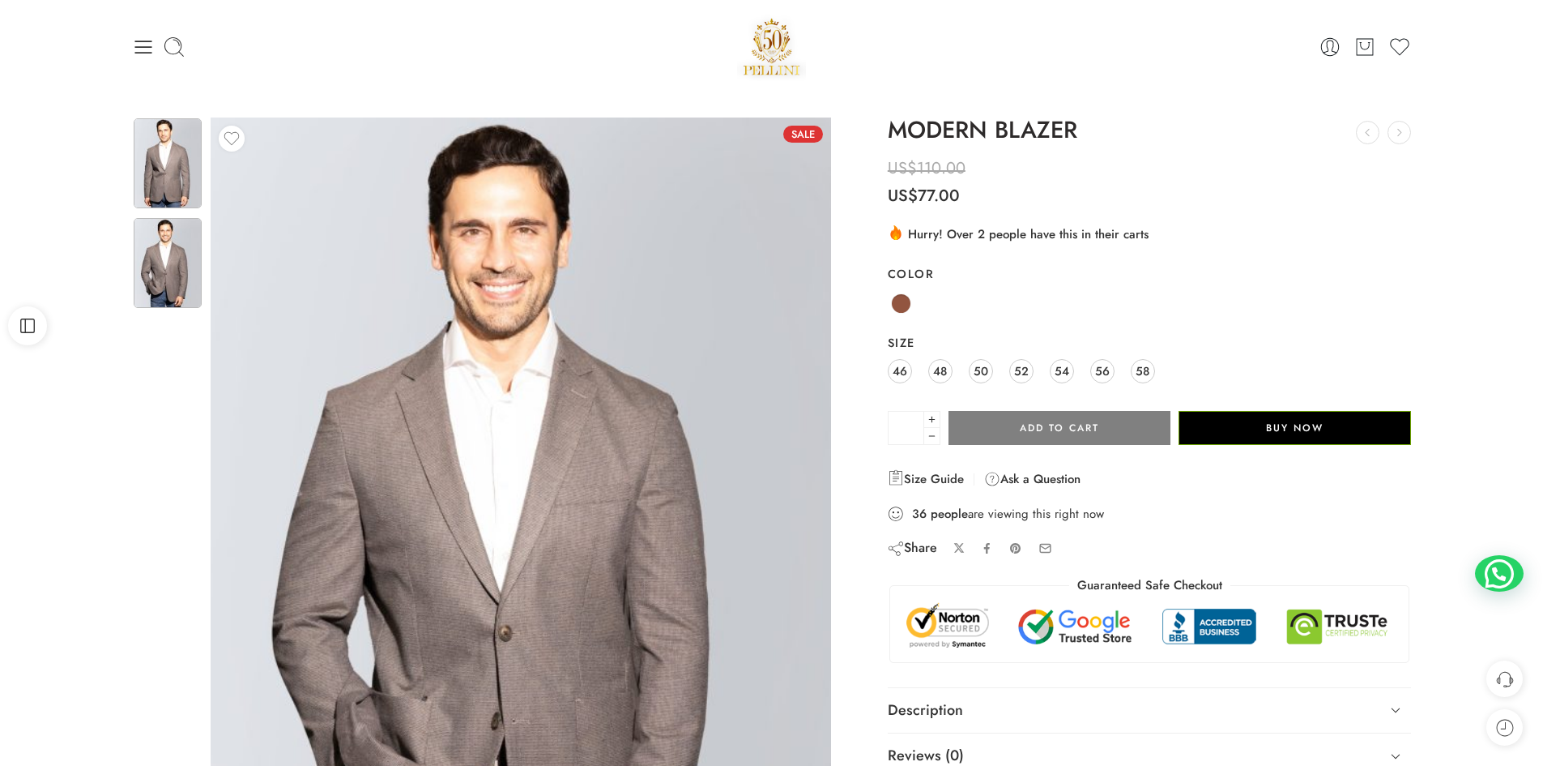
click at [164, 158] on img at bounding box center [168, 163] width 68 height 90
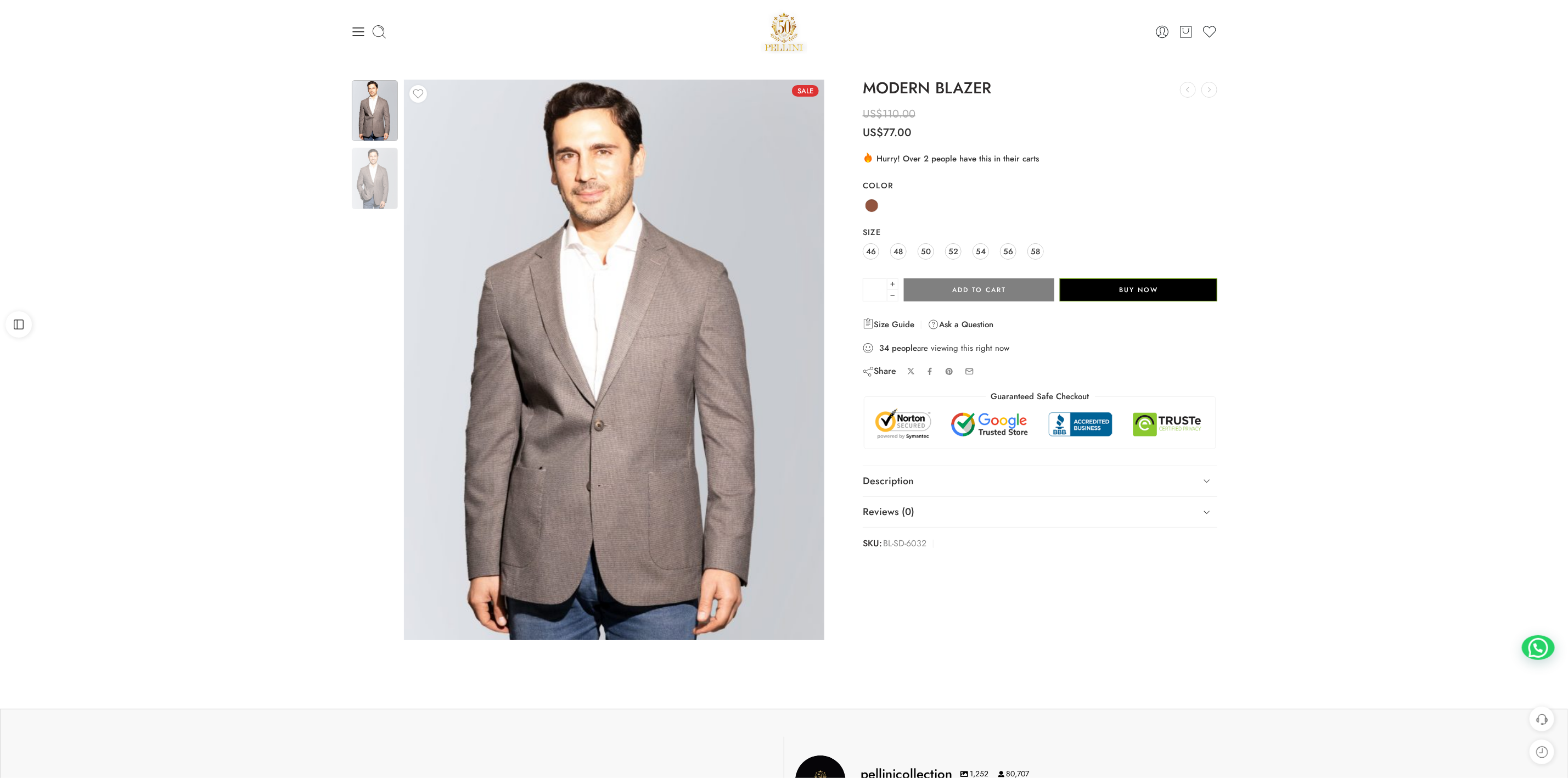
click at [1045, 178] on div "Sale Limited Previous Next Wishlist" at bounding box center [784, 369] width 1568 height 613
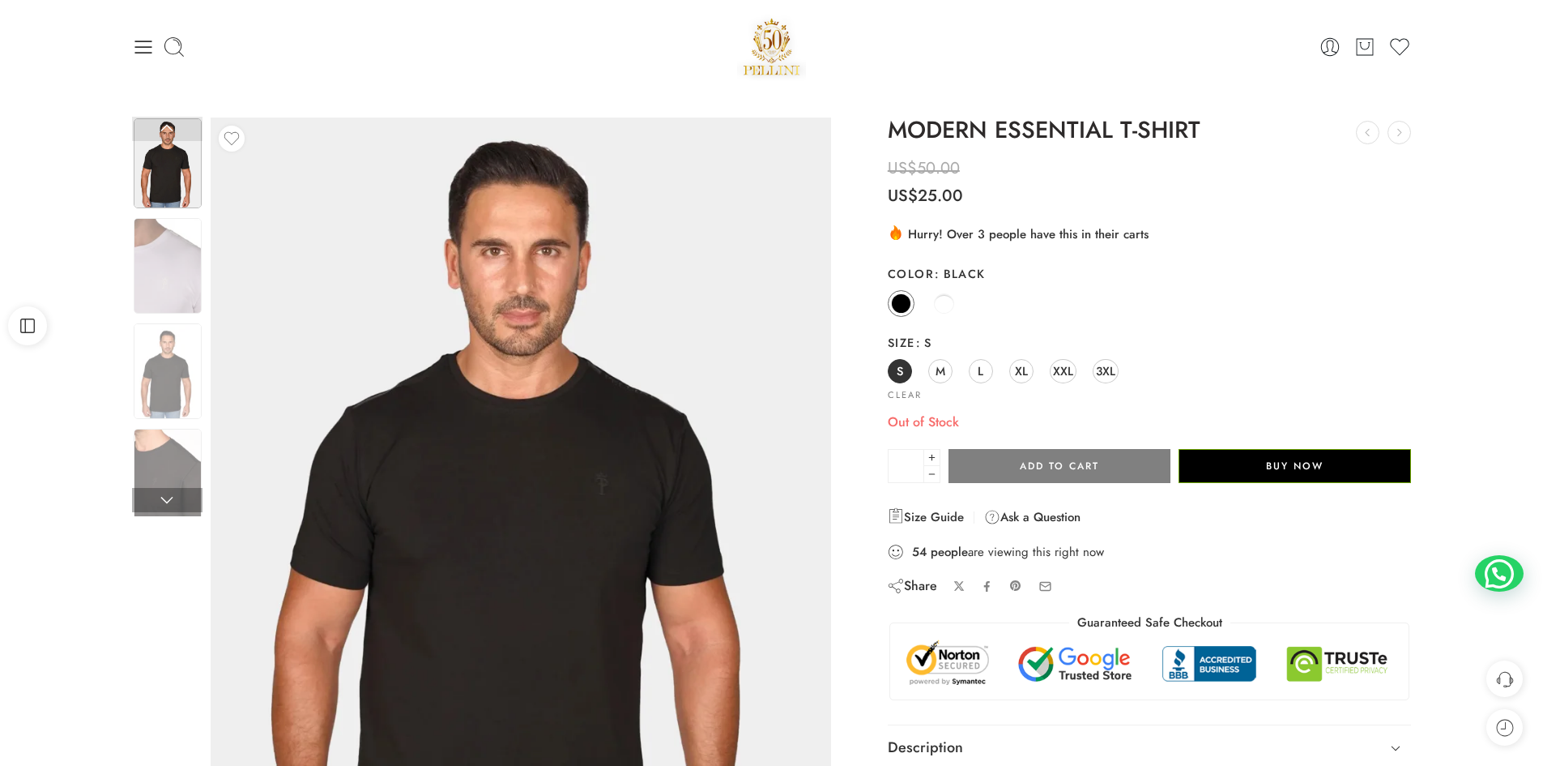
click at [155, 167] on img at bounding box center [168, 163] width 68 height 90
click at [186, 255] on img at bounding box center [168, 266] width 68 height 96
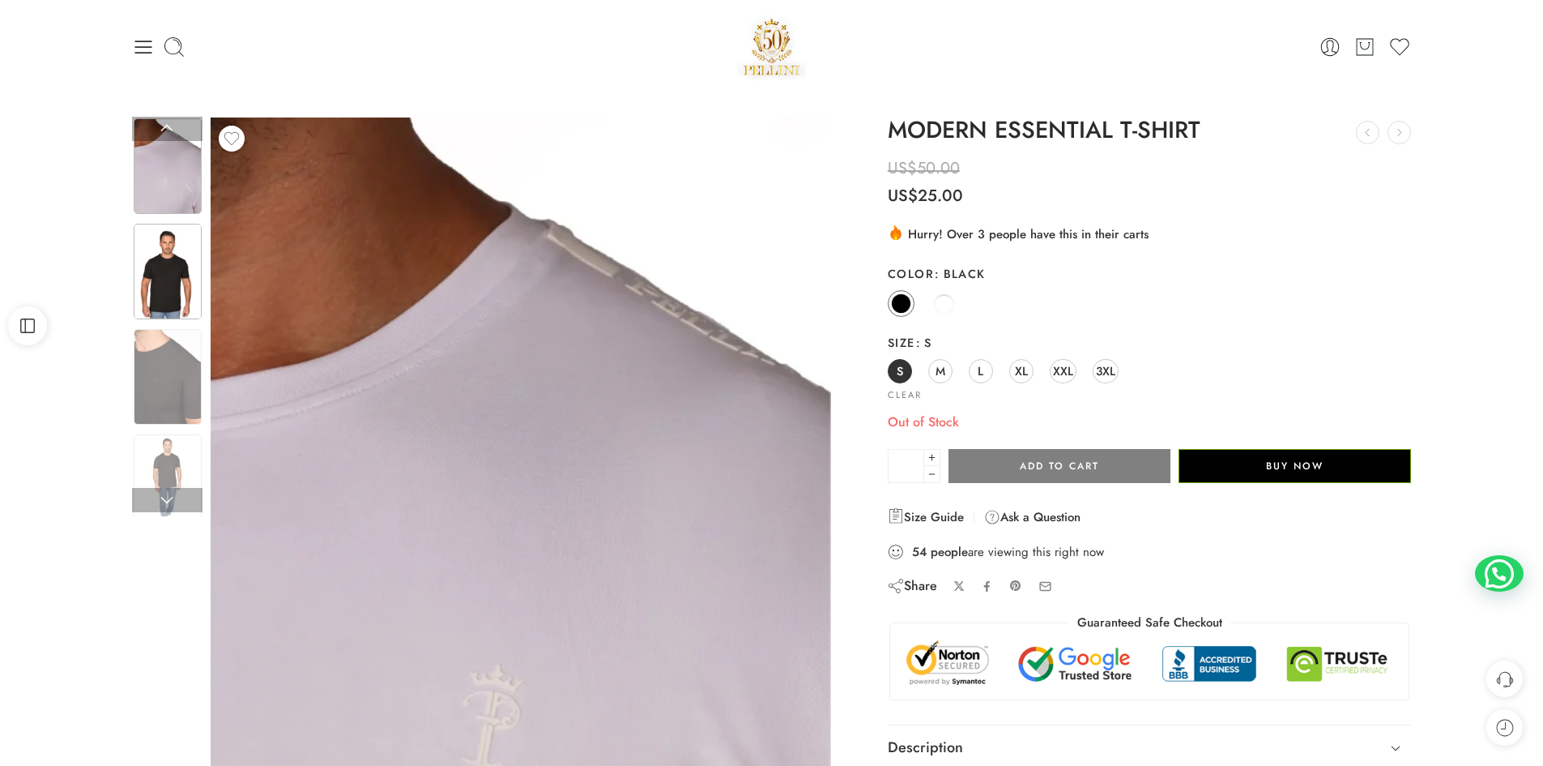
click at [178, 271] on img at bounding box center [168, 272] width 68 height 96
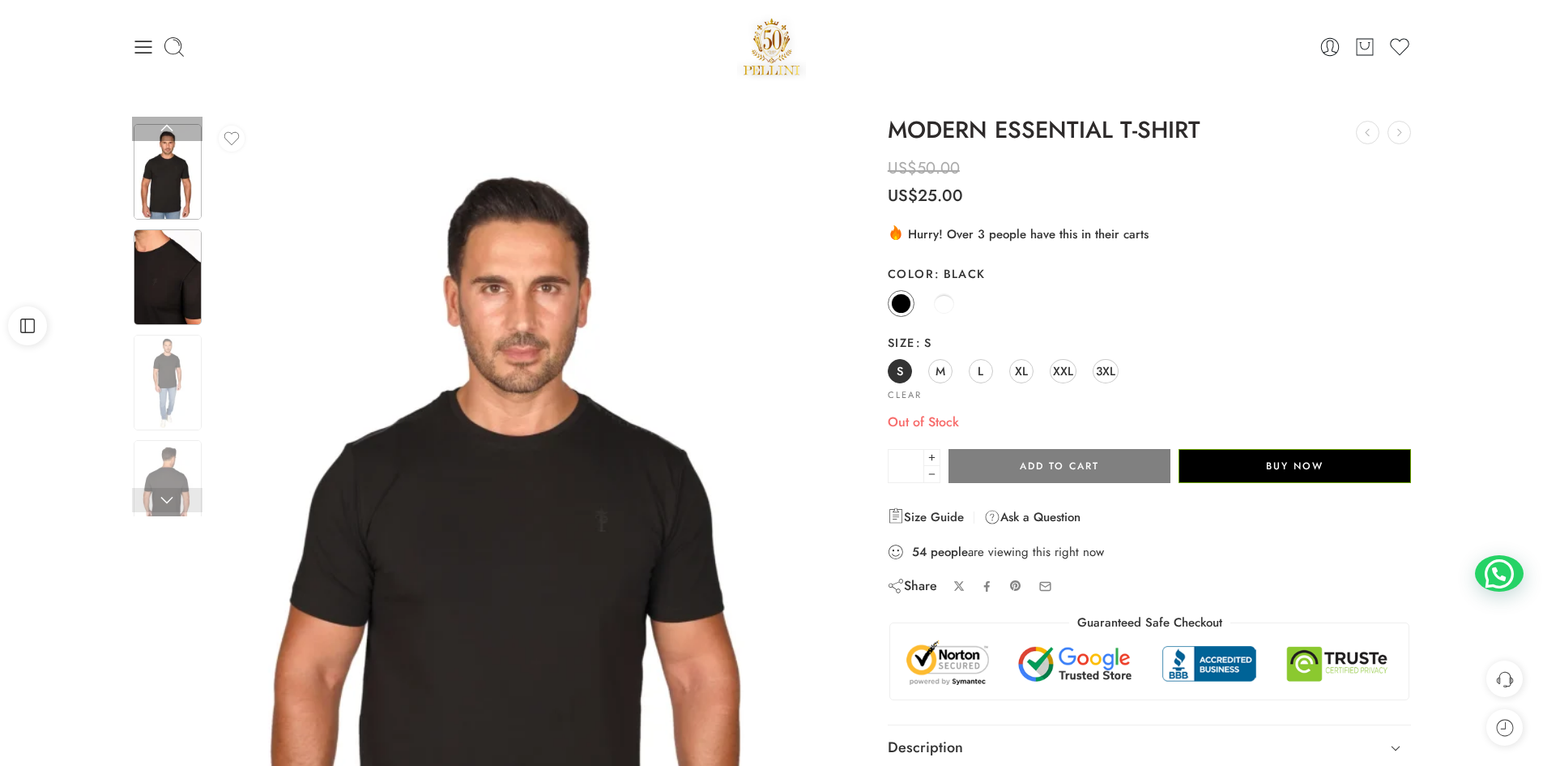
click at [175, 293] on img at bounding box center [168, 277] width 68 height 96
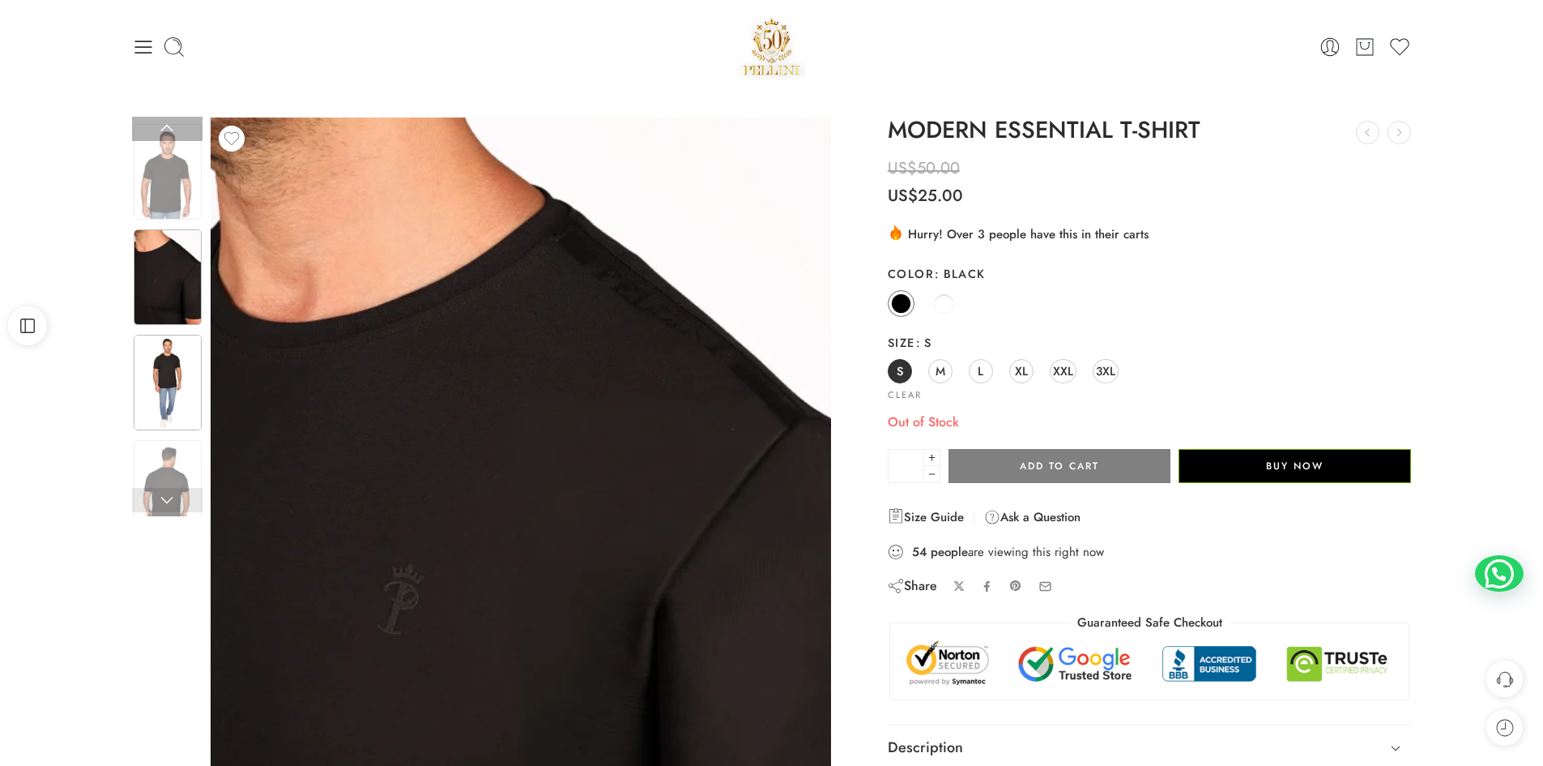
click at [162, 386] on img at bounding box center [168, 383] width 68 height 96
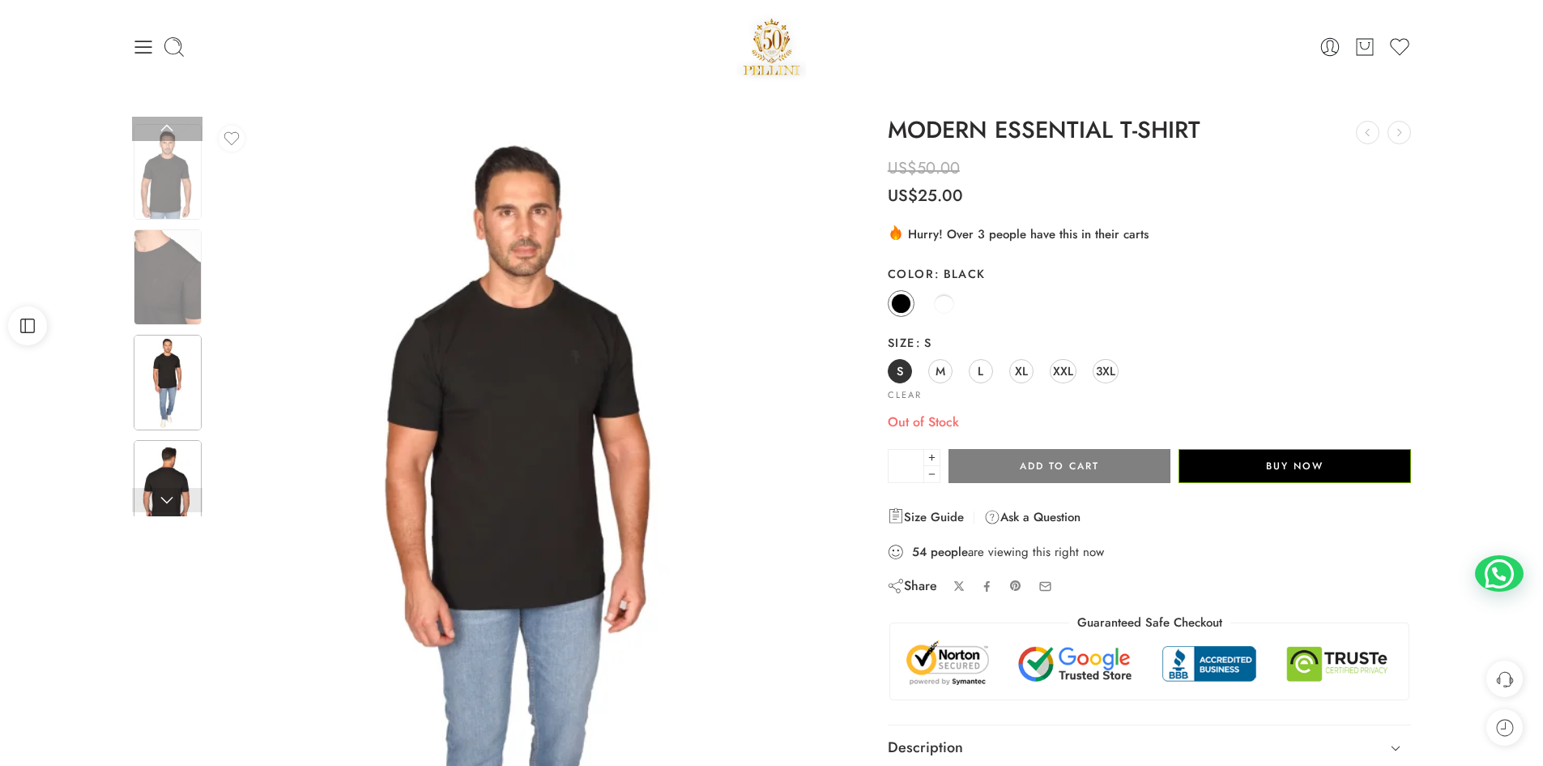
click at [173, 466] on img at bounding box center [168, 488] width 68 height 96
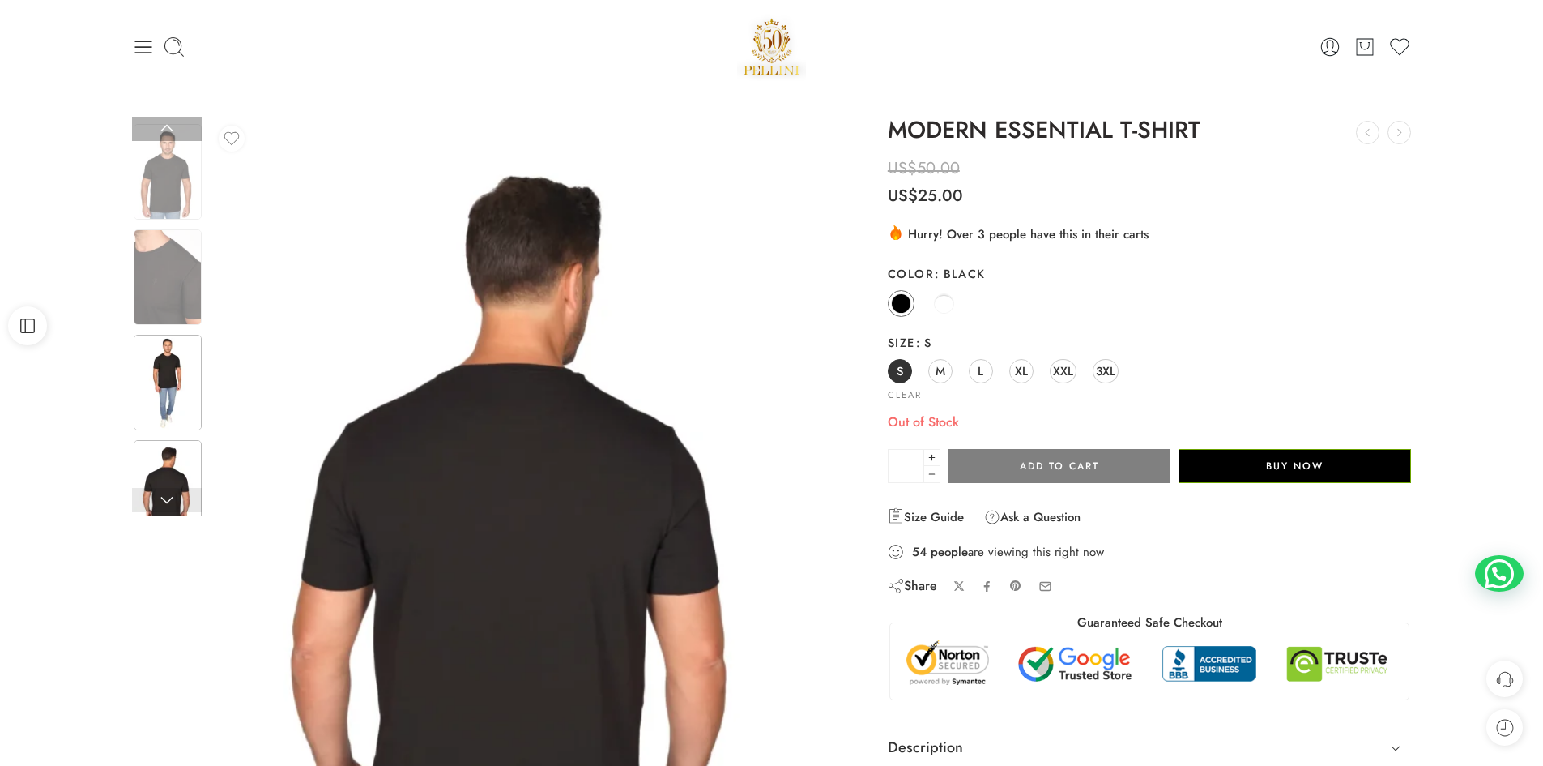
click at [164, 388] on img at bounding box center [168, 383] width 68 height 96
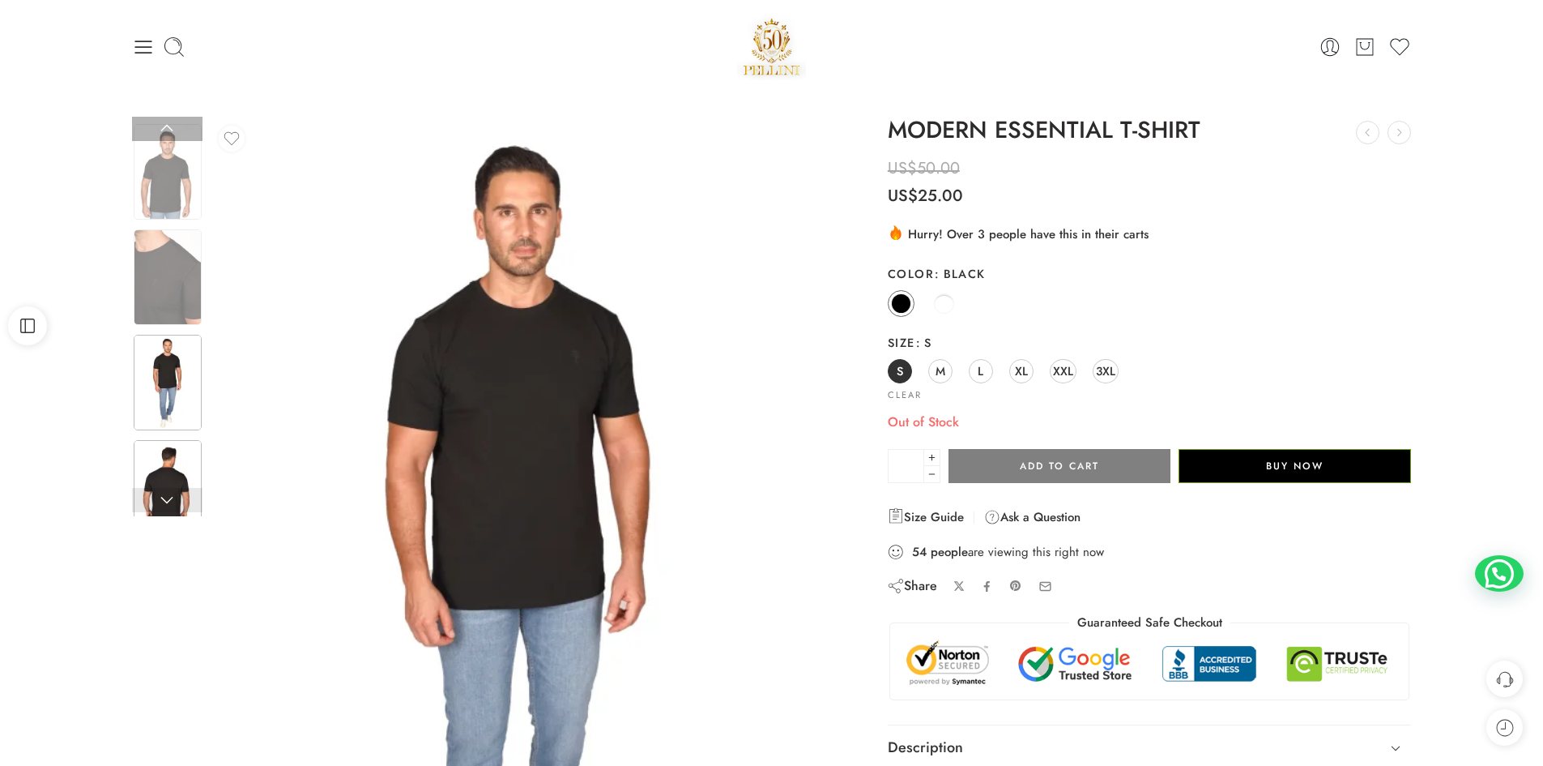
click at [164, 455] on img at bounding box center [168, 488] width 68 height 96
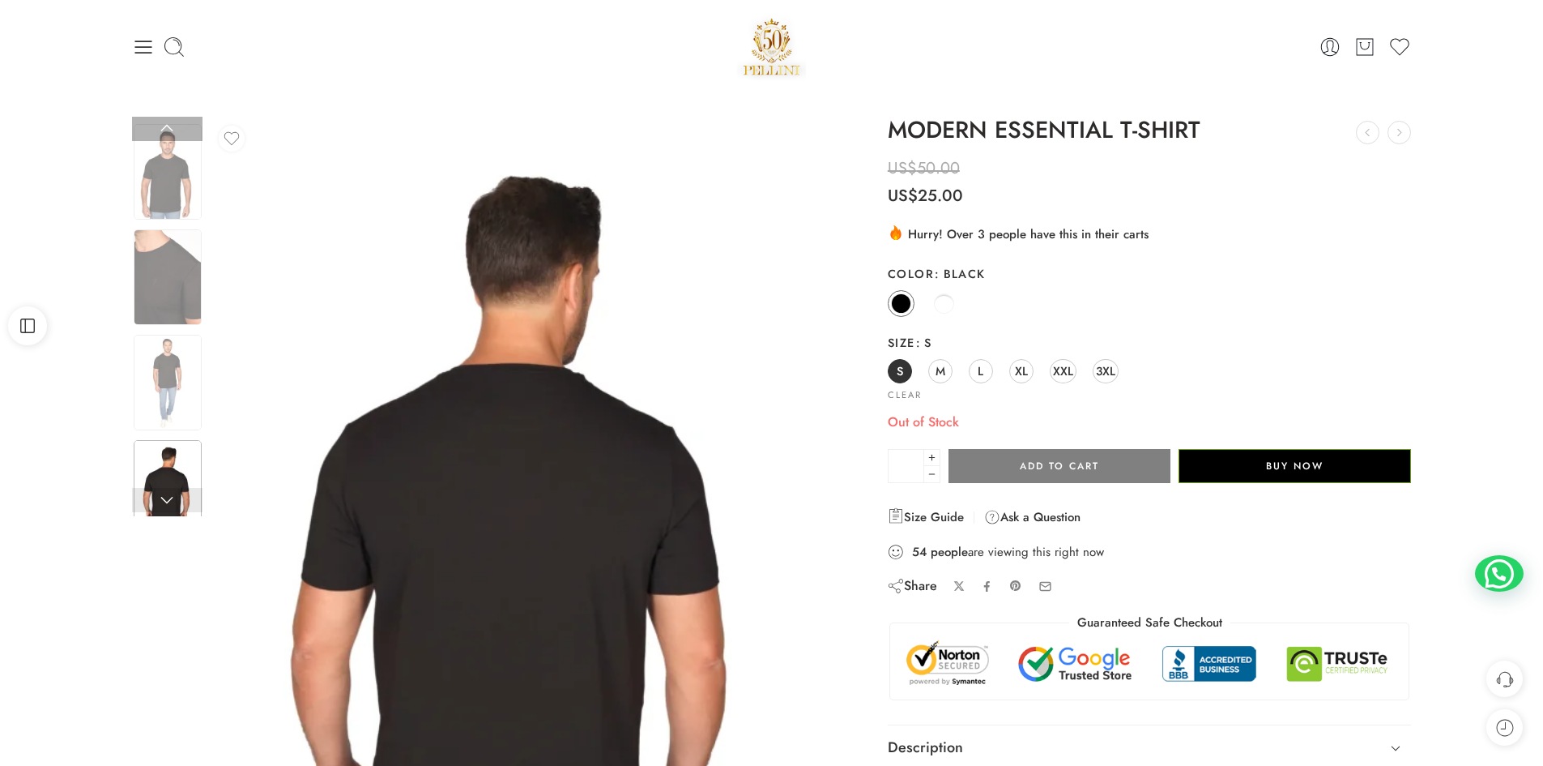
click at [177, 500] on link at bounding box center [167, 500] width 70 height 24
click at [167, 508] on link at bounding box center [167, 500] width 70 height 24
click at [166, 505] on link at bounding box center [167, 500] width 70 height 24
click at [166, 503] on link at bounding box center [167, 500] width 70 height 24
click at [177, 118] on link at bounding box center [167, 129] width 70 height 24
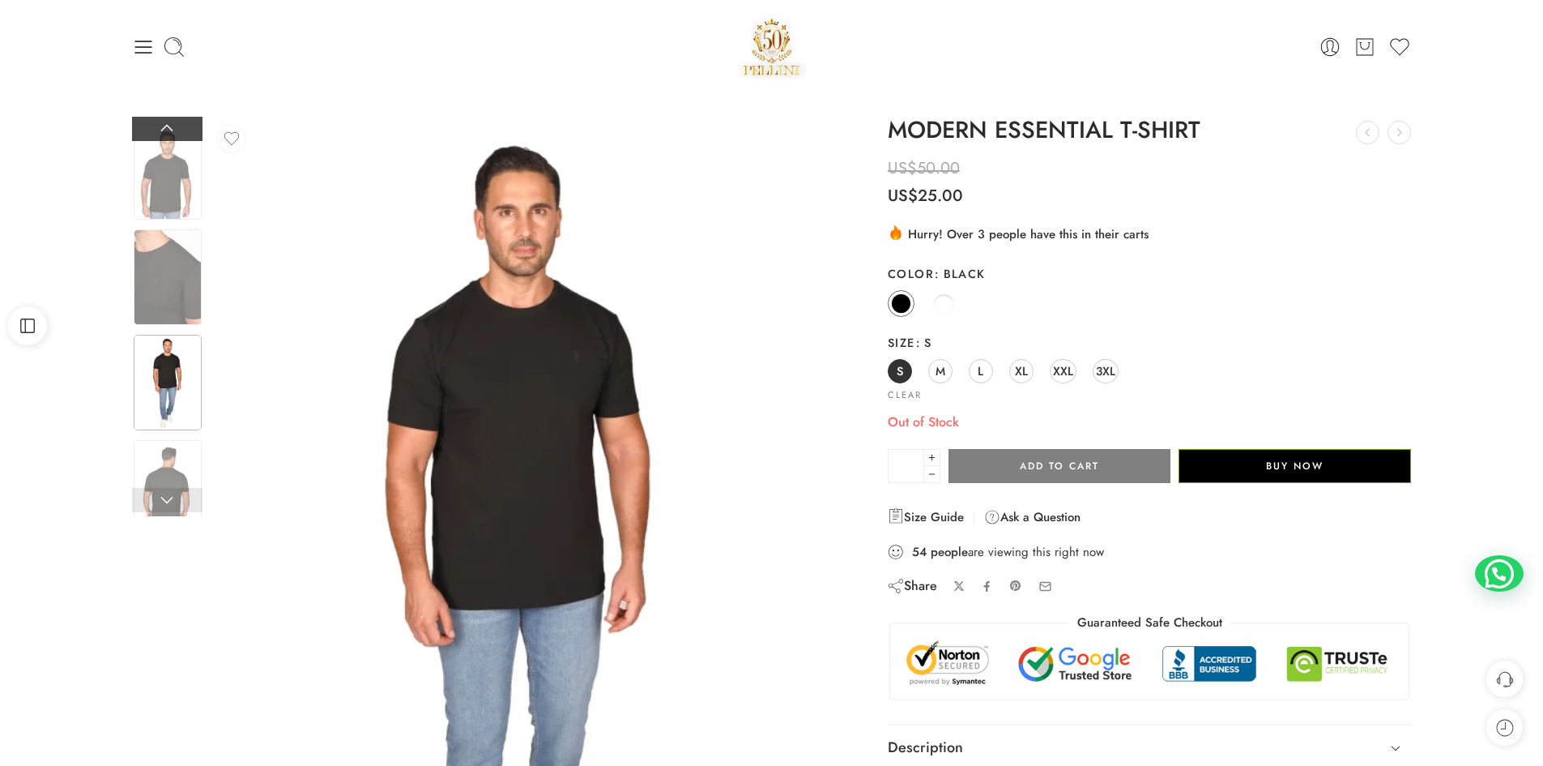
click at [172, 128] on link at bounding box center [167, 129] width 70 height 24
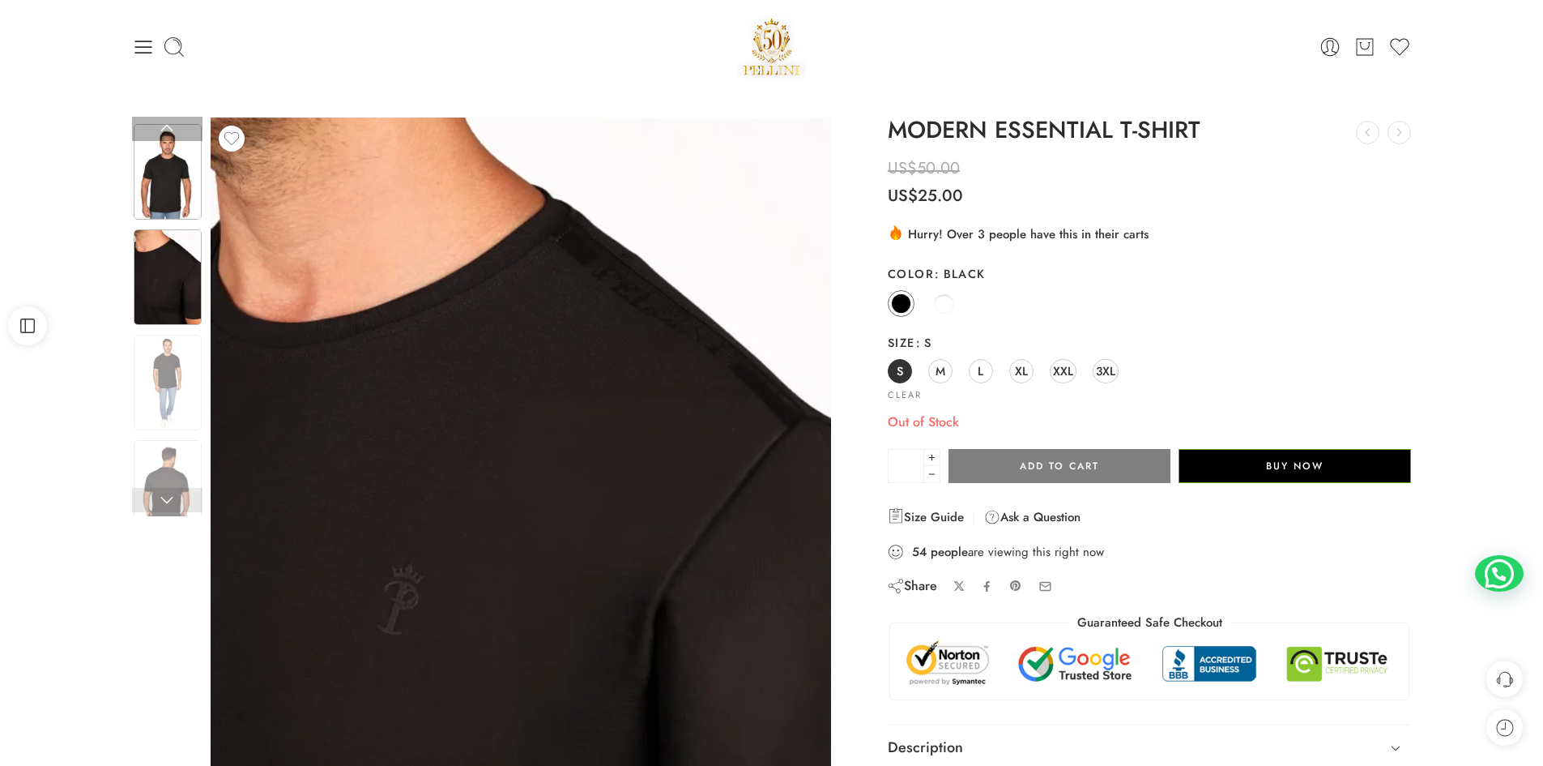
click at [153, 186] on img at bounding box center [168, 172] width 68 height 96
click at [167, 133] on link at bounding box center [167, 129] width 70 height 24
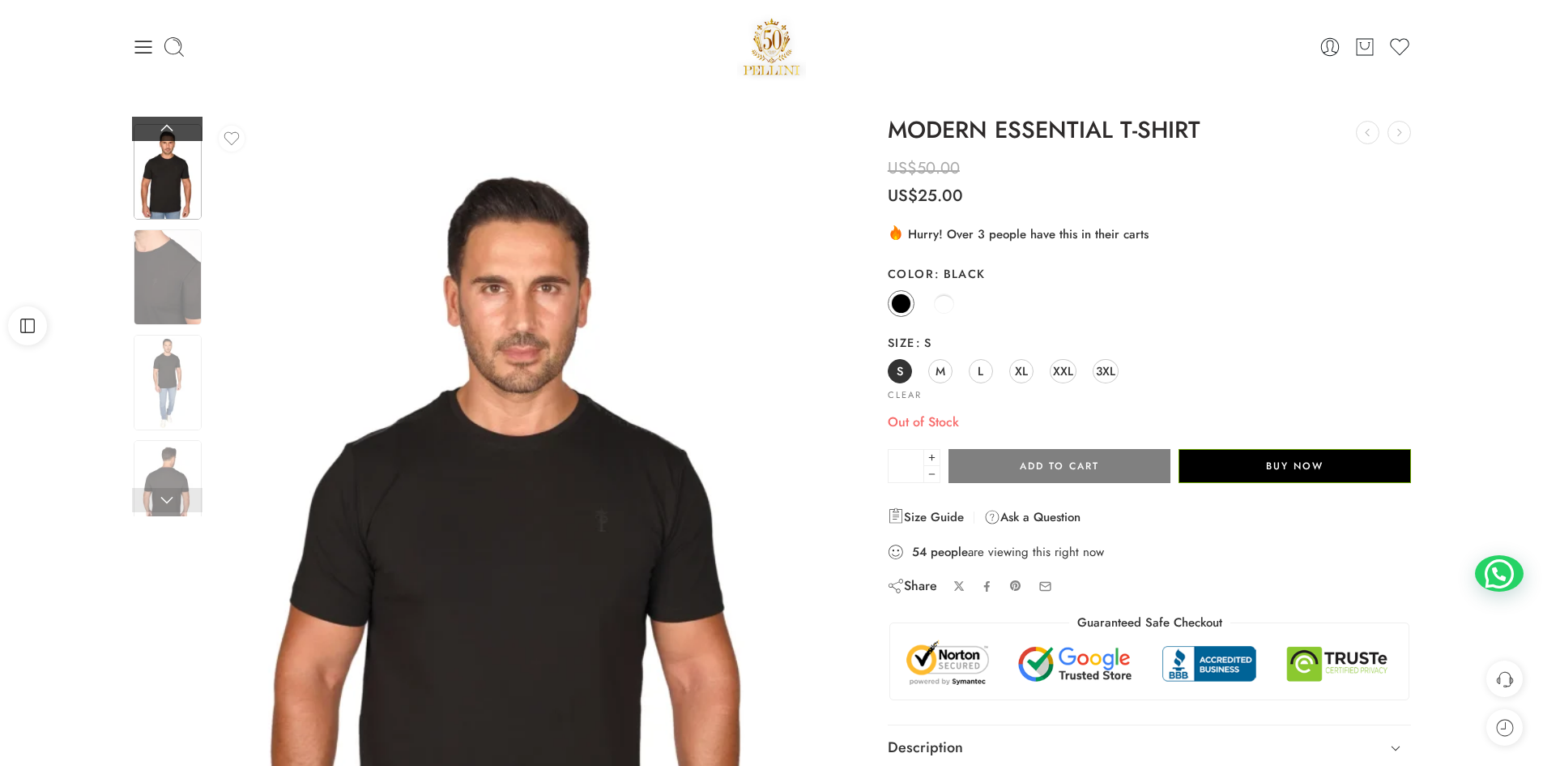
click at [167, 133] on link at bounding box center [167, 129] width 70 height 24
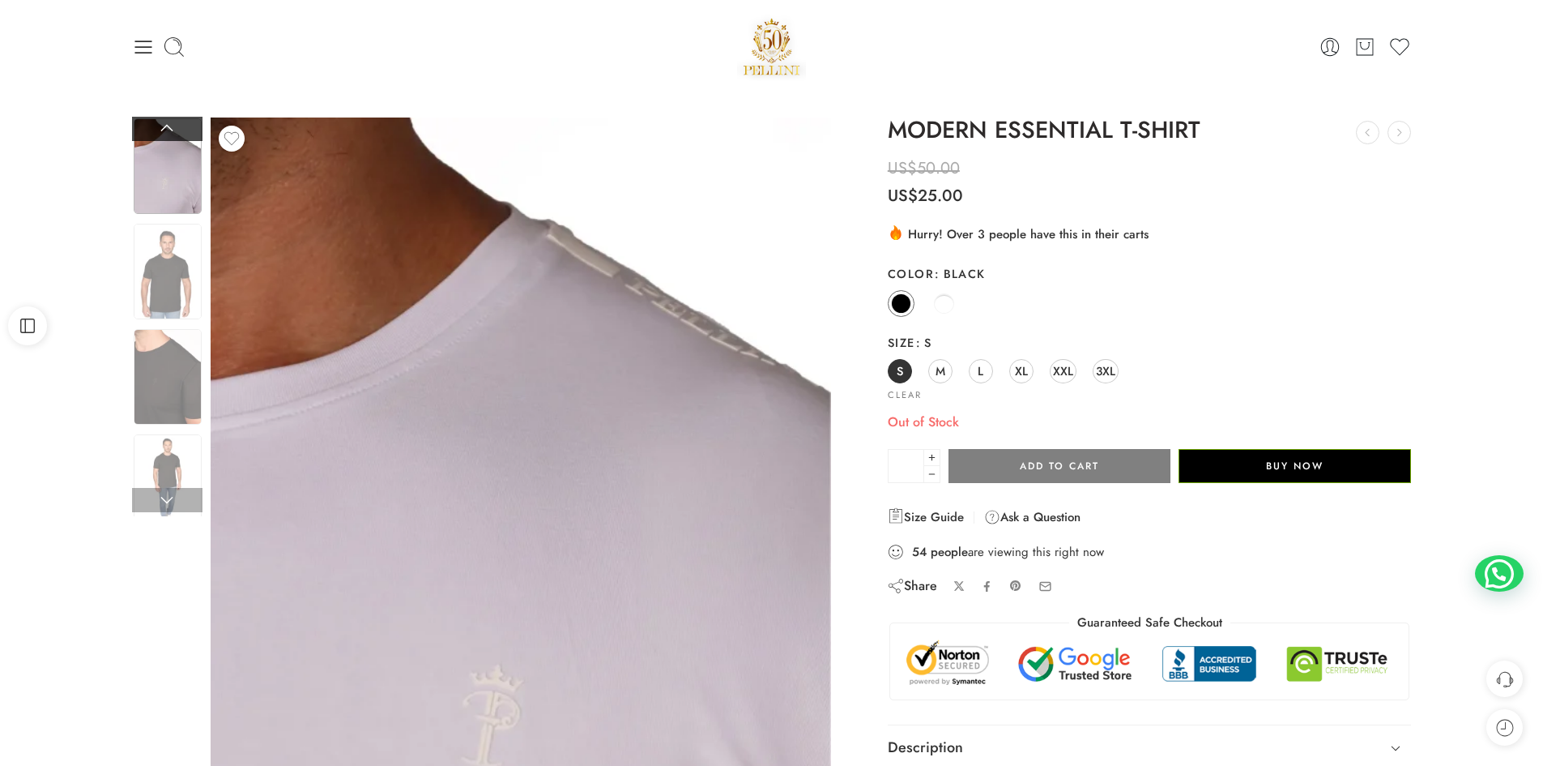
click at [167, 133] on link at bounding box center [167, 129] width 70 height 24
click at [168, 130] on link at bounding box center [167, 129] width 70 height 24
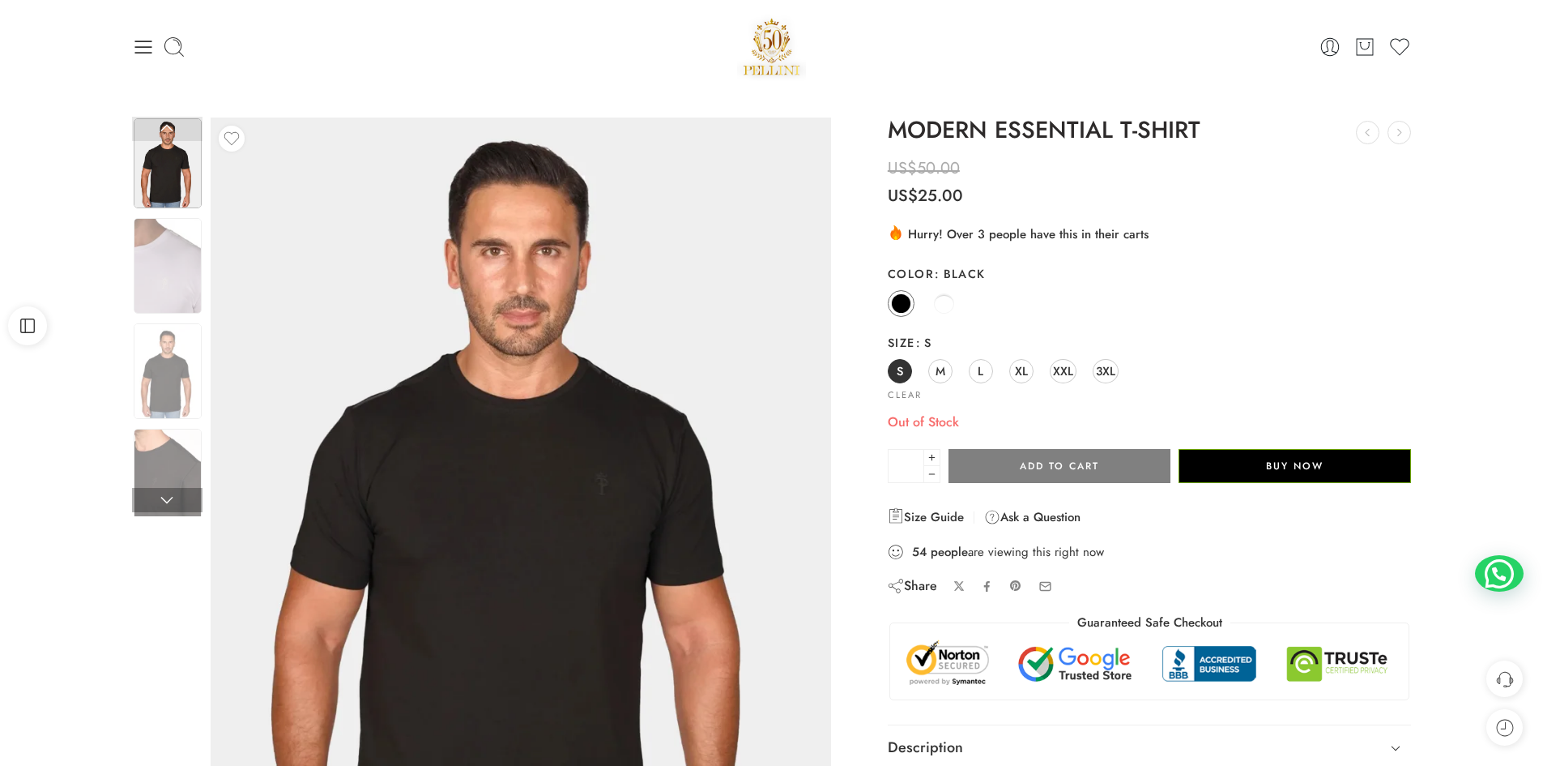
click at [168, 130] on link at bounding box center [167, 129] width 70 height 24
click at [171, 179] on img at bounding box center [168, 163] width 68 height 90
click at [166, 133] on link at bounding box center [167, 129] width 70 height 24
click at [160, 237] on img at bounding box center [168, 266] width 68 height 96
click at [197, 178] on img at bounding box center [168, 163] width 68 height 90
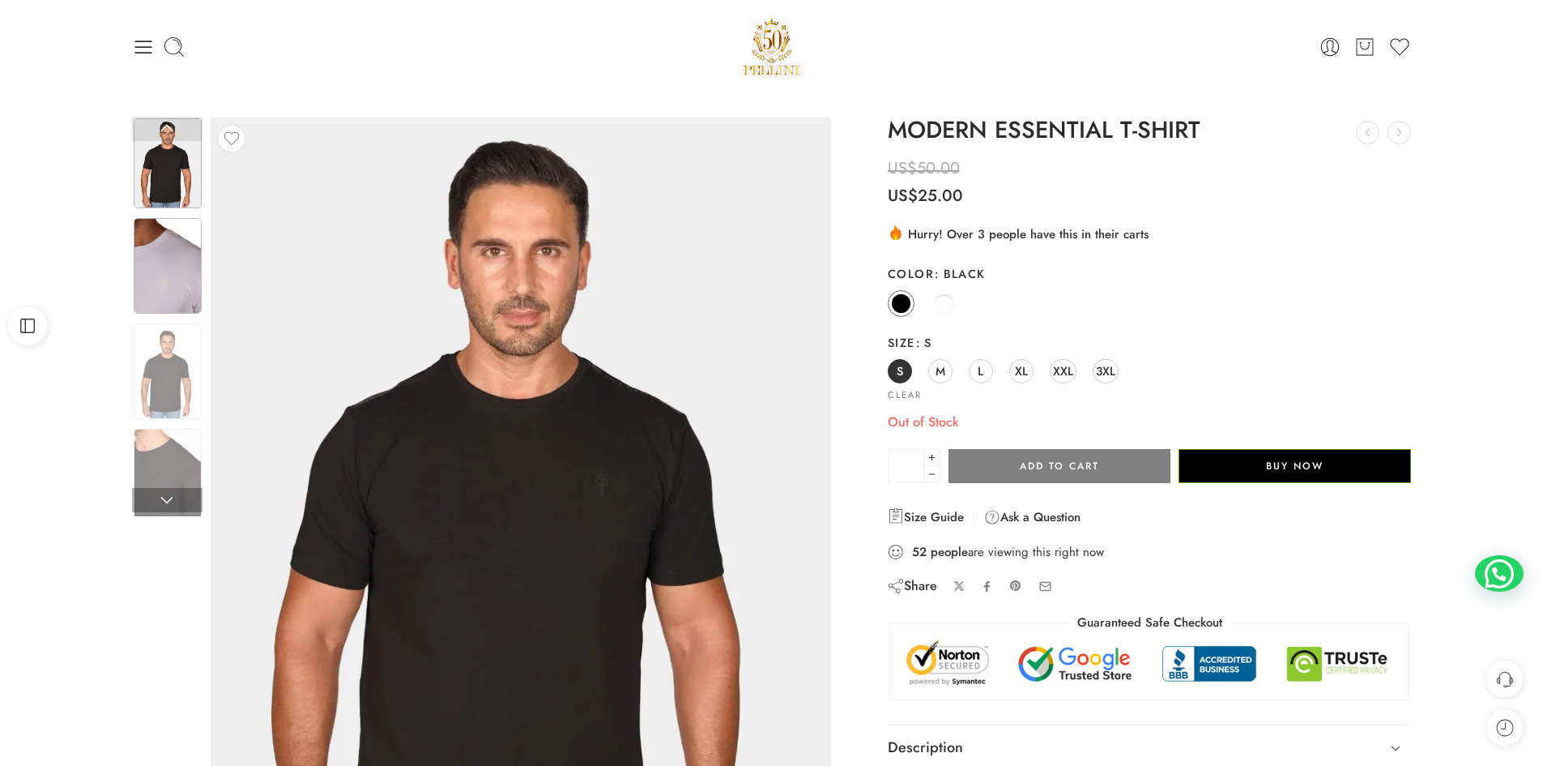
click at [141, 284] on img at bounding box center [168, 266] width 68 height 96
click at [162, 282] on img at bounding box center [168, 266] width 68 height 96
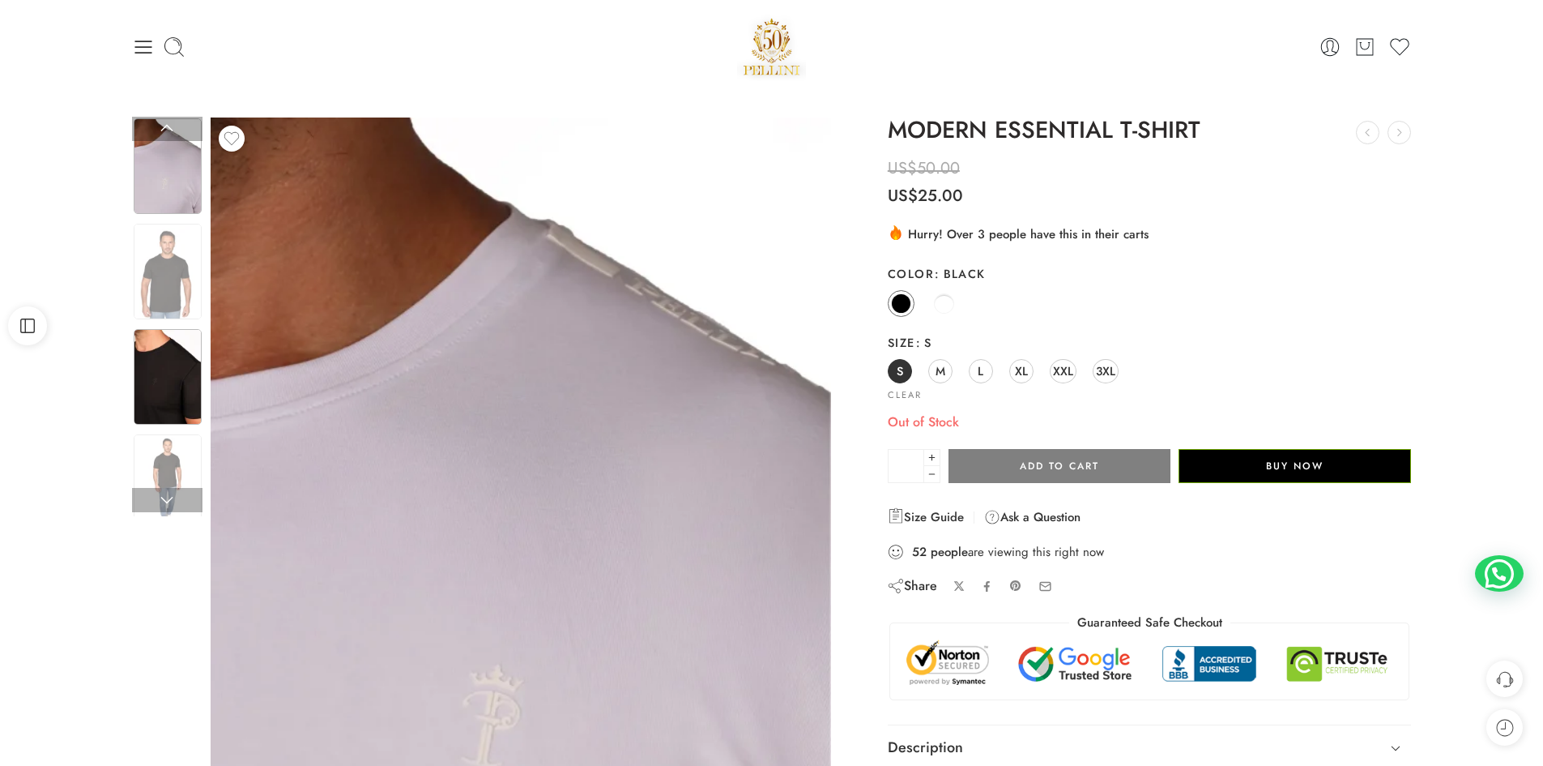
click at [170, 401] on img at bounding box center [168, 377] width 68 height 96
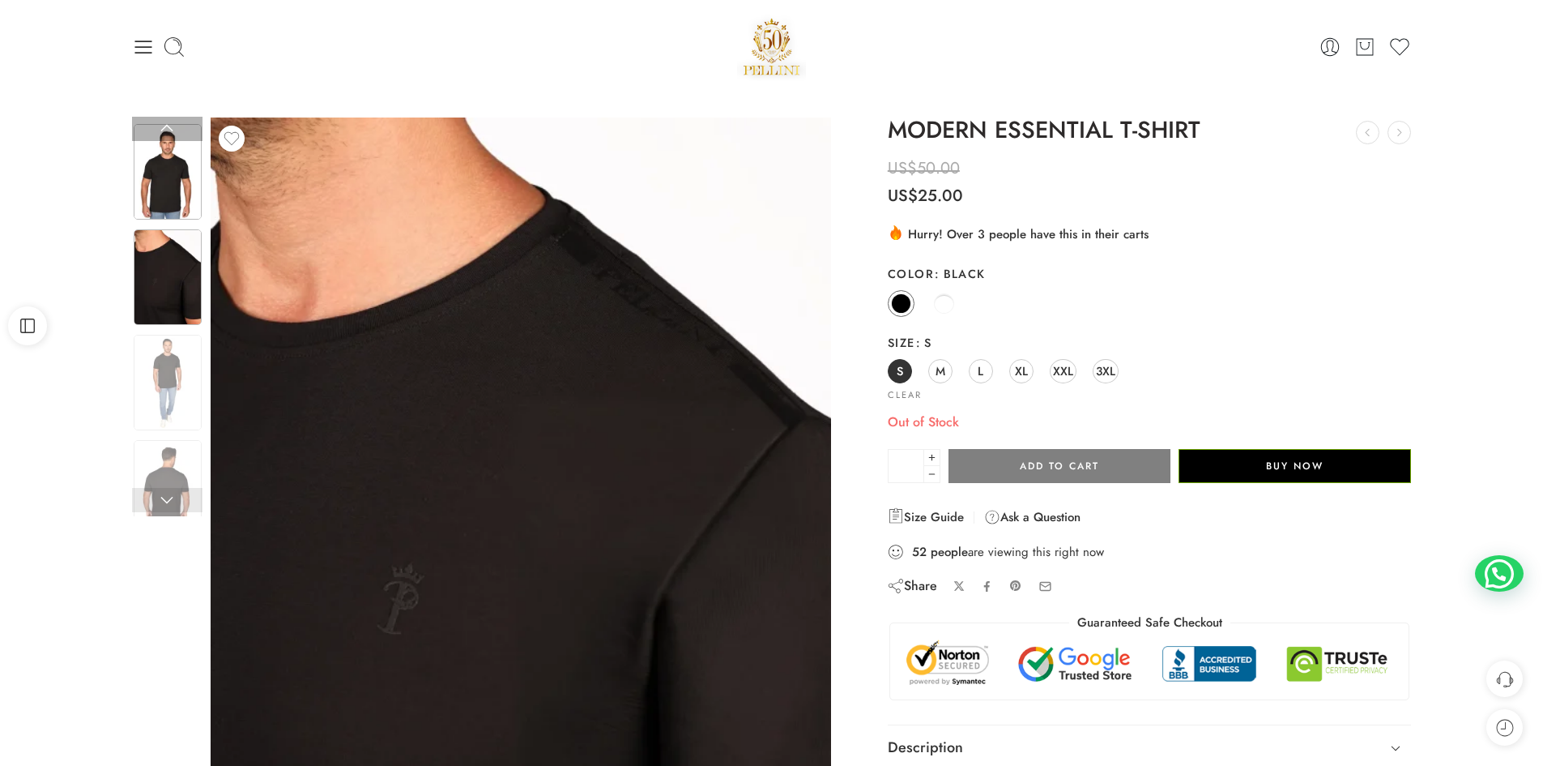
click at [178, 181] on img at bounding box center [168, 172] width 68 height 96
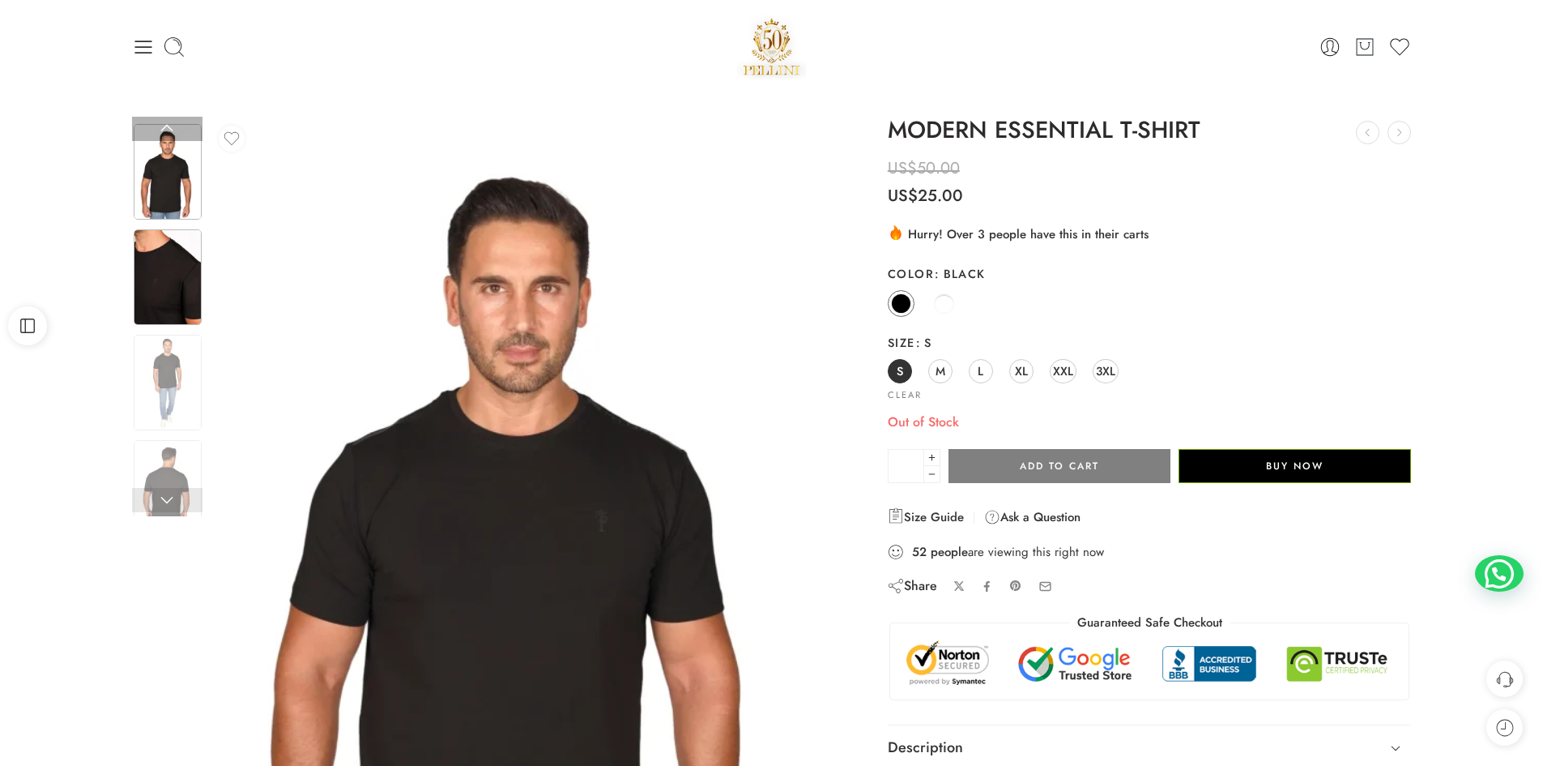
click at [168, 309] on img at bounding box center [168, 277] width 68 height 96
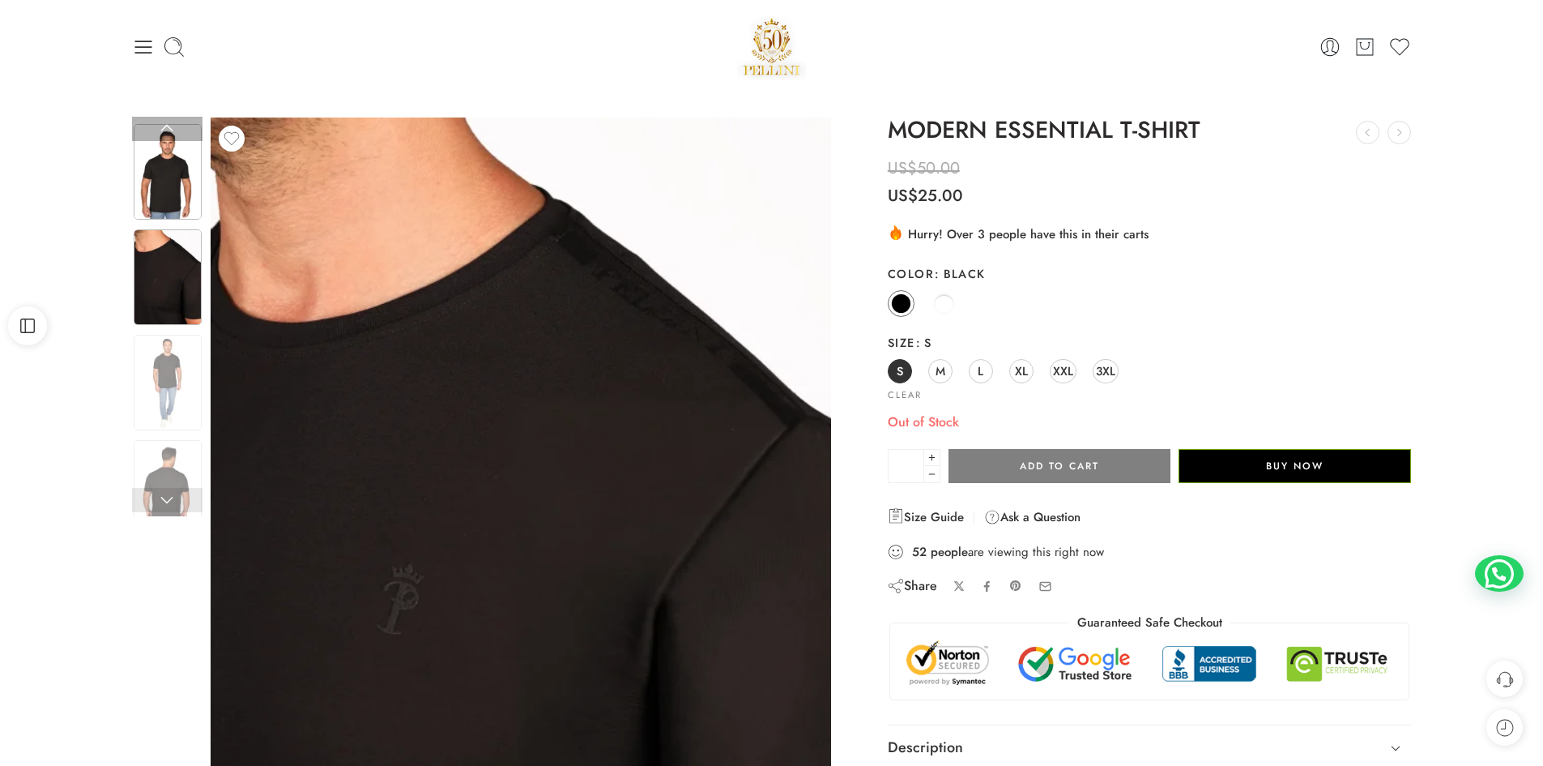
click at [170, 179] on img at bounding box center [168, 172] width 68 height 96
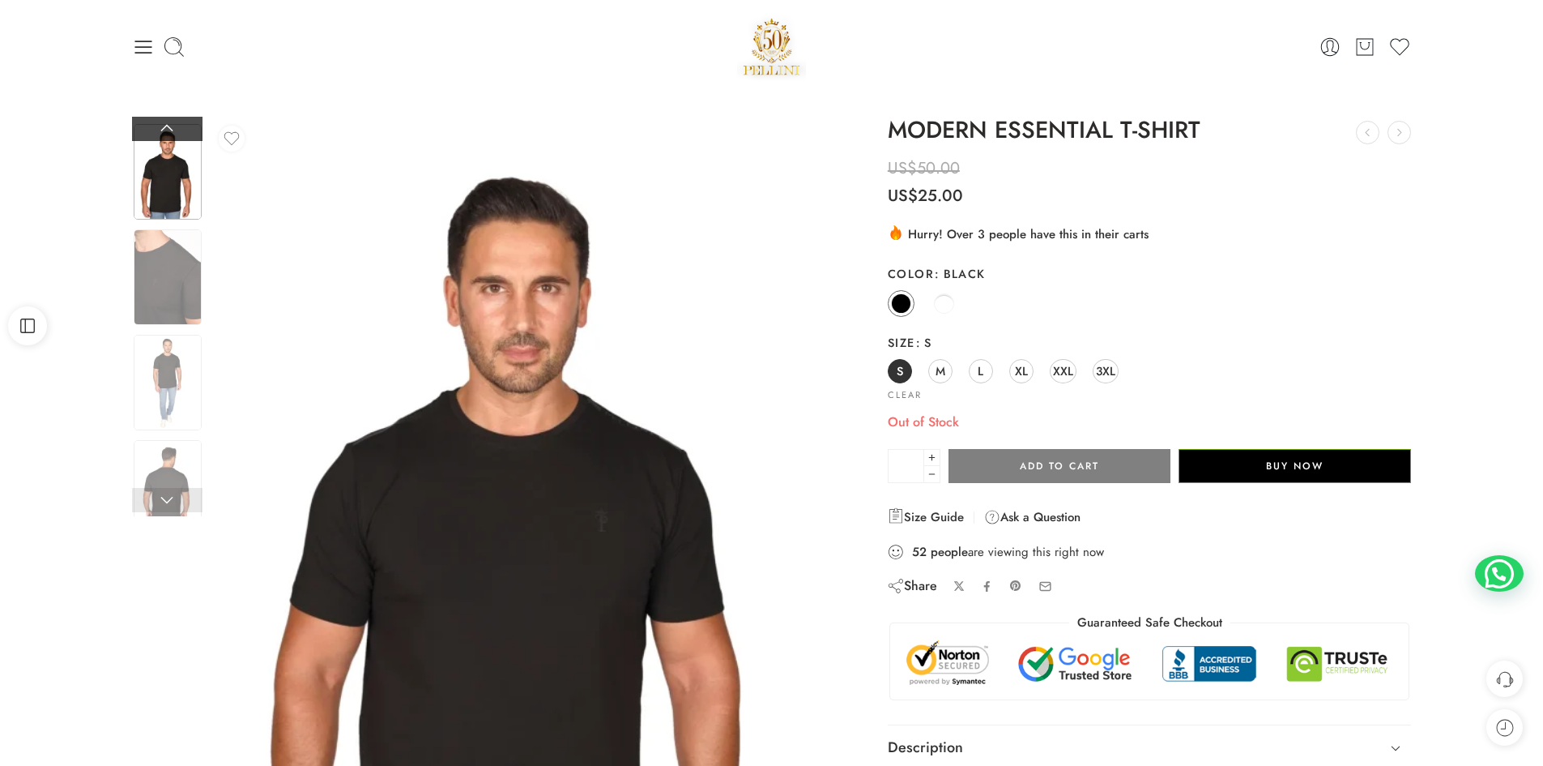
click at [163, 129] on link at bounding box center [167, 129] width 70 height 24
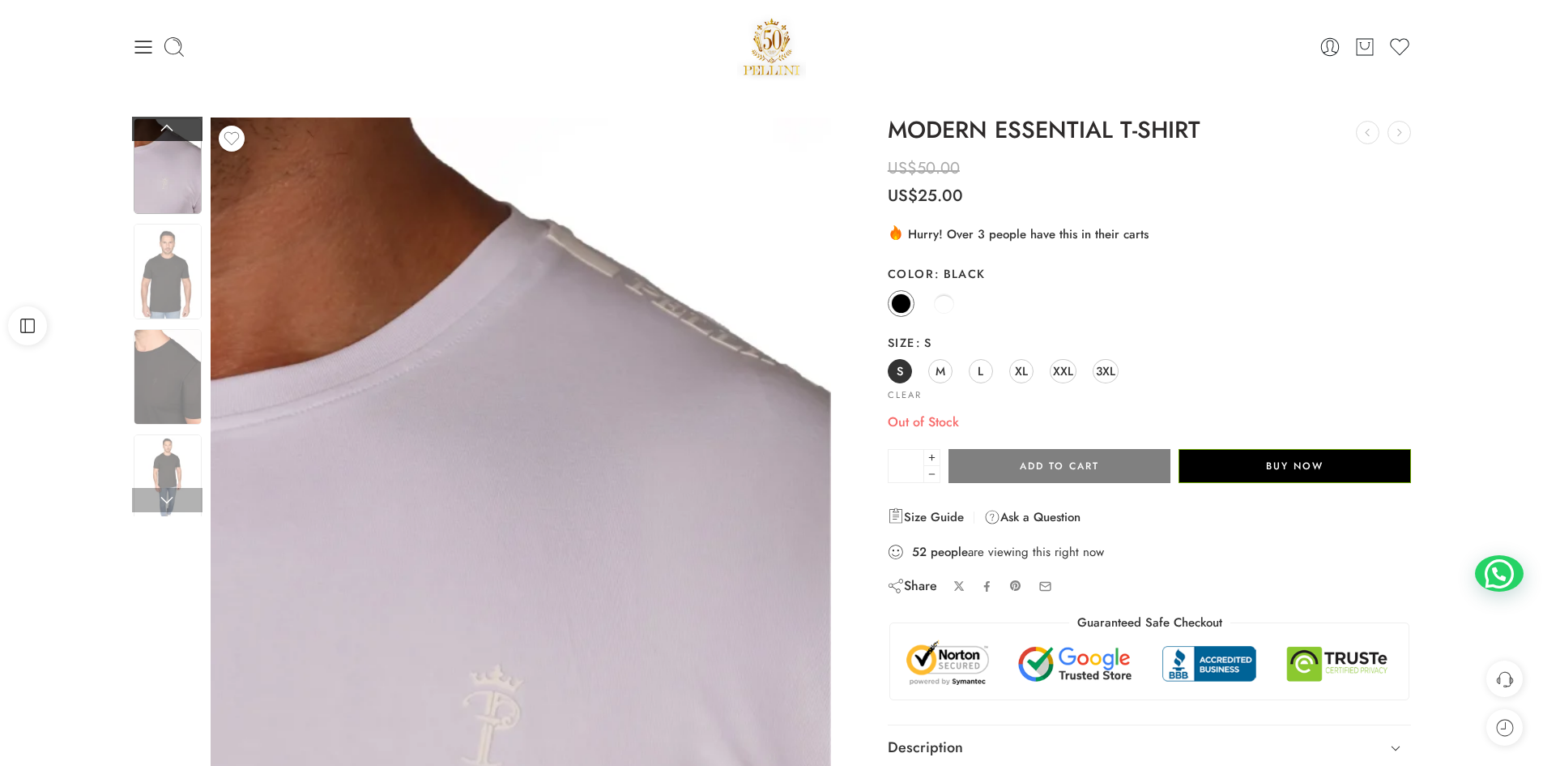
click at [163, 129] on link at bounding box center [167, 129] width 70 height 24
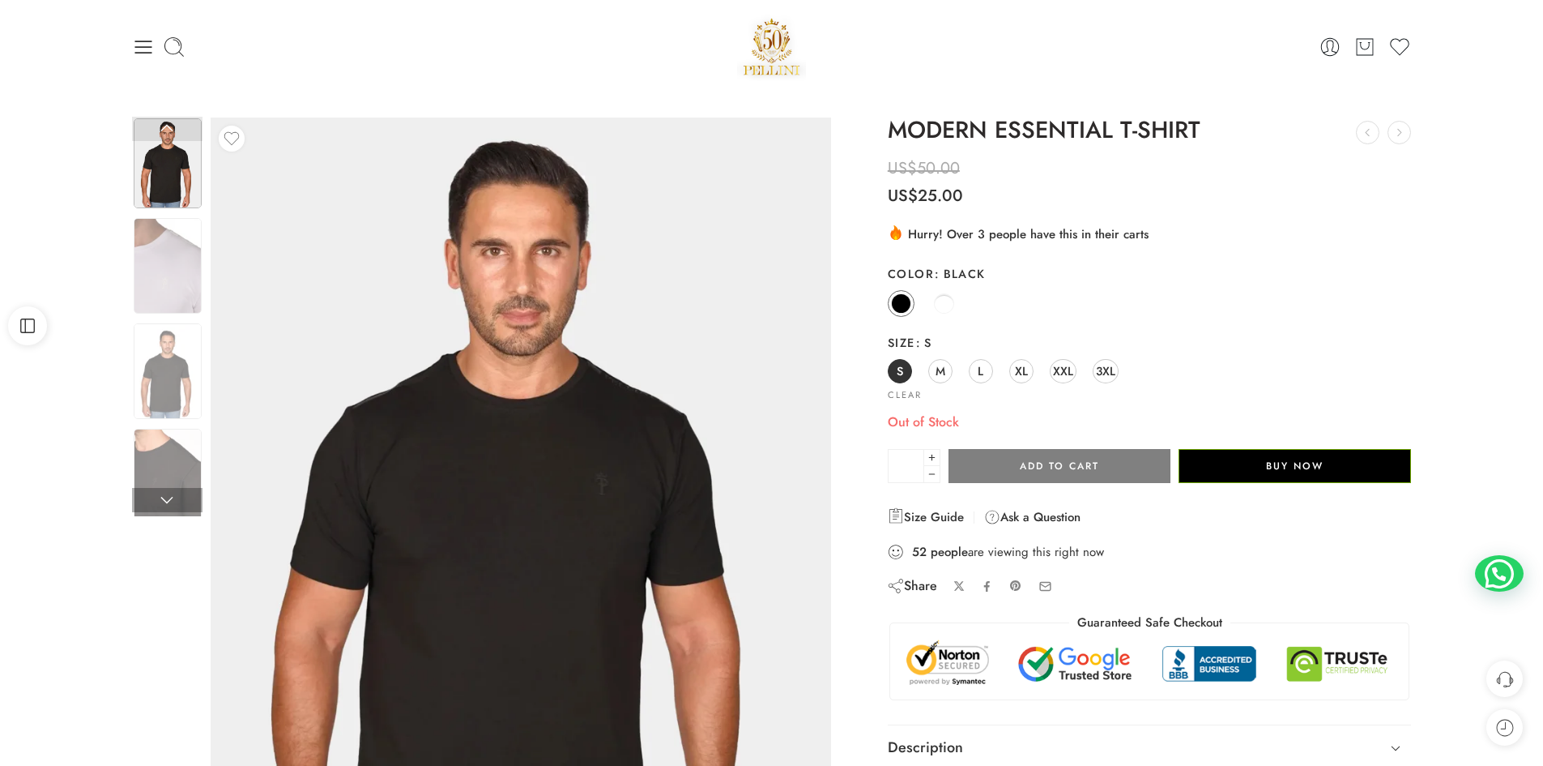
click at [163, 129] on link at bounding box center [167, 129] width 70 height 24
click at [175, 129] on link at bounding box center [167, 129] width 70 height 24
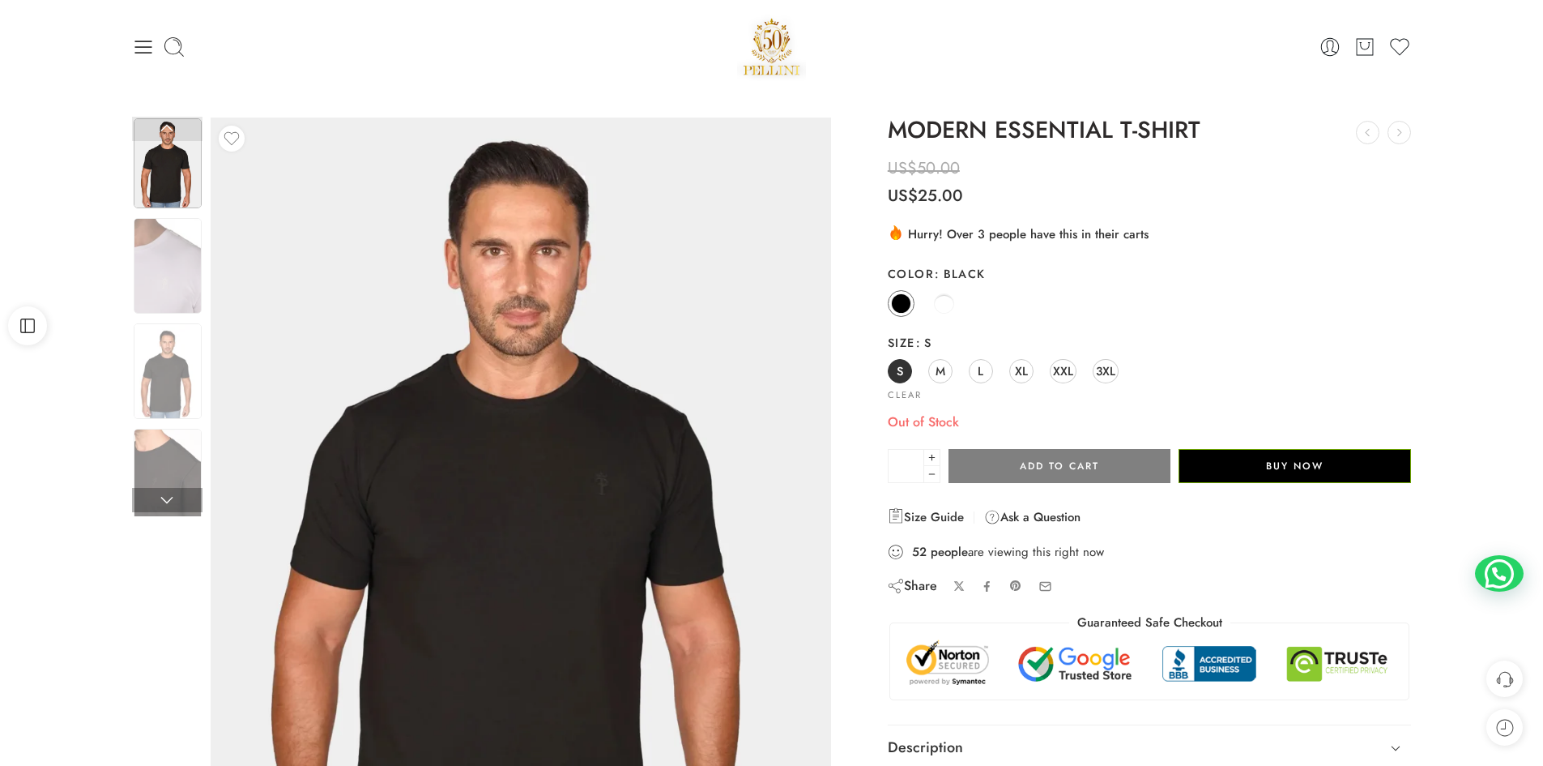
click at [160, 181] on img at bounding box center [168, 163] width 68 height 90
click at [160, 280] on img at bounding box center [168, 266] width 68 height 96
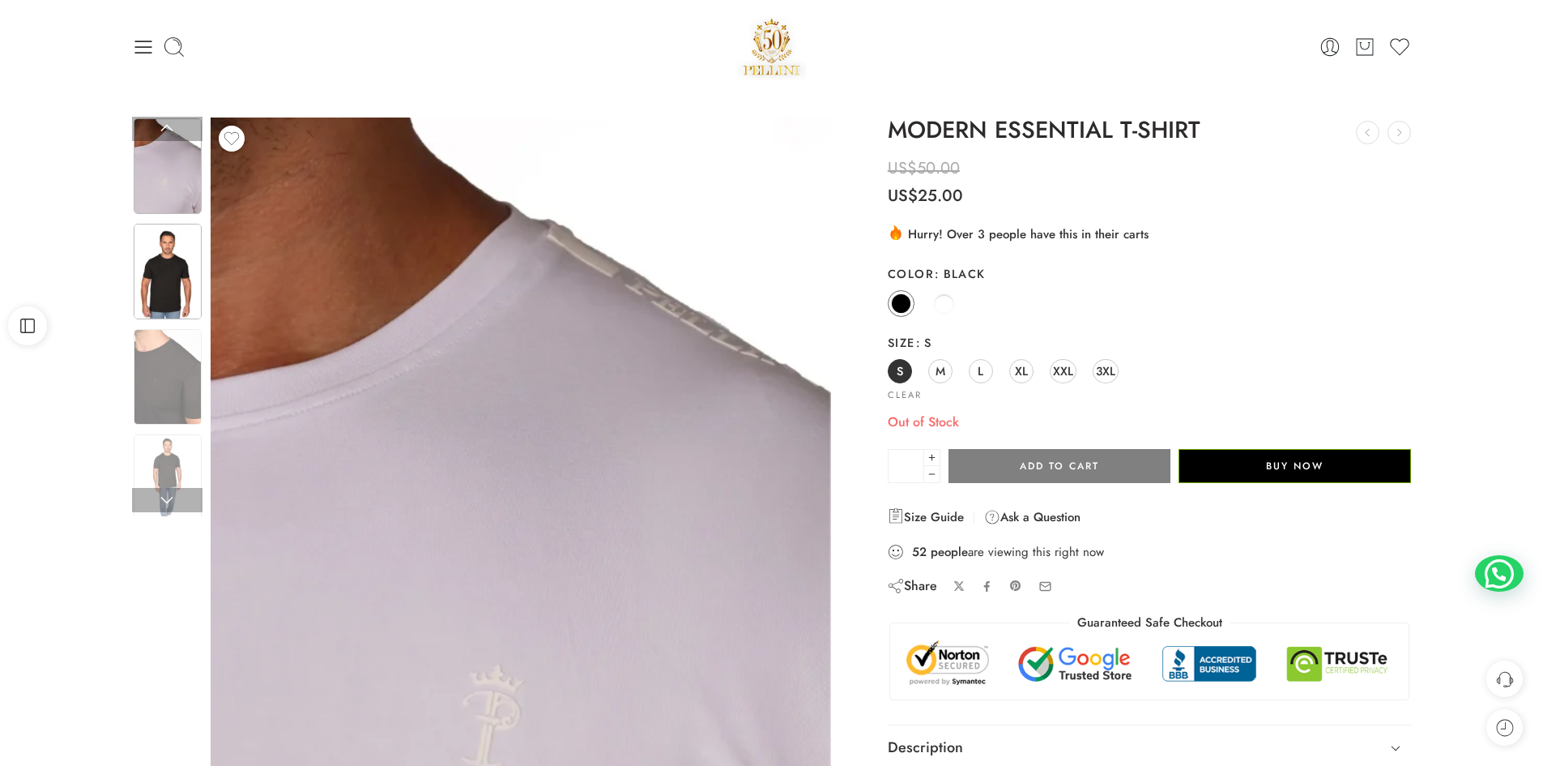
click at [156, 278] on img at bounding box center [168, 272] width 68 height 96
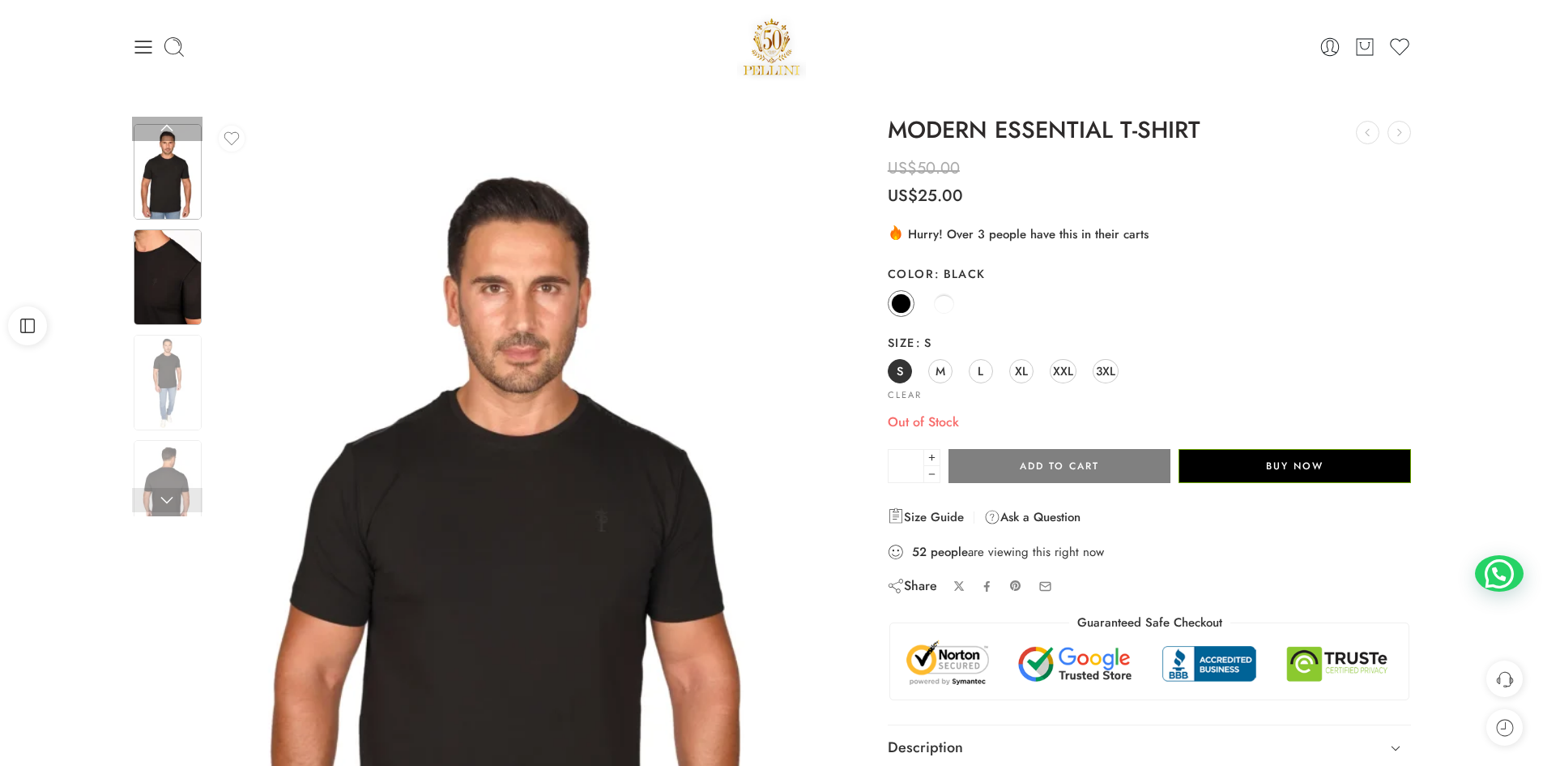
click at [160, 280] on img at bounding box center [168, 277] width 68 height 96
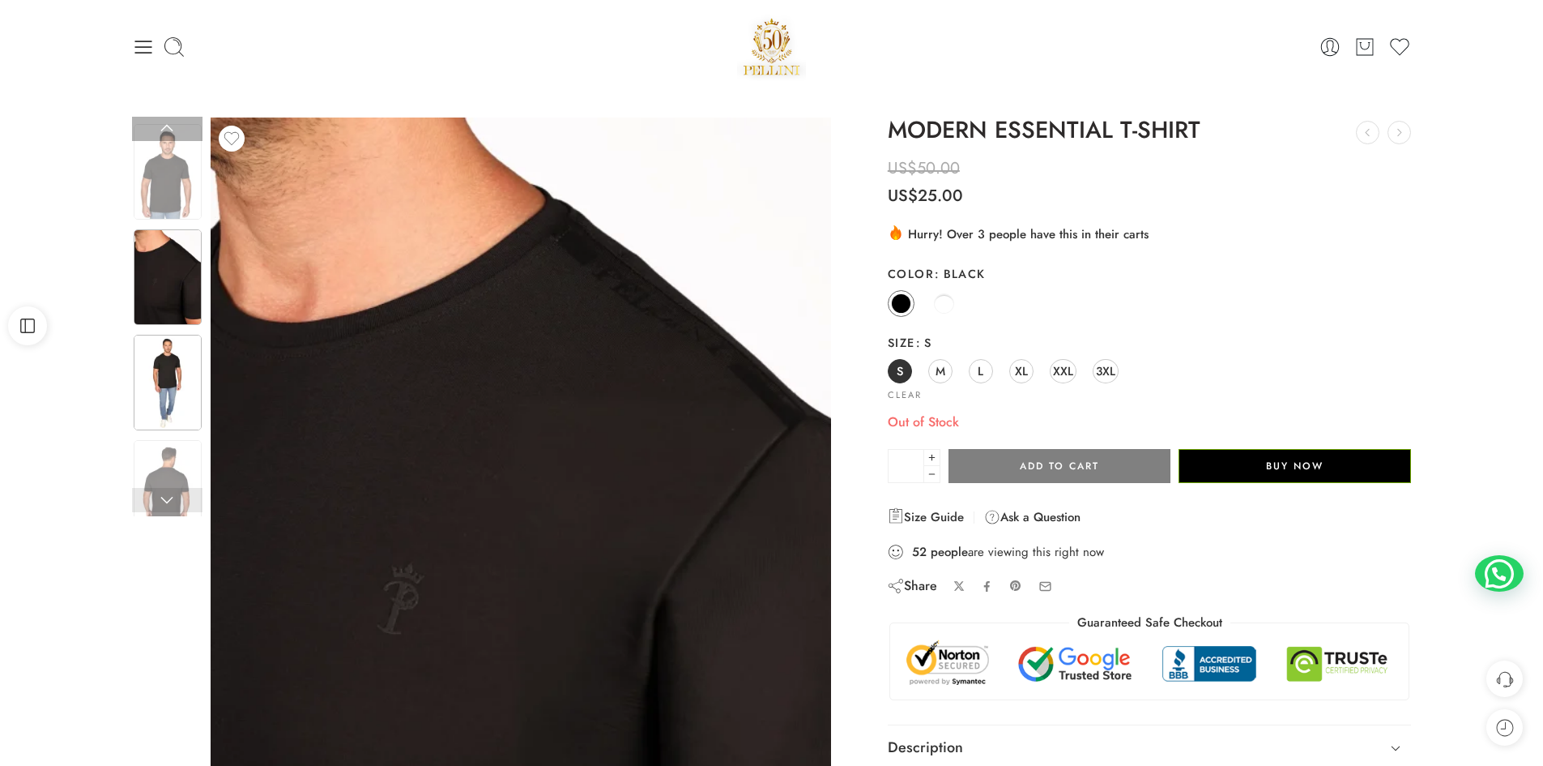
click at [163, 356] on img at bounding box center [168, 383] width 68 height 96
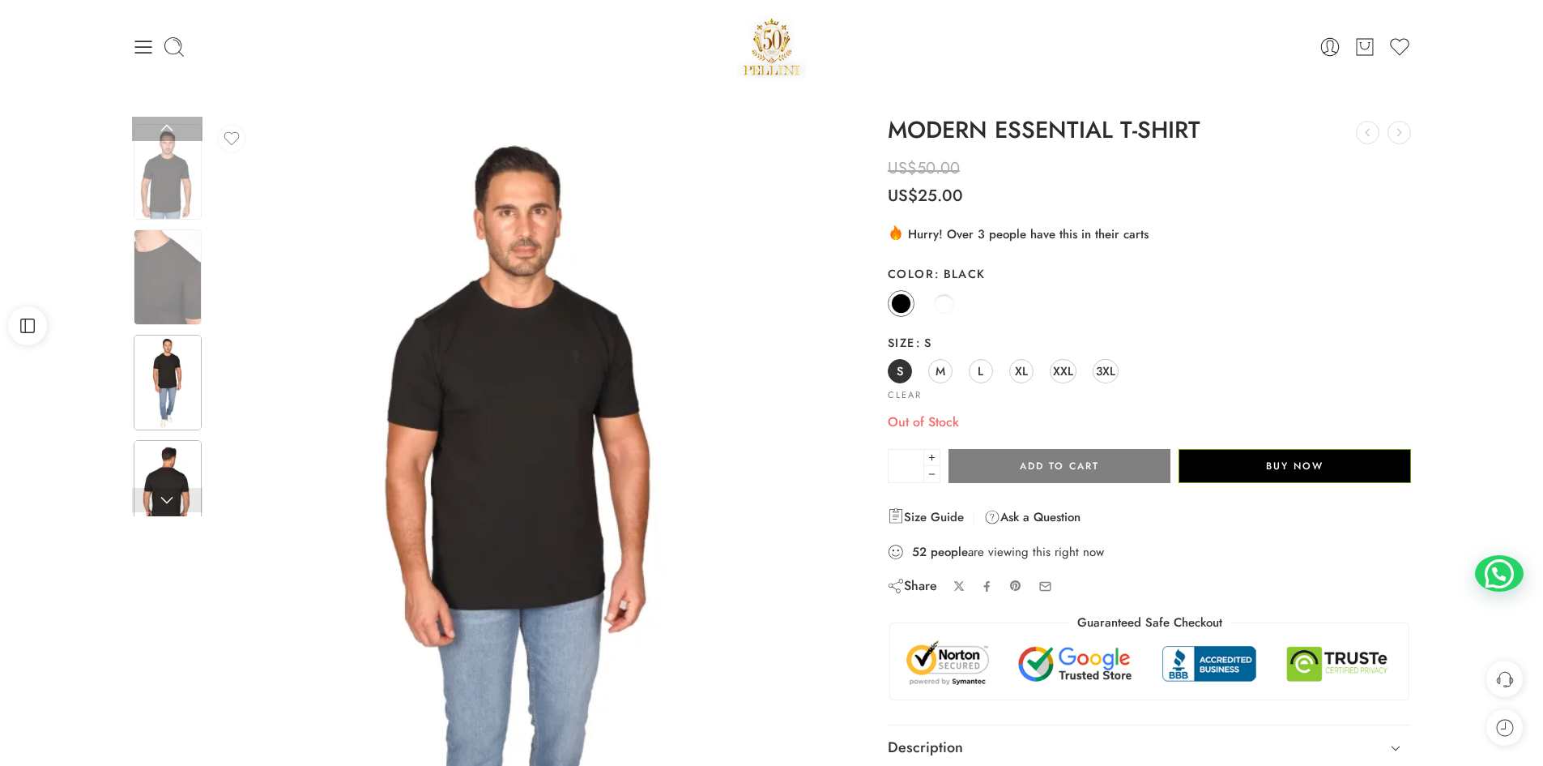
click at [170, 443] on img at bounding box center [168, 488] width 68 height 96
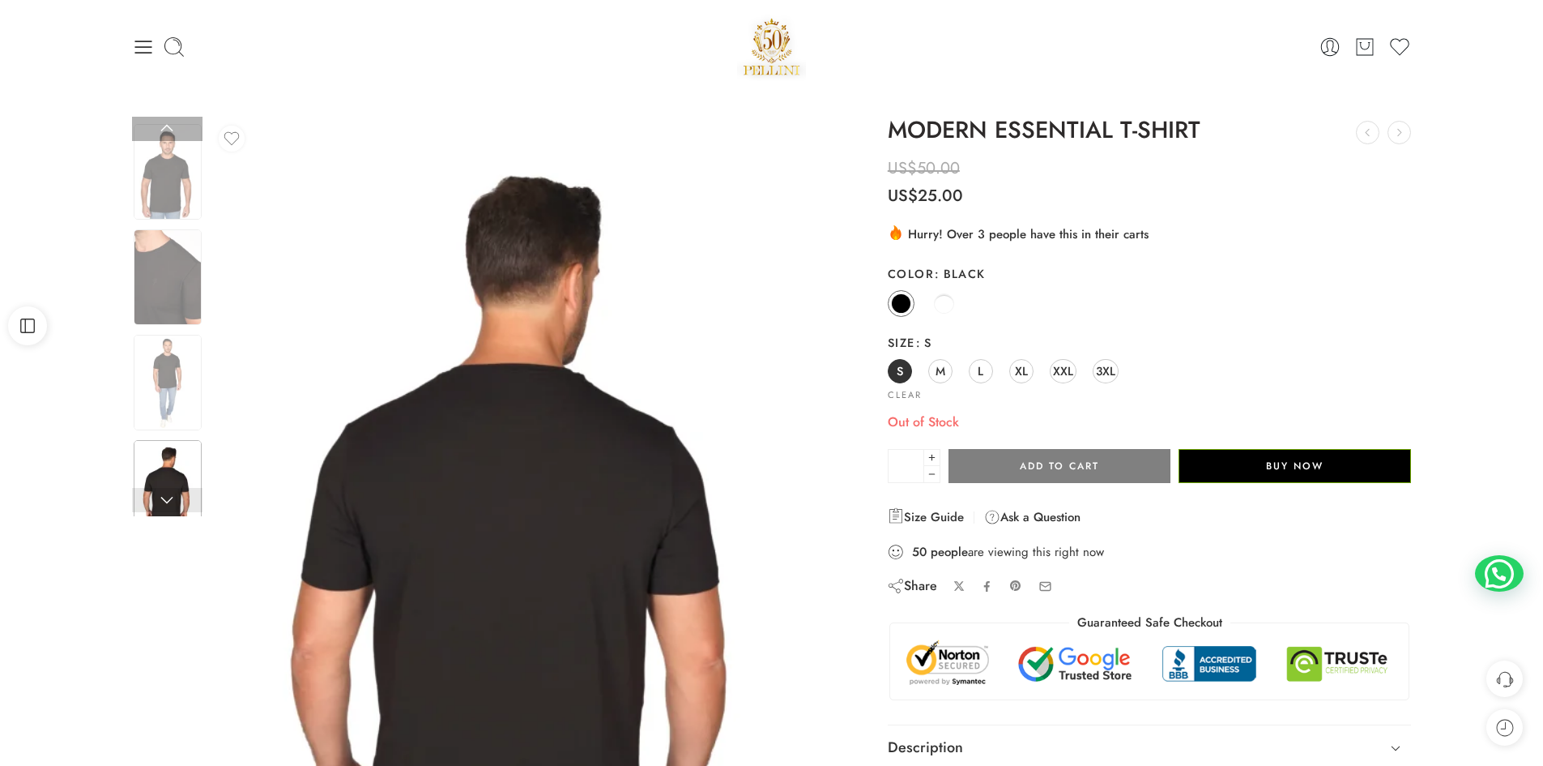
click at [161, 499] on link at bounding box center [167, 500] width 70 height 24
click at [166, 504] on link at bounding box center [167, 500] width 70 height 24
drag, startPoint x: 166, startPoint y: 504, endPoint x: 164, endPoint y: 446, distance: 58.4
click at [169, 504] on link at bounding box center [167, 500] width 70 height 24
click at [172, 393] on img at bounding box center [168, 383] width 68 height 96
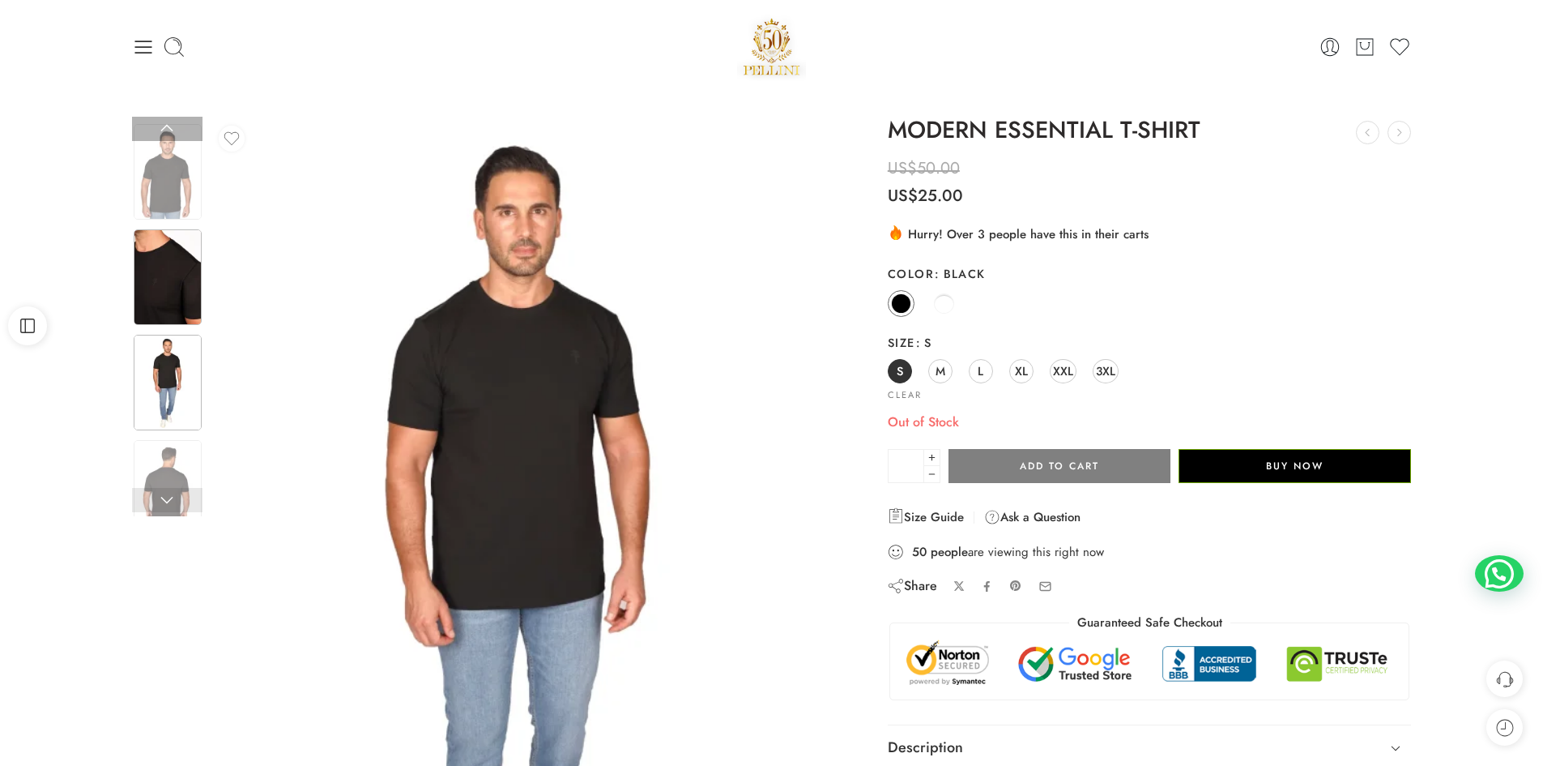
click at [174, 297] on img at bounding box center [168, 277] width 68 height 96
click at [180, 131] on link at bounding box center [167, 129] width 70 height 24
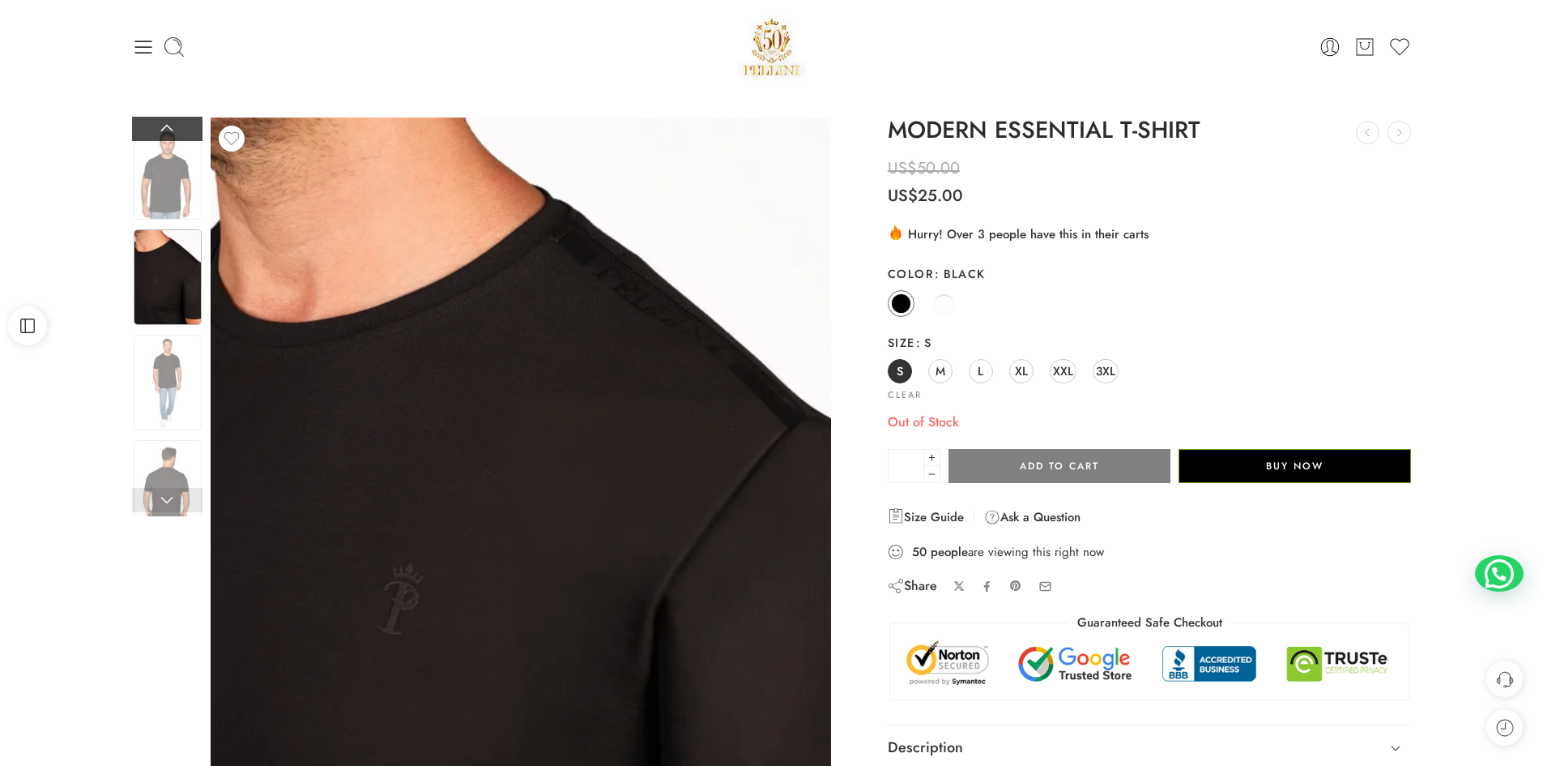
click at [180, 131] on link at bounding box center [167, 129] width 70 height 24
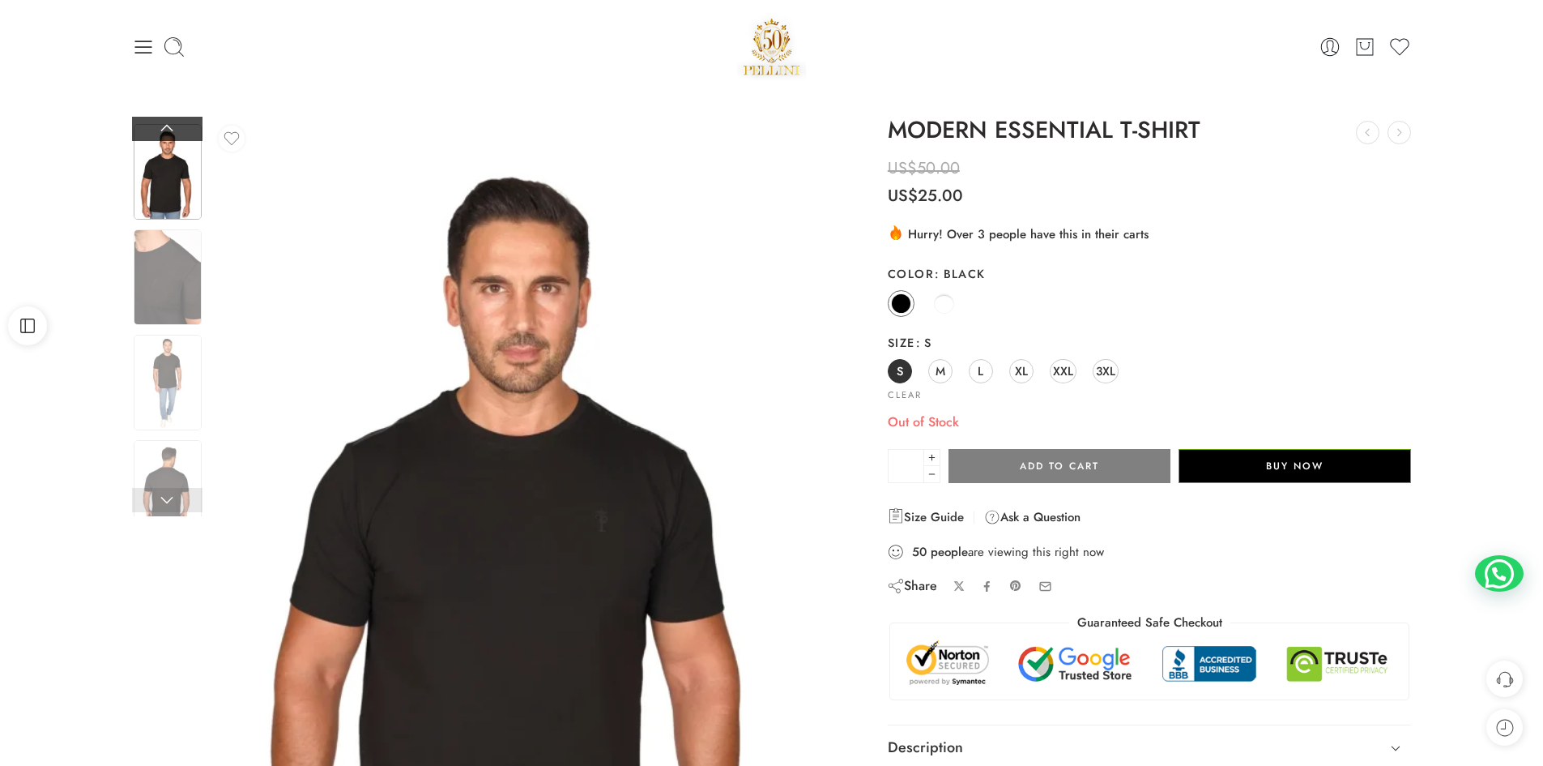
click at [180, 131] on link at bounding box center [167, 129] width 70 height 24
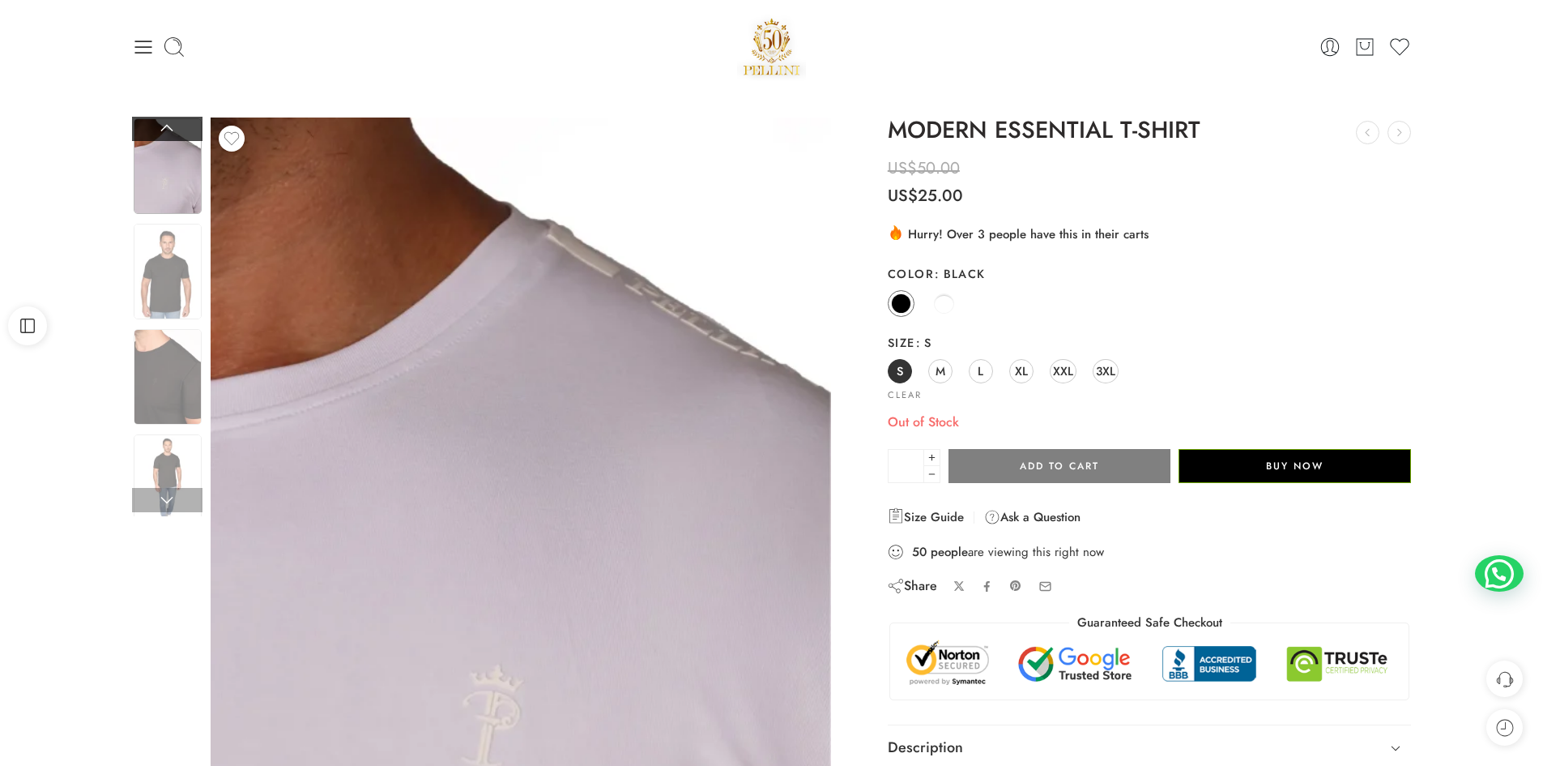
click at [180, 130] on link at bounding box center [167, 129] width 70 height 24
click at [181, 126] on link at bounding box center [167, 129] width 70 height 24
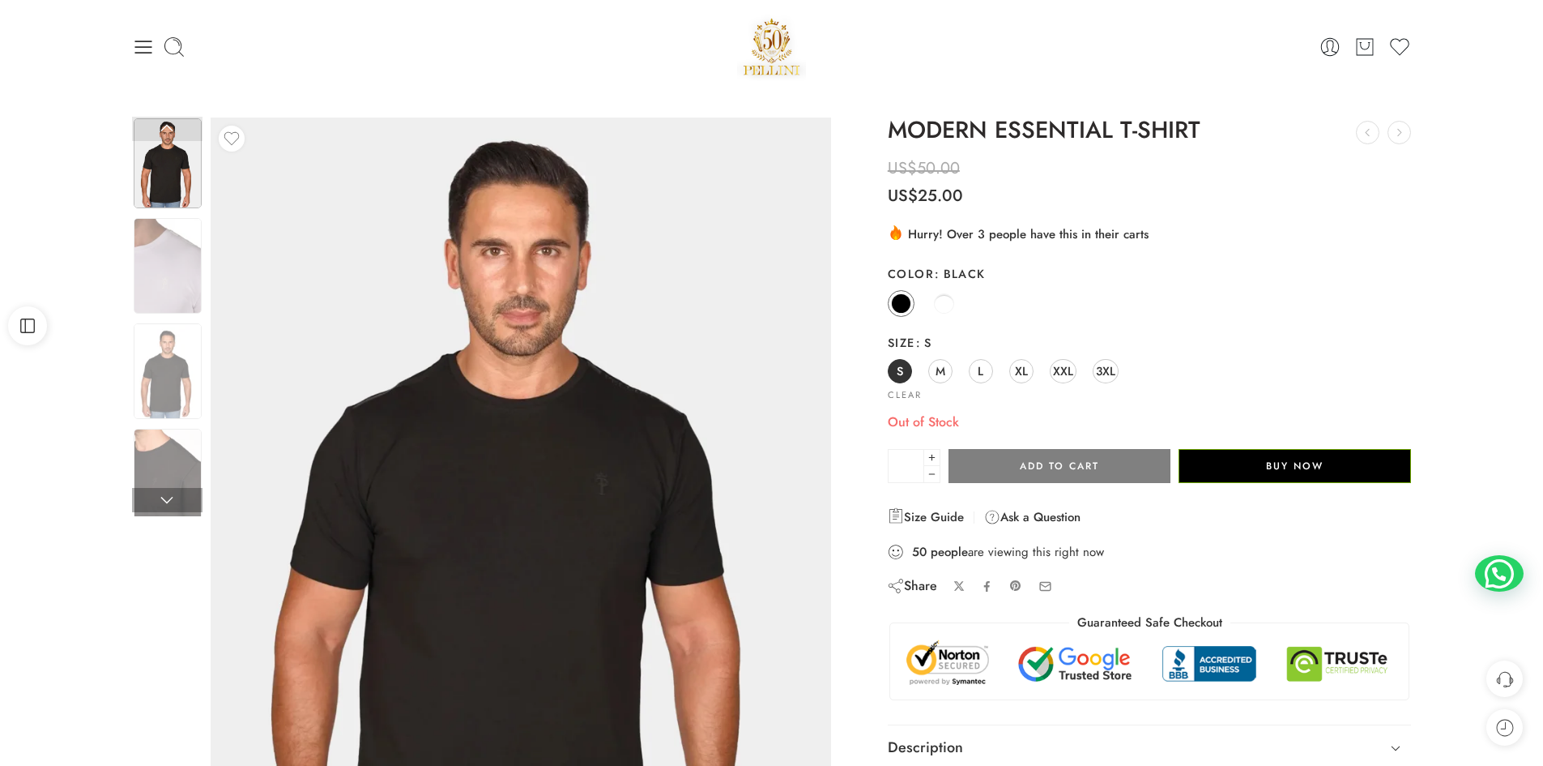
click at [181, 126] on link at bounding box center [167, 129] width 70 height 24
click at [174, 134] on link at bounding box center [167, 129] width 70 height 24
click at [161, 186] on img at bounding box center [168, 163] width 68 height 90
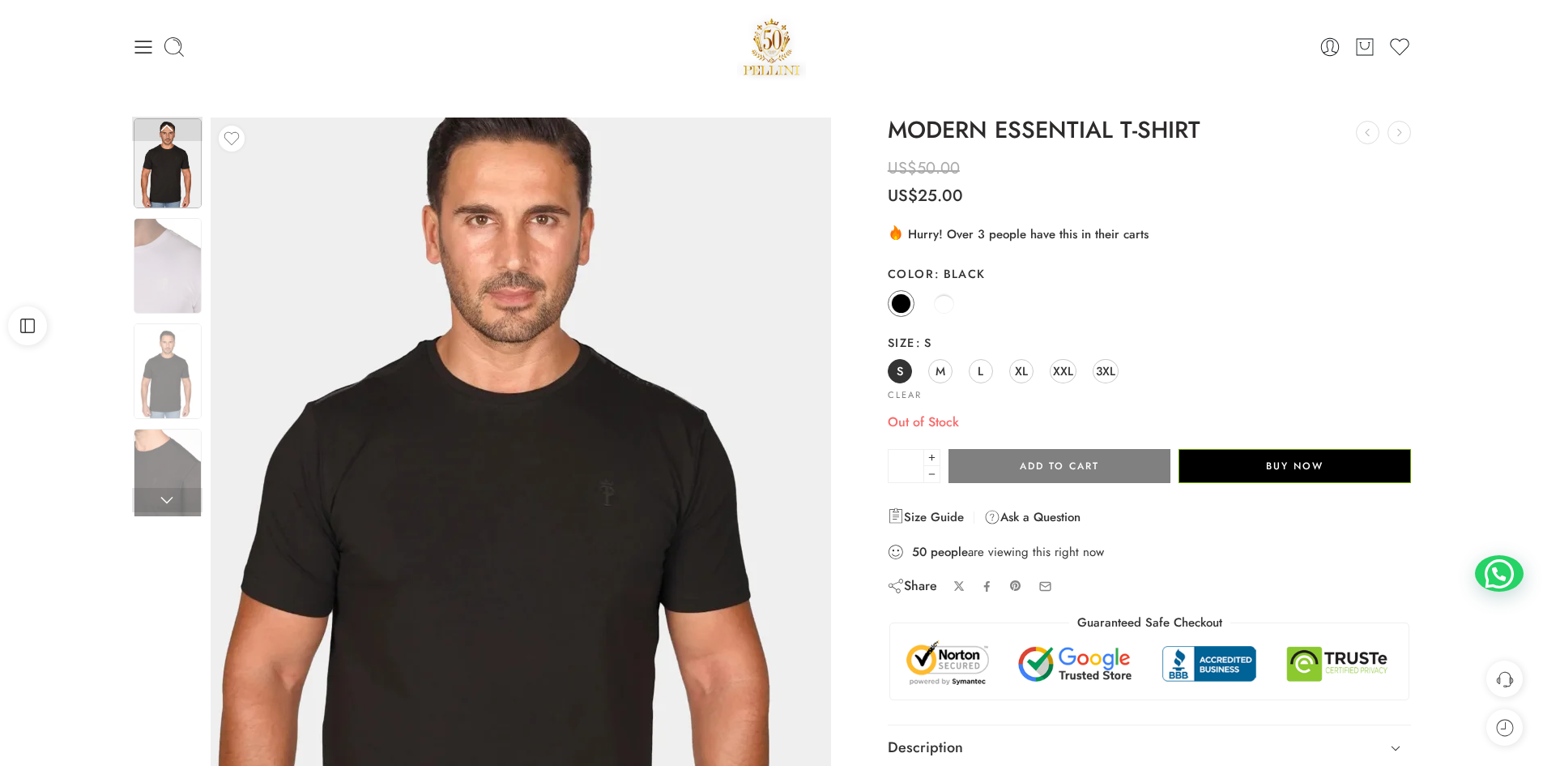
click at [570, 432] on img at bounding box center [511, 548] width 729 height 972
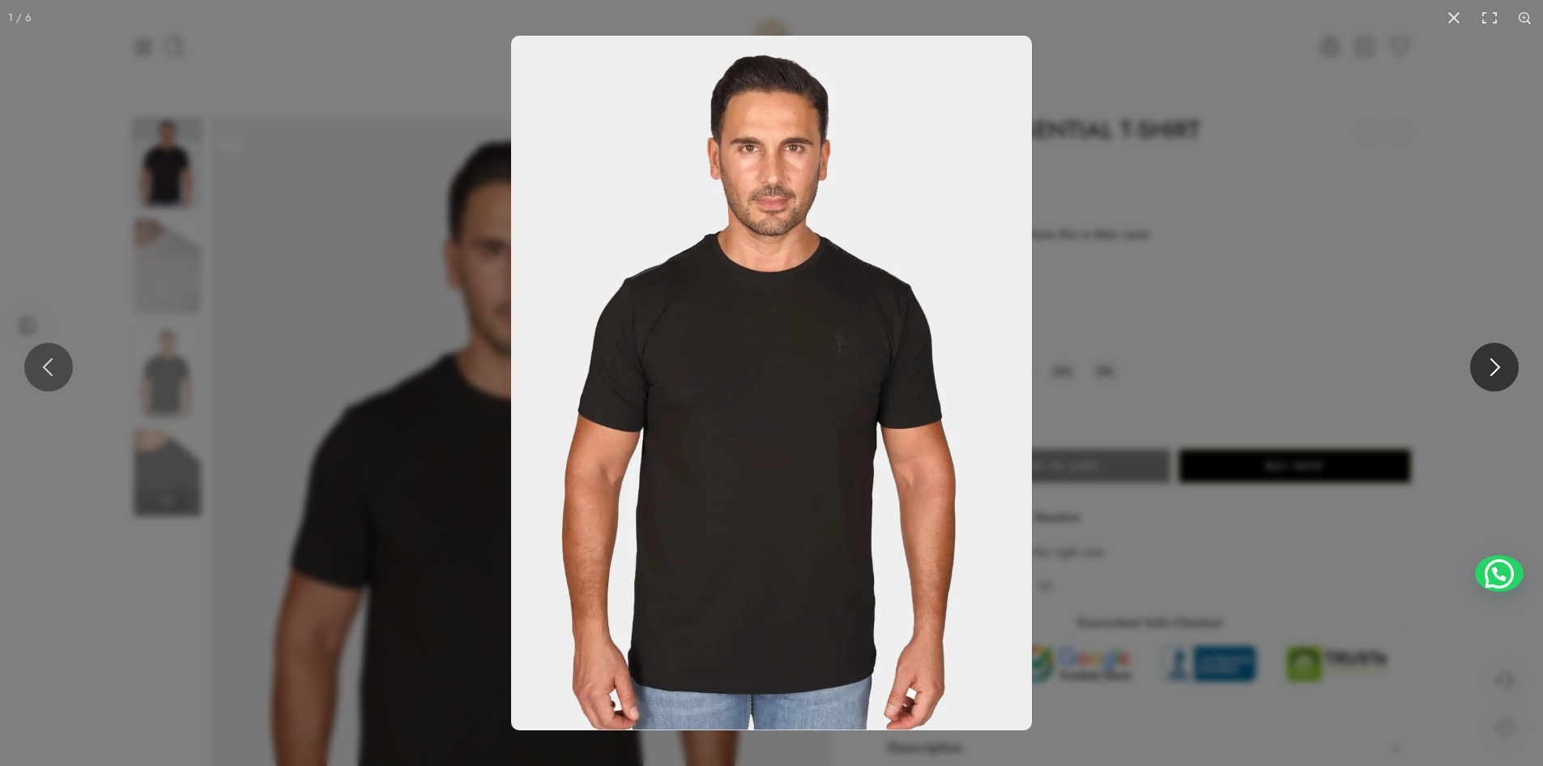
click at [1492, 373] on button at bounding box center [1494, 367] width 49 height 49
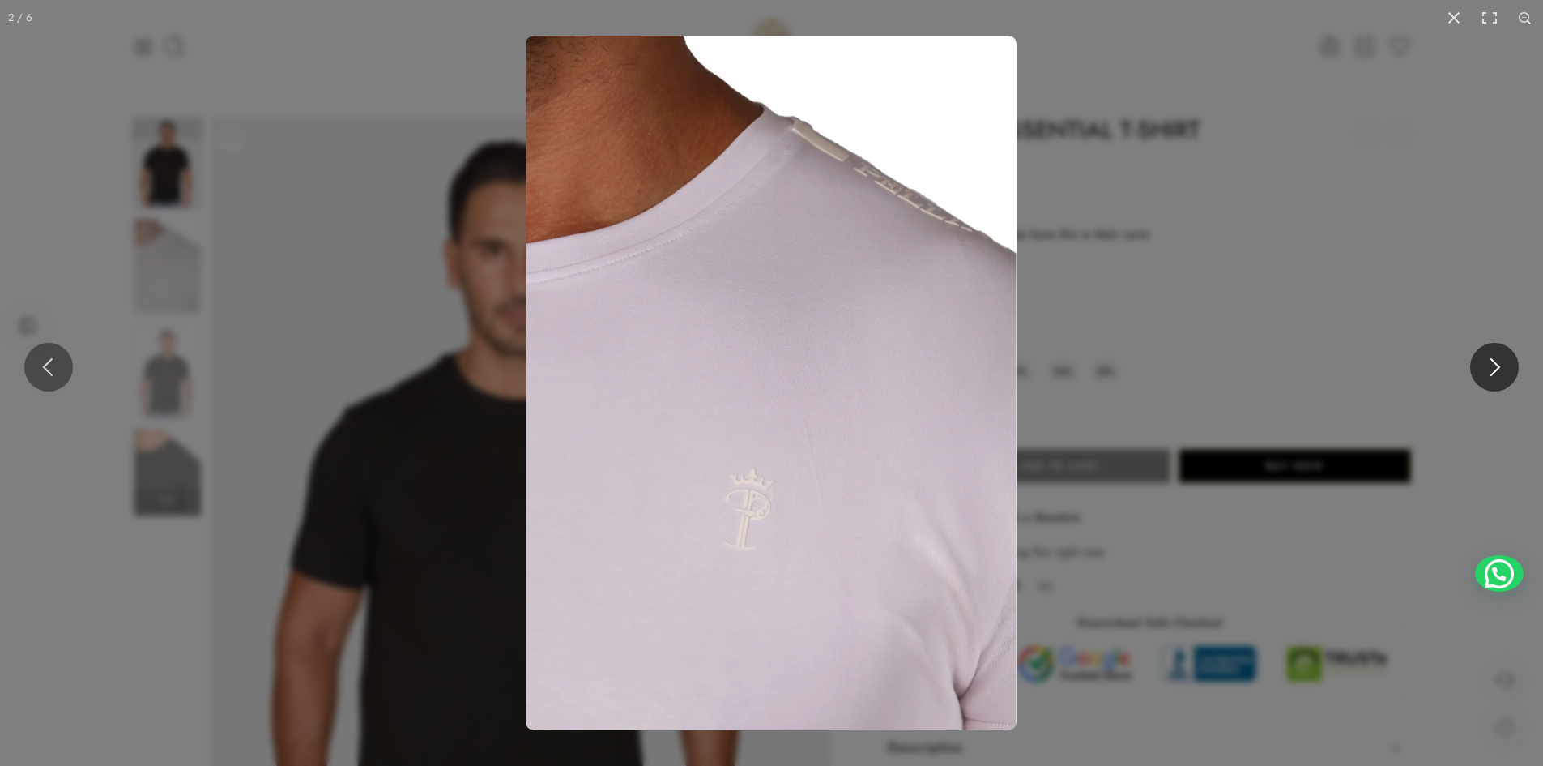
click at [1492, 373] on button at bounding box center [1494, 367] width 49 height 49
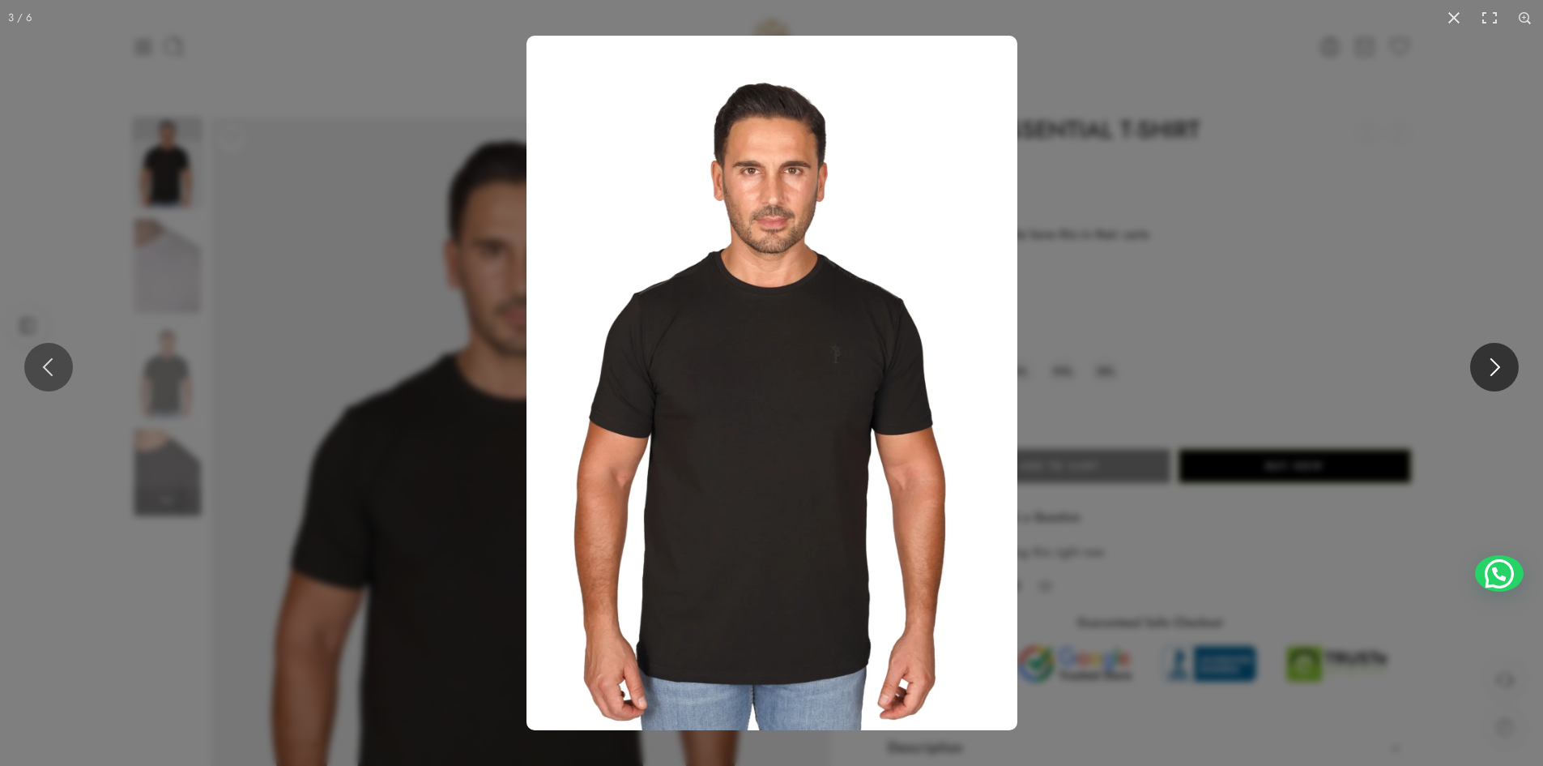
click at [1488, 373] on button at bounding box center [1494, 367] width 49 height 49
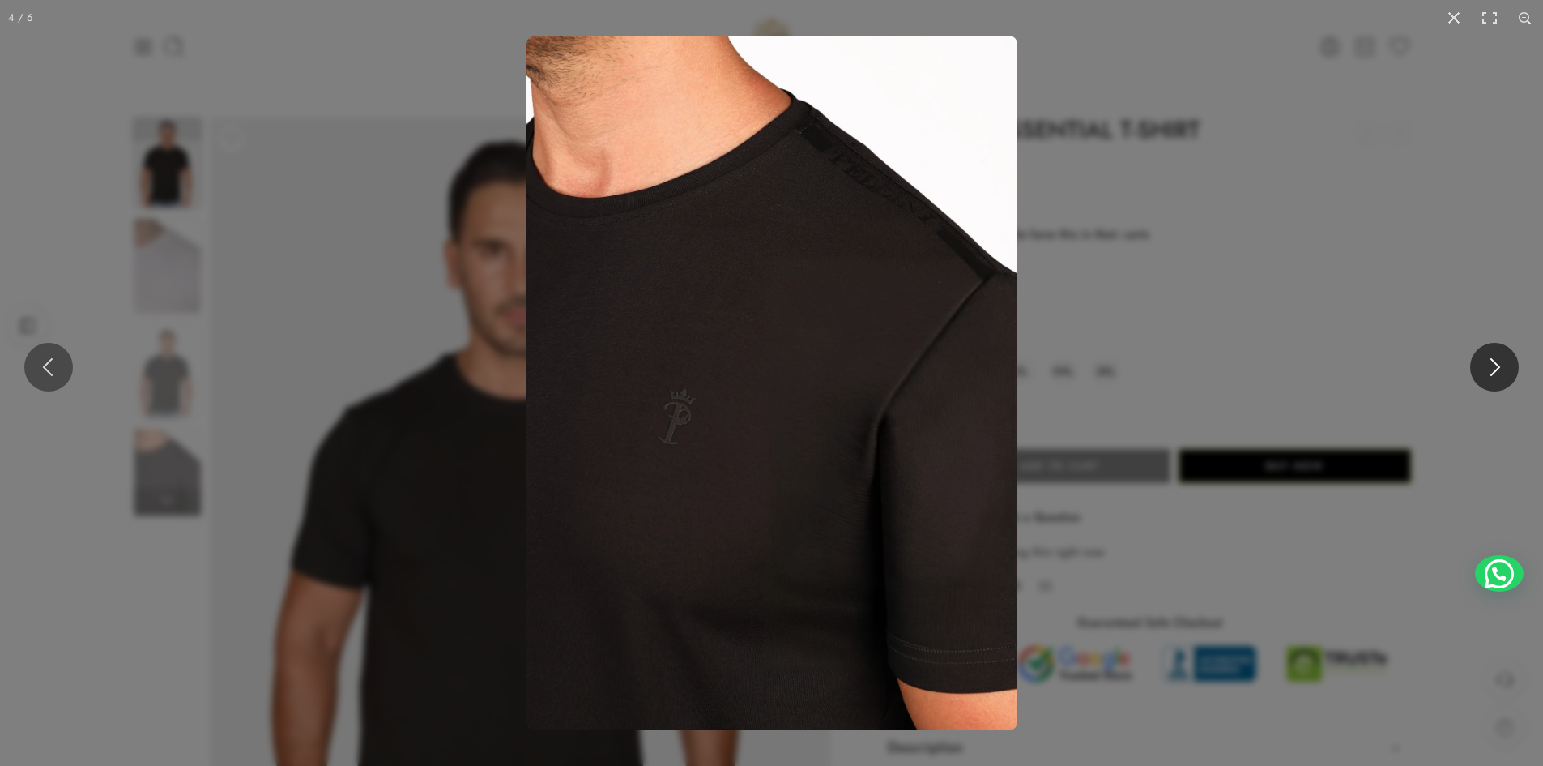
click at [1486, 373] on button at bounding box center [1494, 367] width 49 height 49
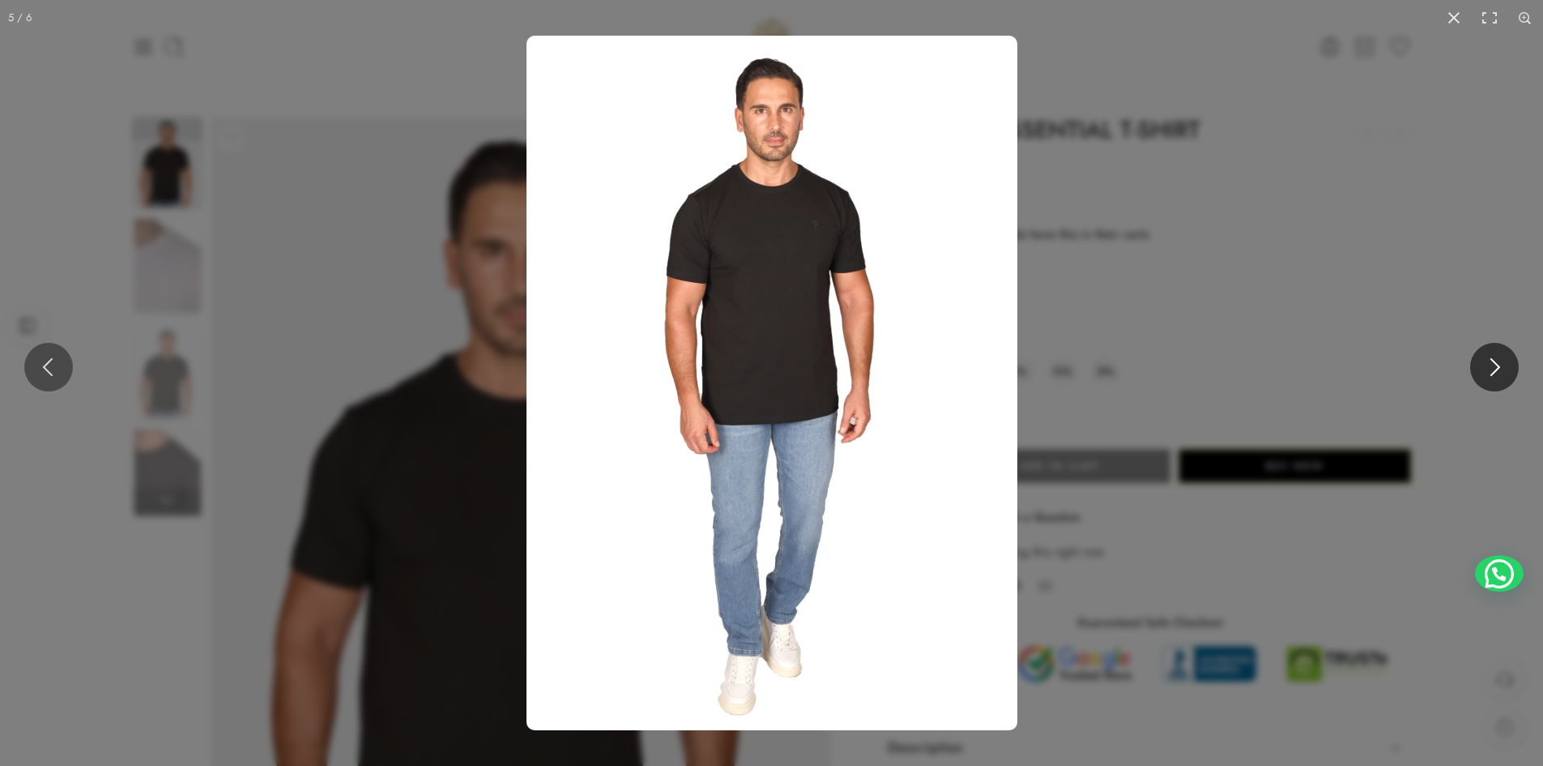
click at [1486, 373] on button at bounding box center [1494, 367] width 49 height 49
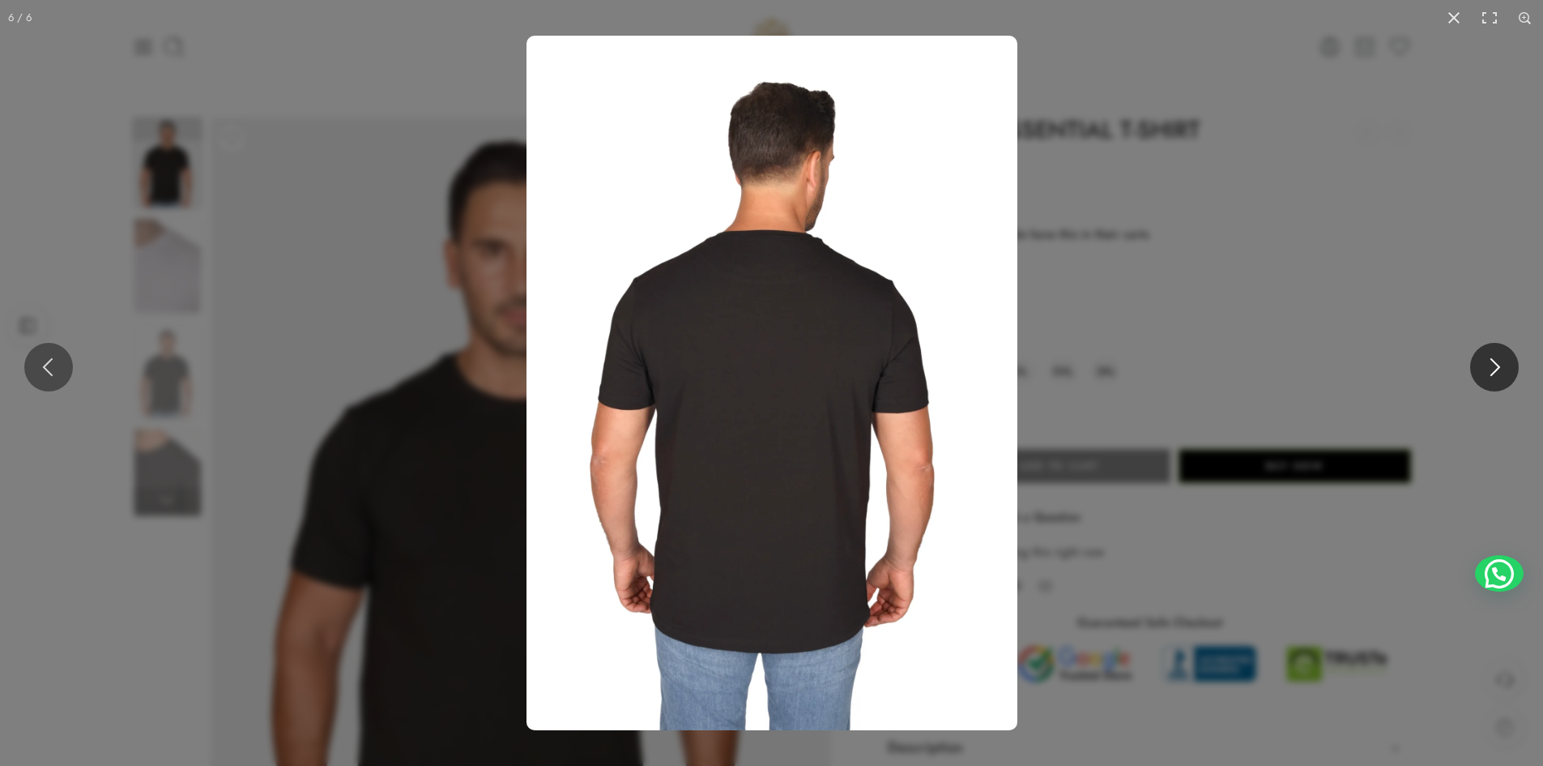
click at [1486, 373] on button at bounding box center [1494, 367] width 49 height 49
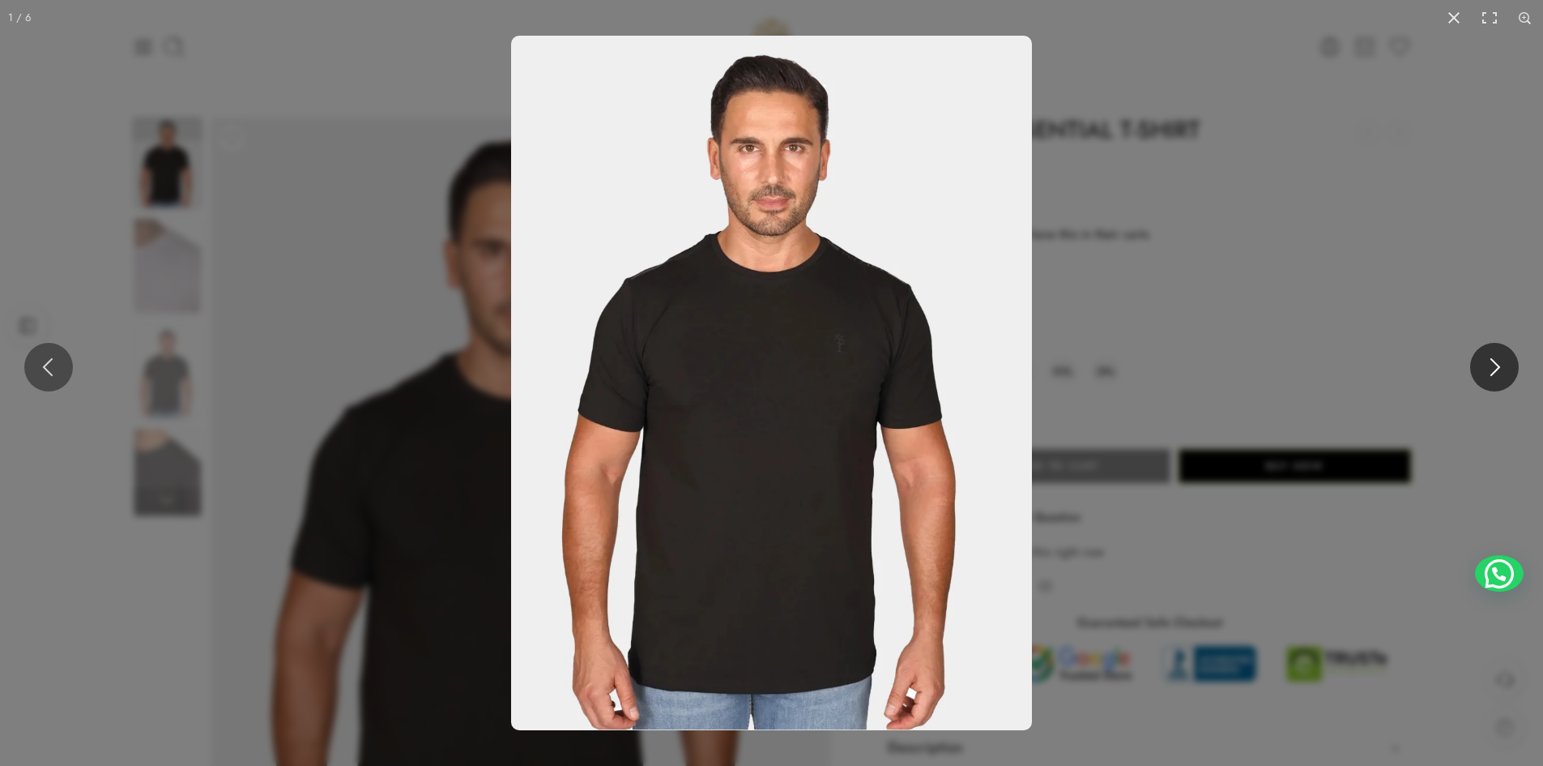
click at [1486, 373] on button at bounding box center [1494, 367] width 49 height 49
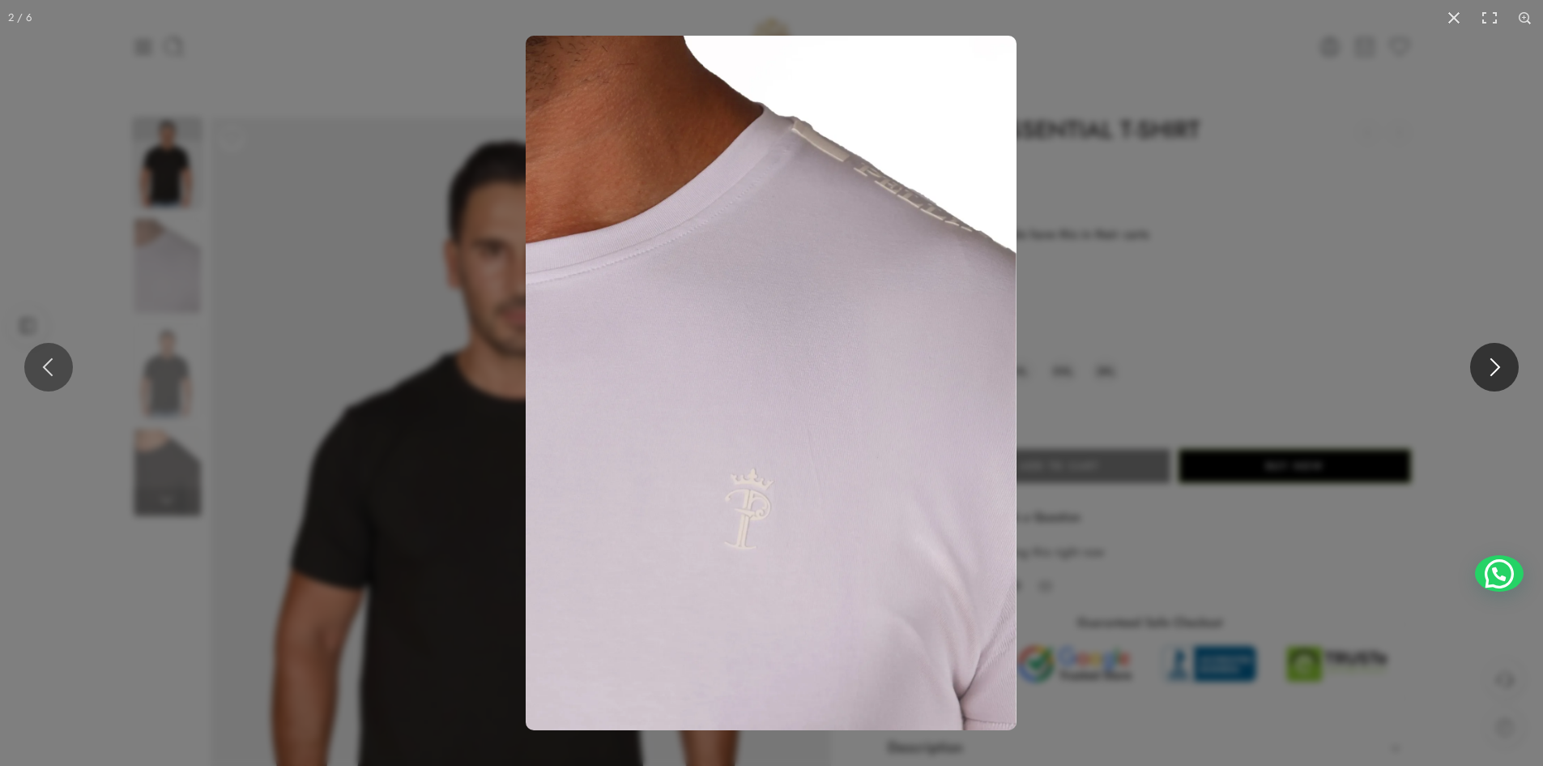
click at [1486, 373] on button at bounding box center [1494, 367] width 49 height 49
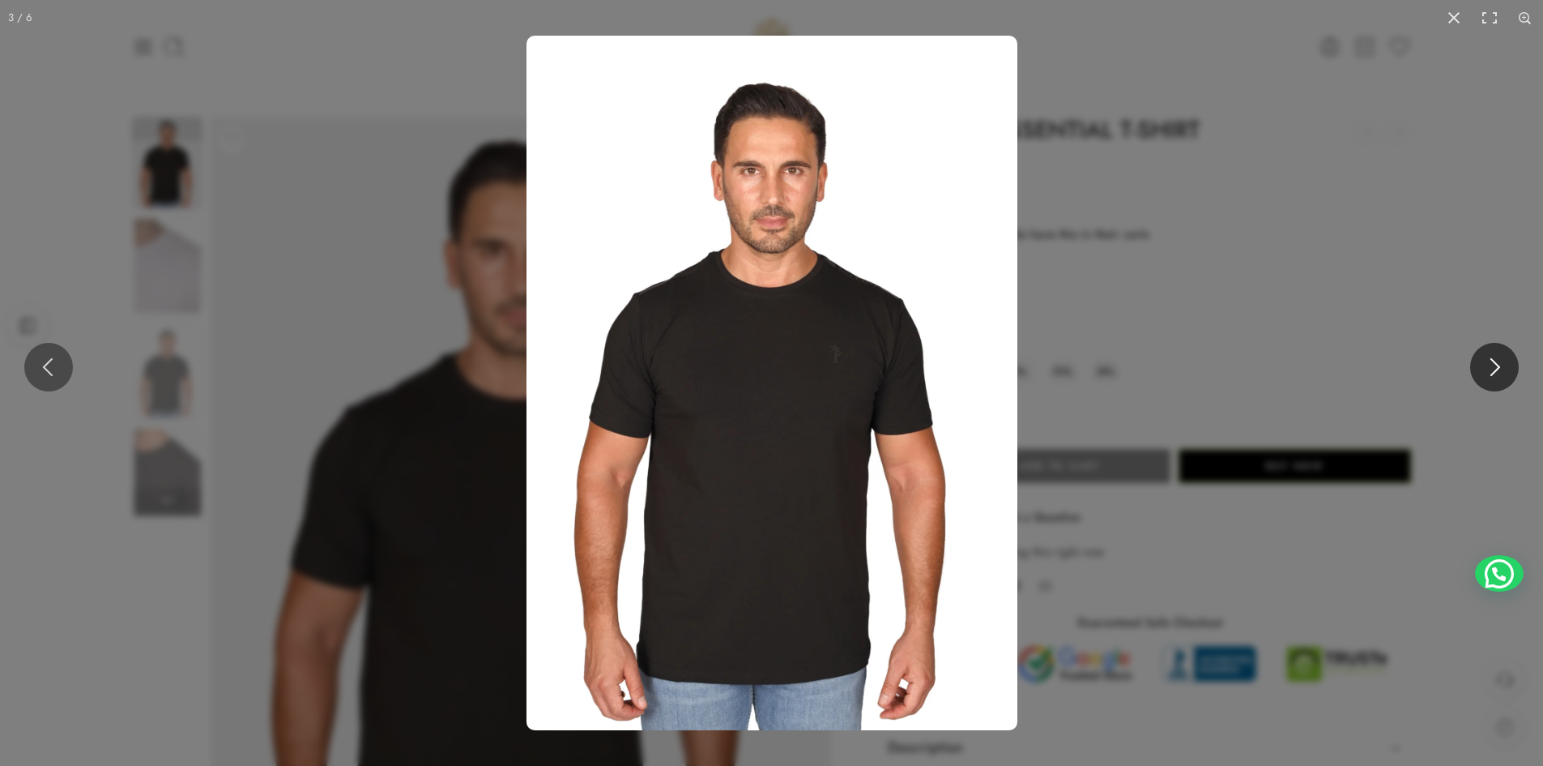
click at [1486, 373] on button at bounding box center [1494, 367] width 49 height 49
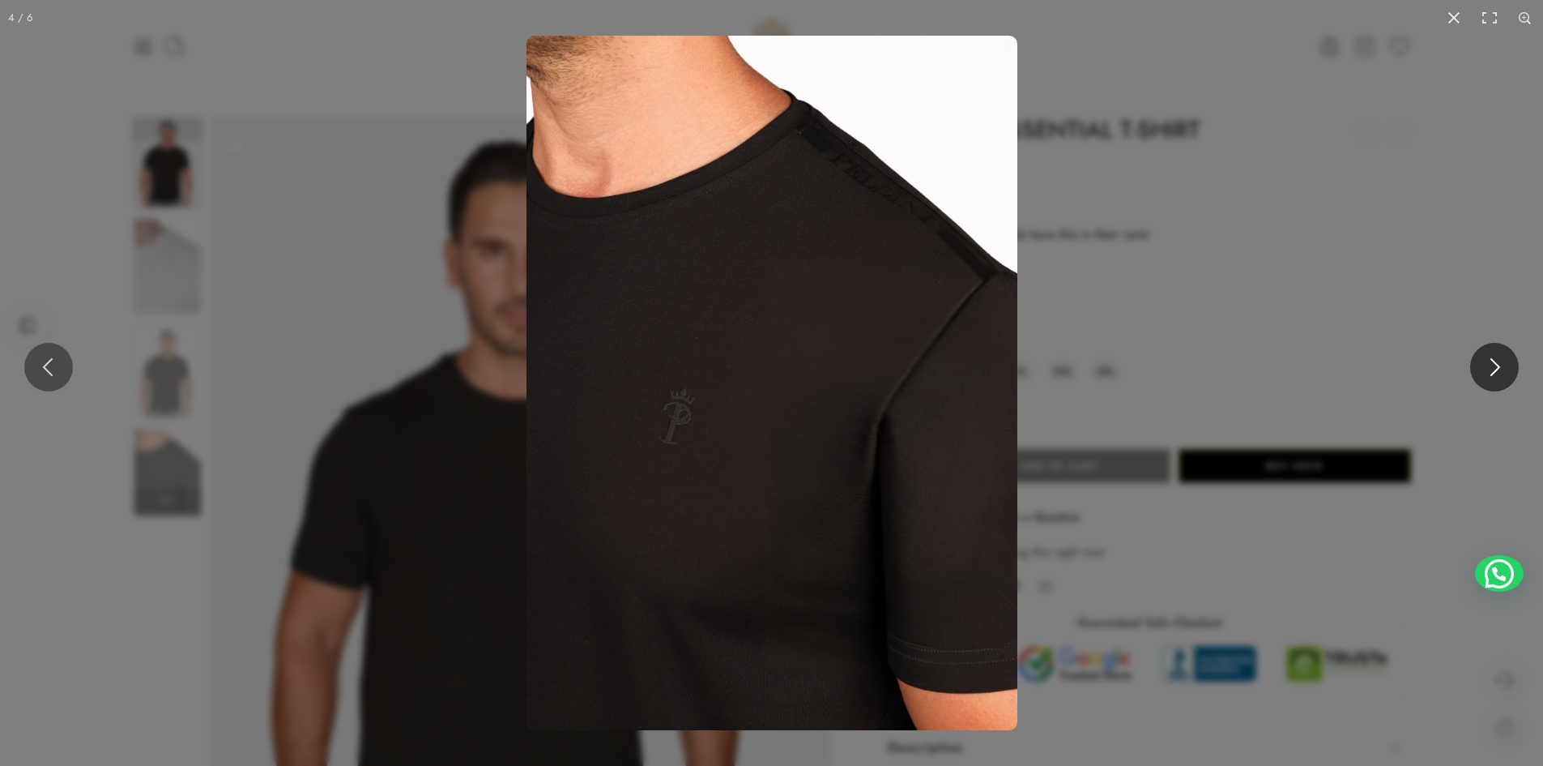
click at [1486, 373] on button at bounding box center [1494, 367] width 49 height 49
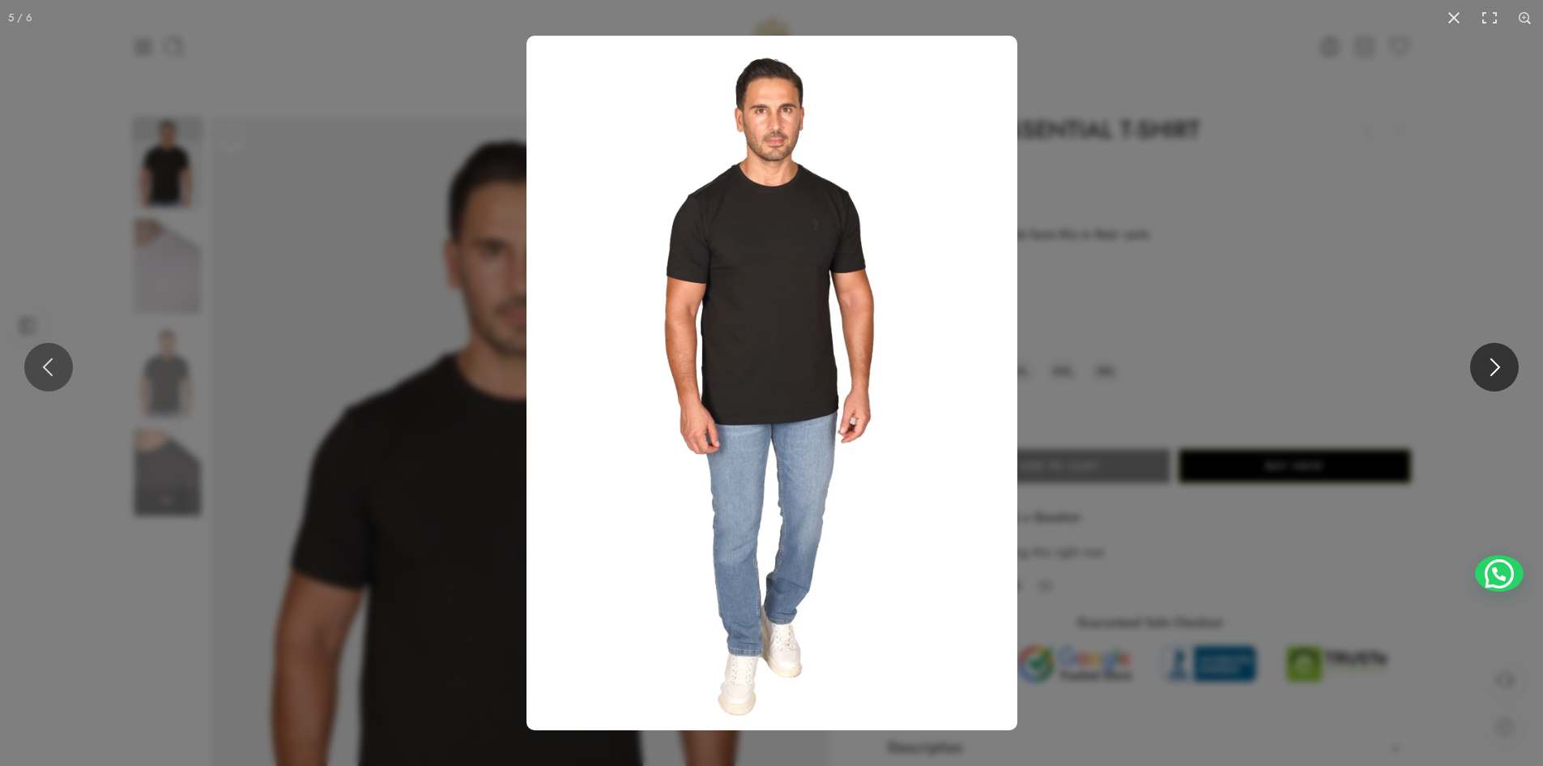
click at [1486, 373] on button at bounding box center [1494, 367] width 49 height 49
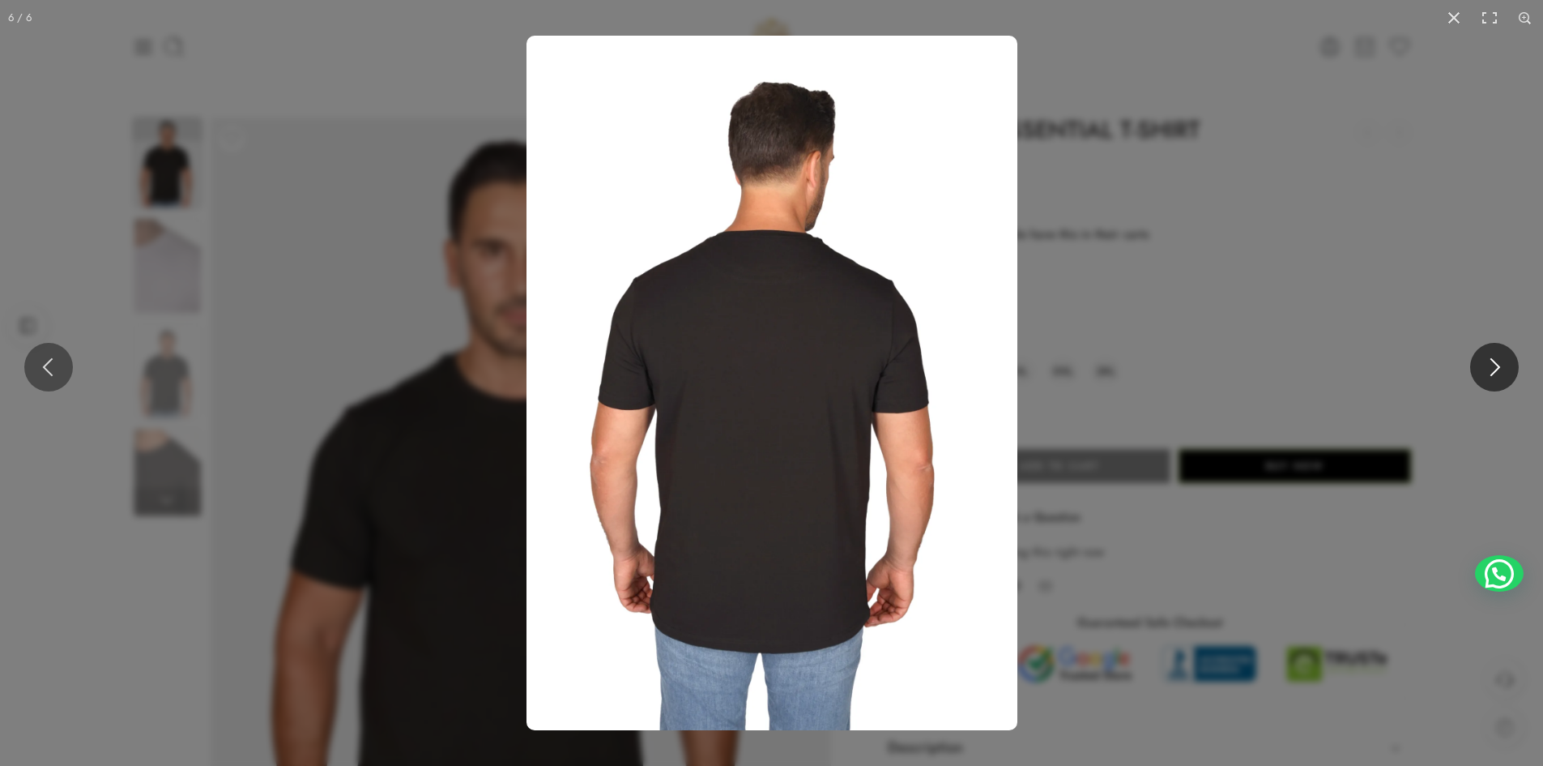
click at [1486, 373] on button at bounding box center [1494, 367] width 49 height 49
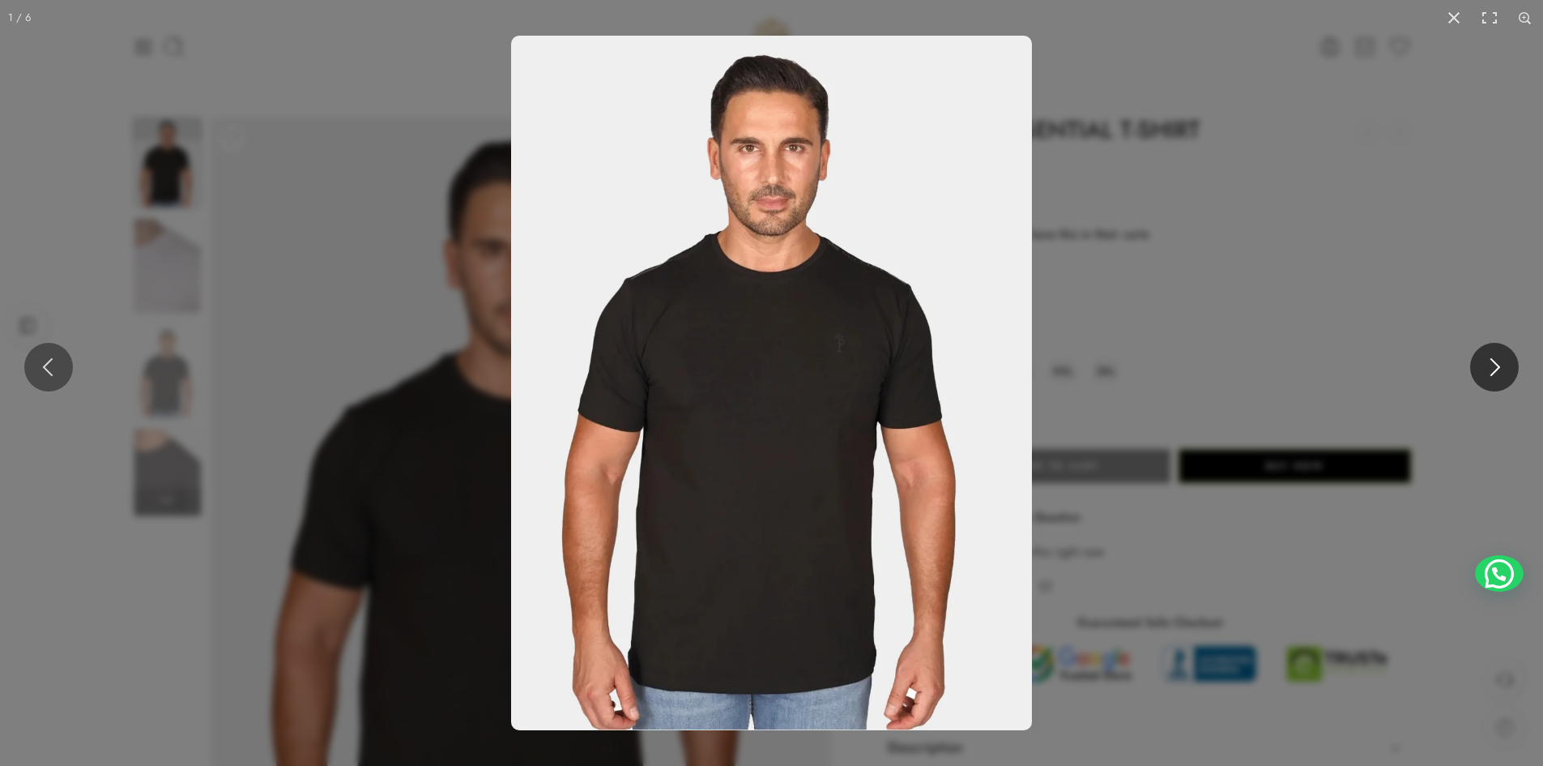
click at [1486, 373] on button at bounding box center [1494, 367] width 49 height 49
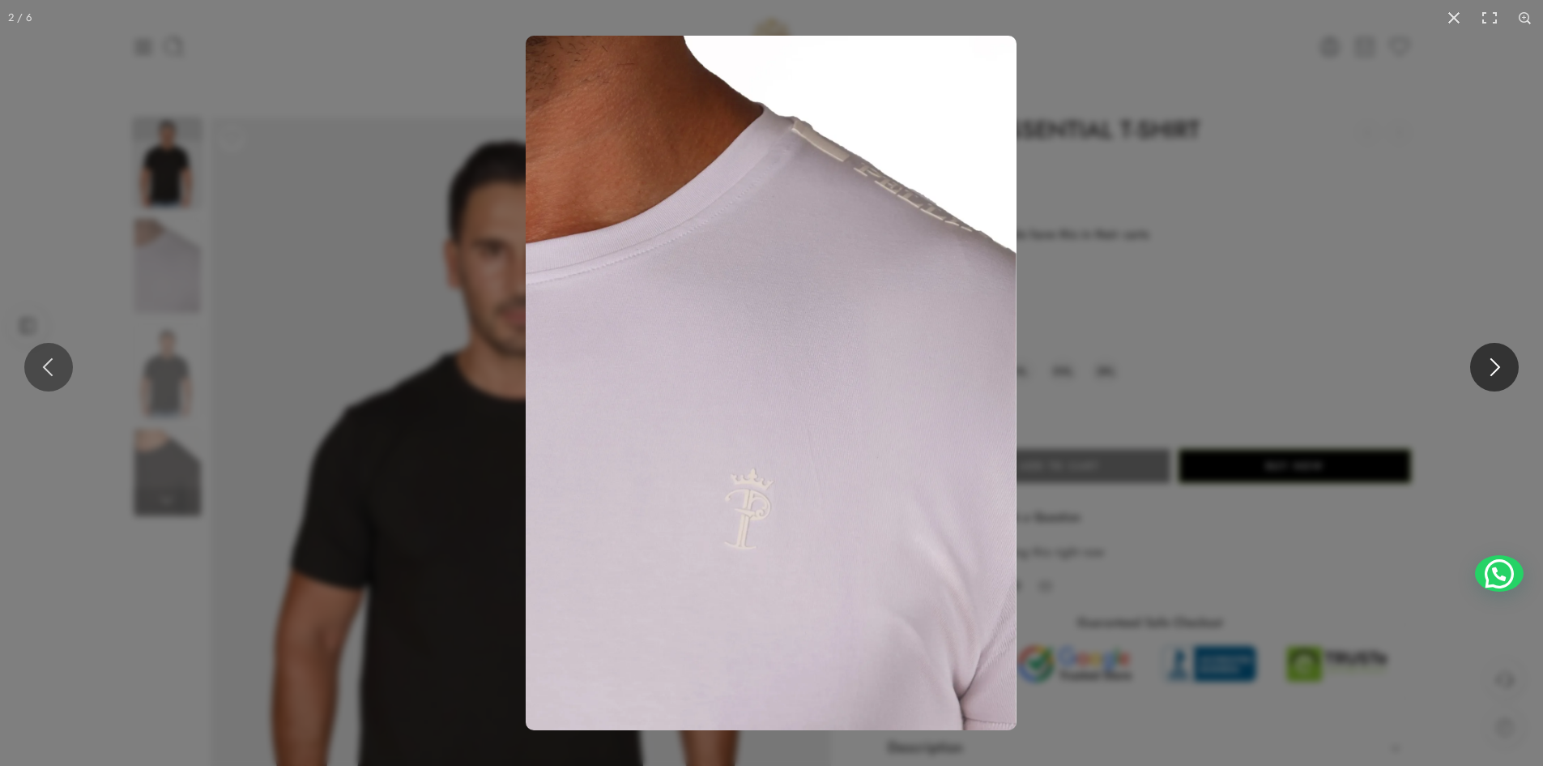
click at [1486, 373] on button at bounding box center [1494, 367] width 49 height 49
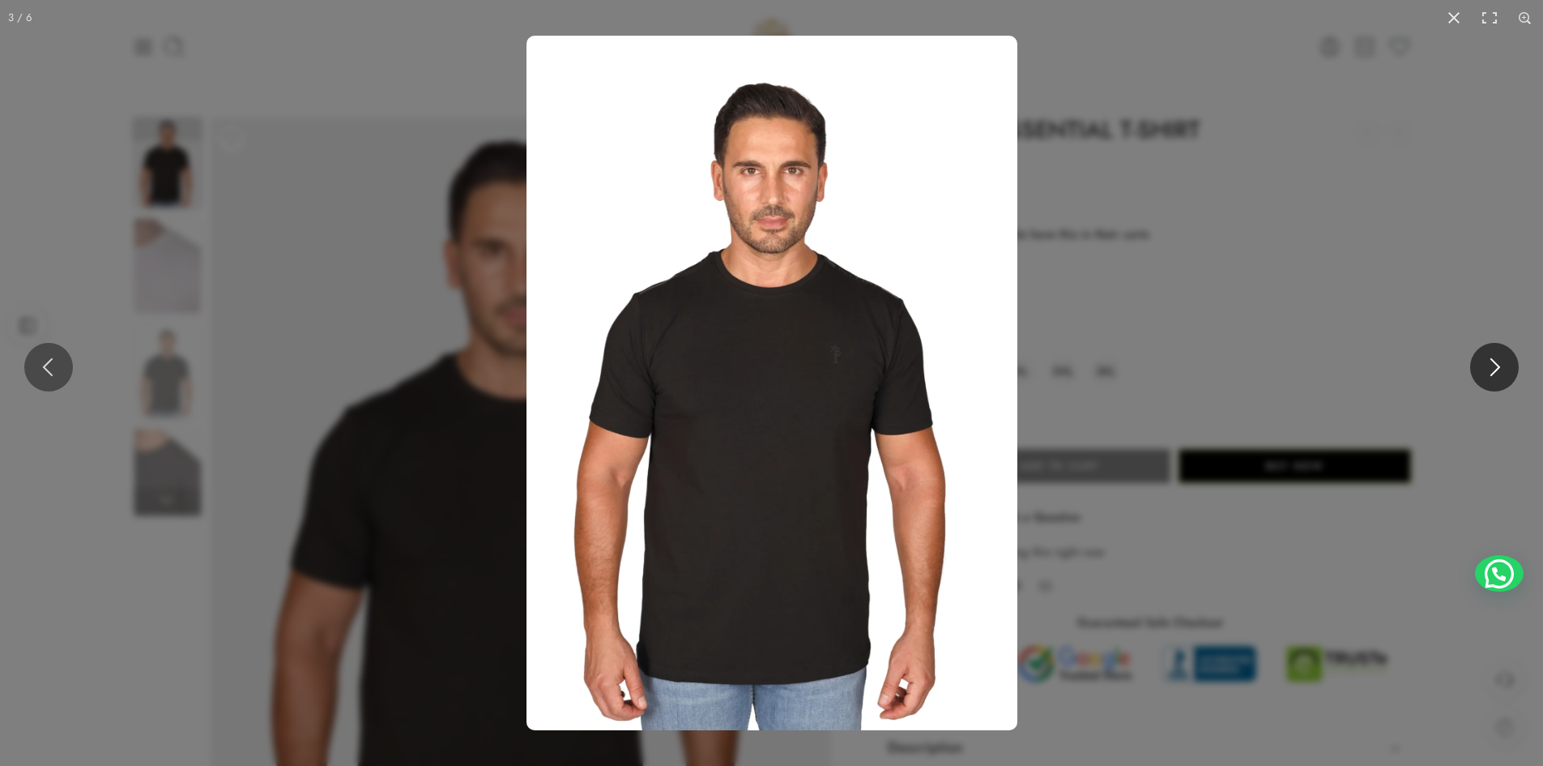
click at [1486, 373] on button at bounding box center [1494, 367] width 49 height 49
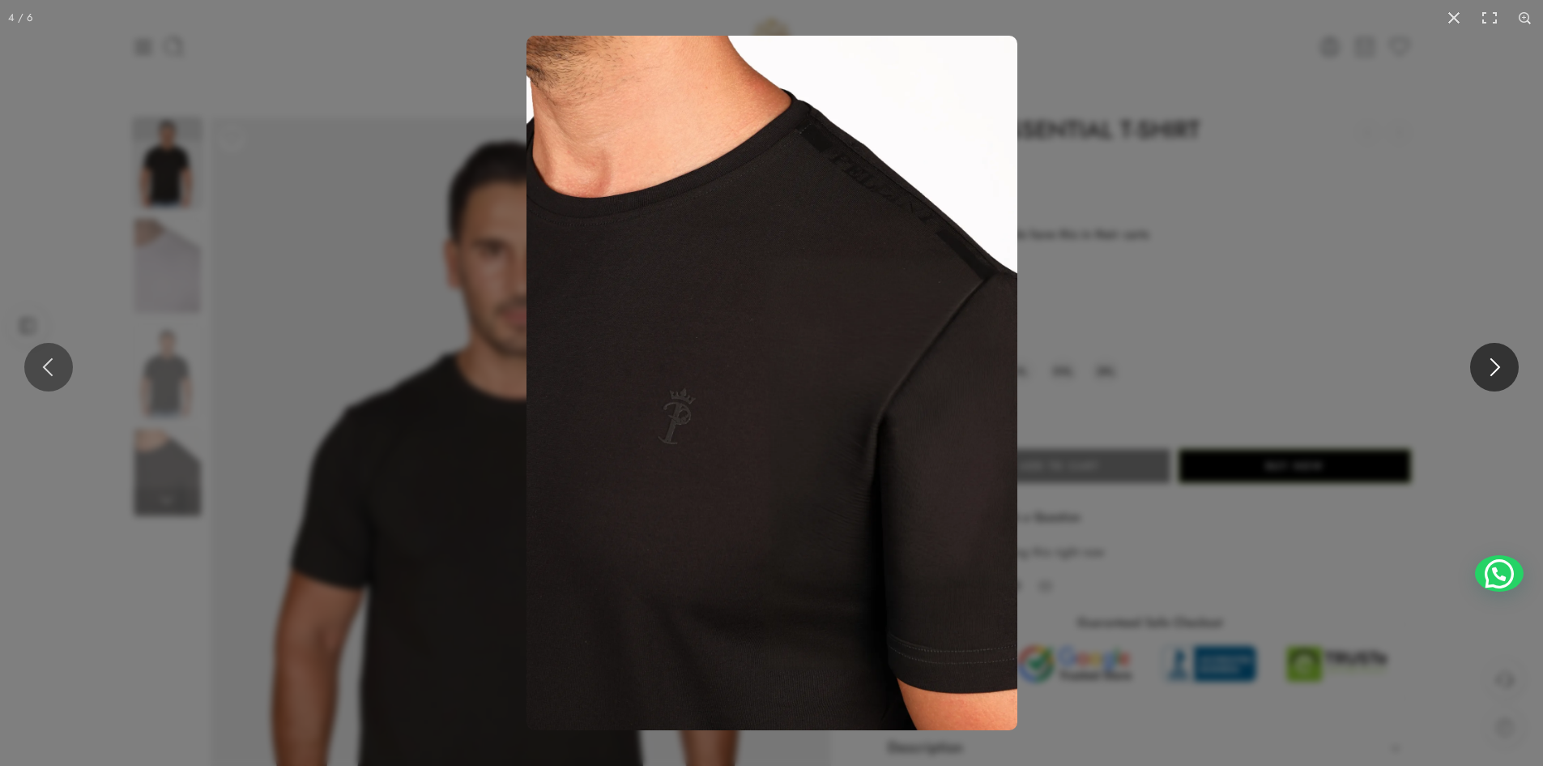
click at [1486, 373] on button at bounding box center [1494, 367] width 49 height 49
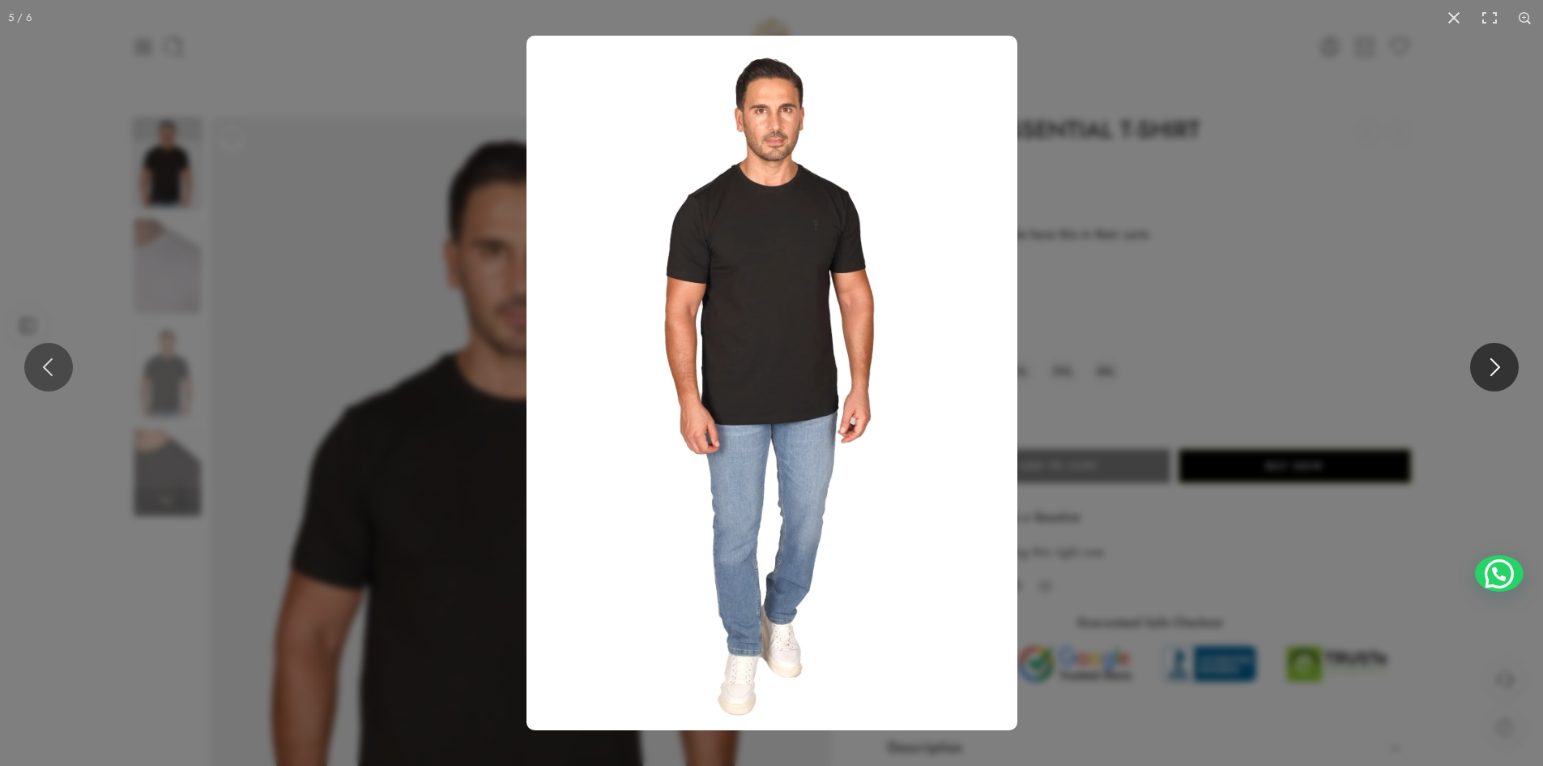
click at [1486, 373] on button at bounding box center [1494, 367] width 49 height 49
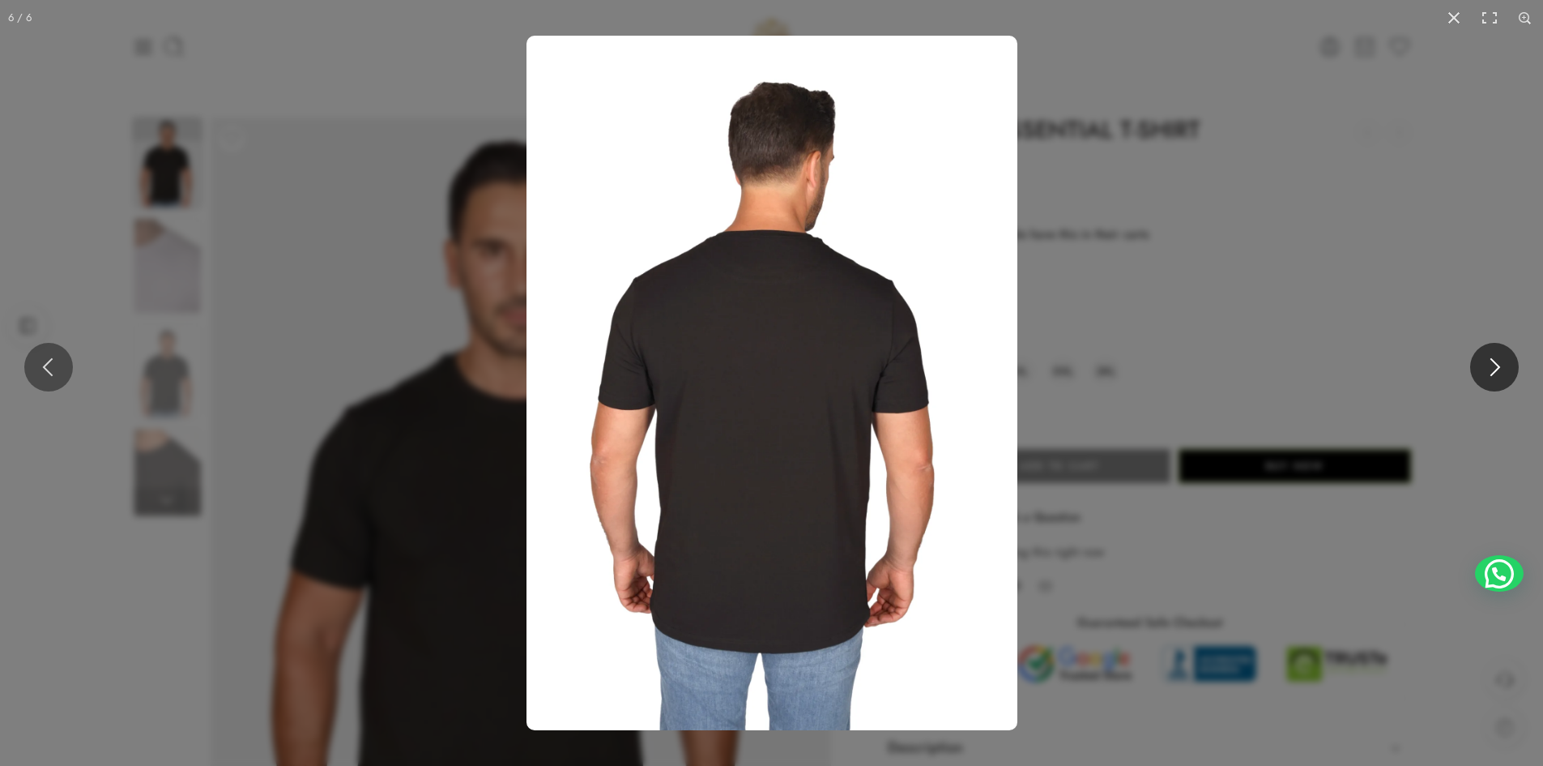
click at [1486, 373] on button at bounding box center [1494, 367] width 49 height 49
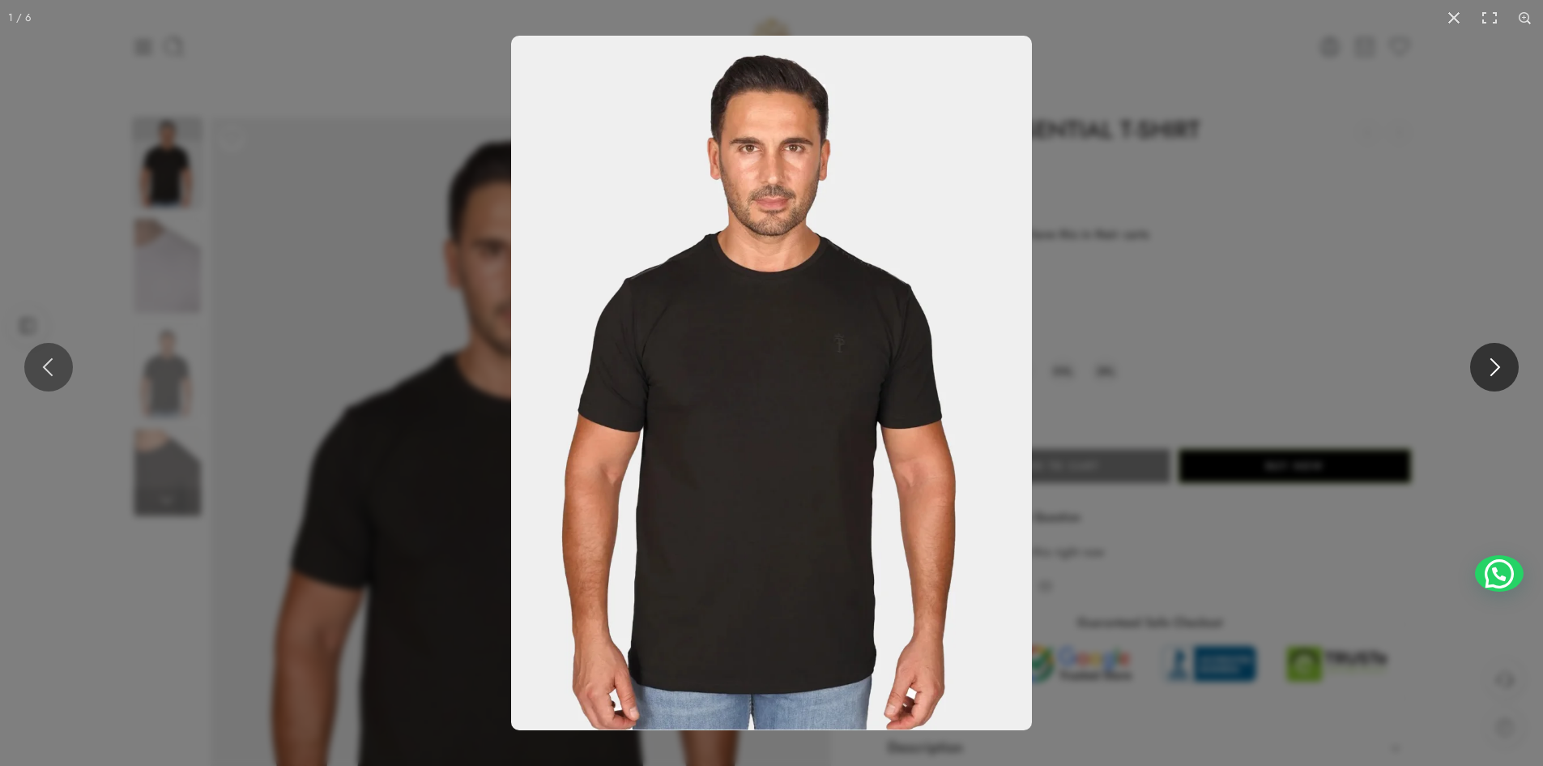
click at [1486, 373] on button at bounding box center [1494, 367] width 49 height 49
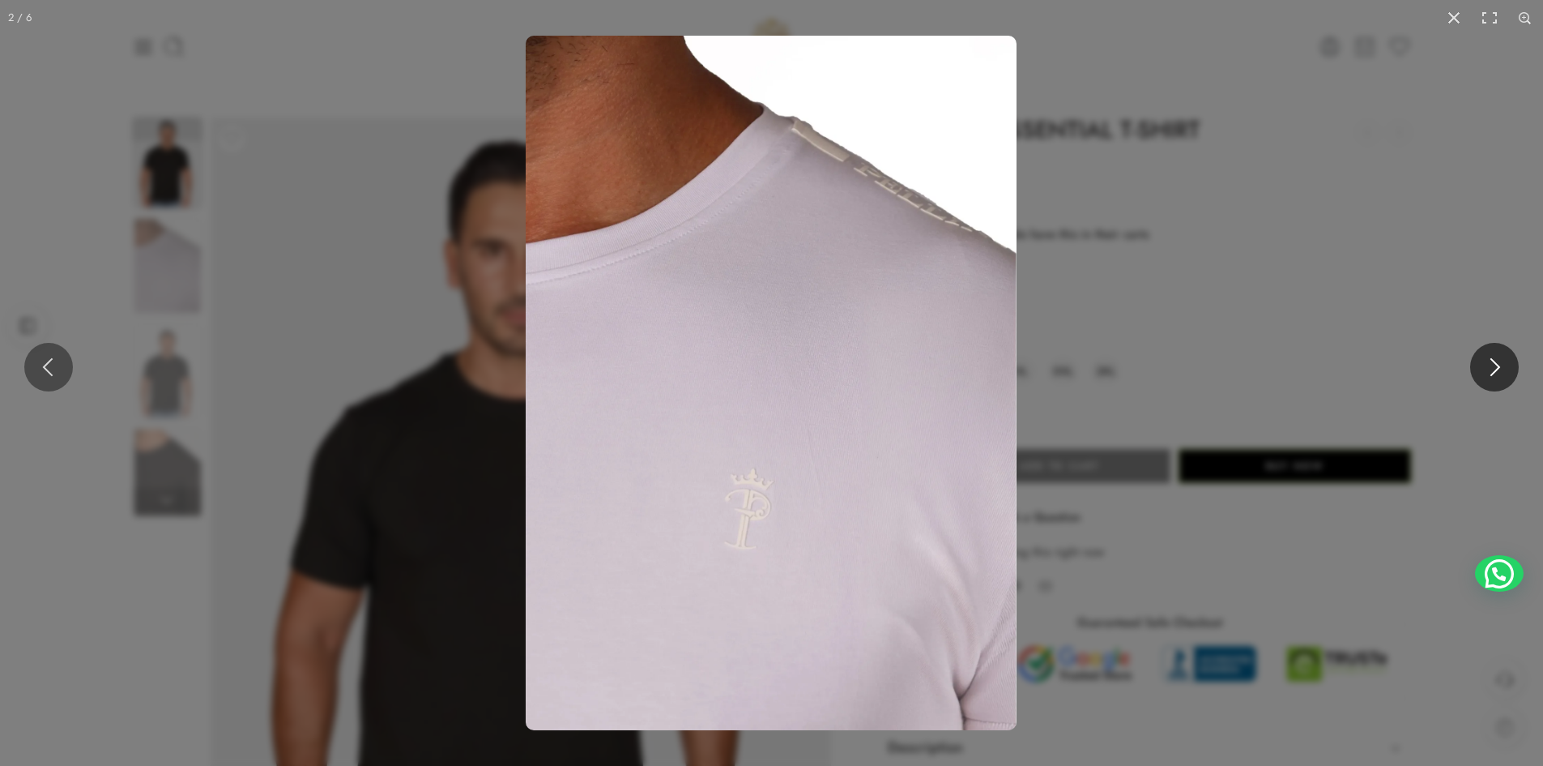
click at [1507, 361] on button at bounding box center [1494, 367] width 49 height 49
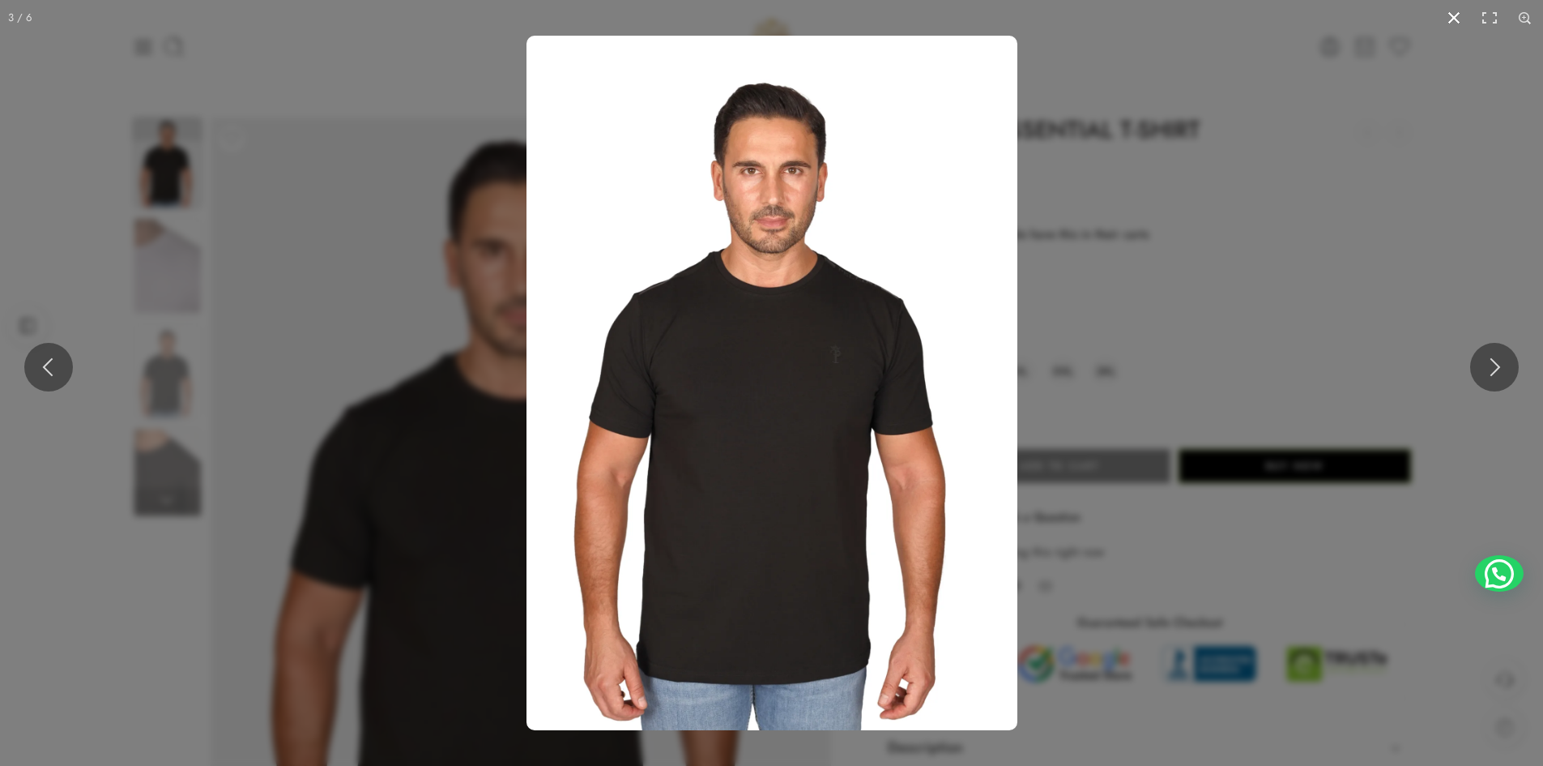
click at [1456, 12] on button at bounding box center [1454, 18] width 36 height 36
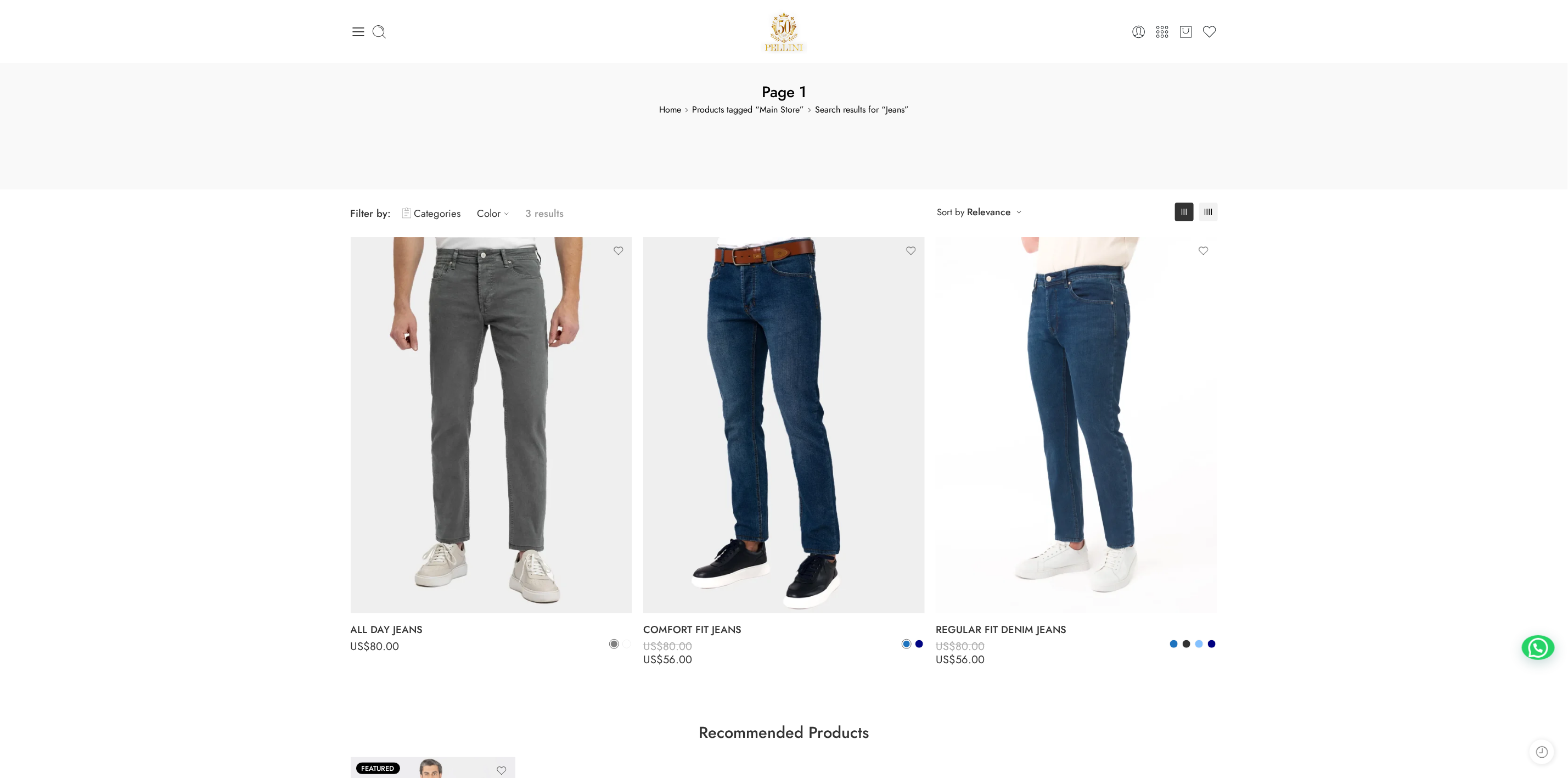
click at [1045, 487] on div "**********" at bounding box center [784, 607] width 1568 height 945
